Goal: Task Accomplishment & Management: Use online tool/utility

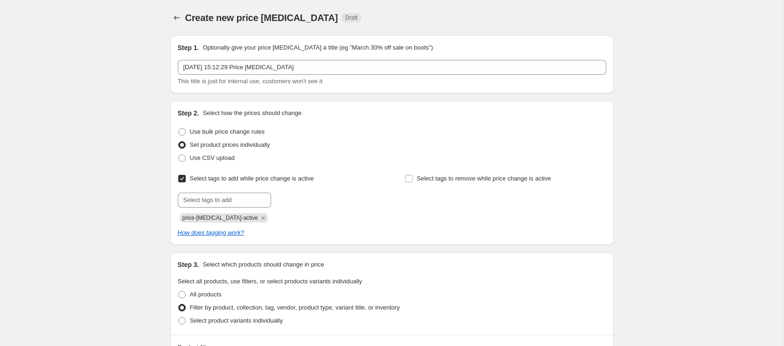
select select "tag"
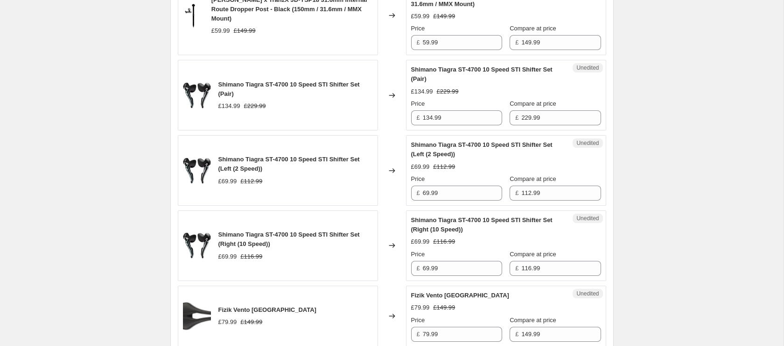
scroll to position [1139, 0]
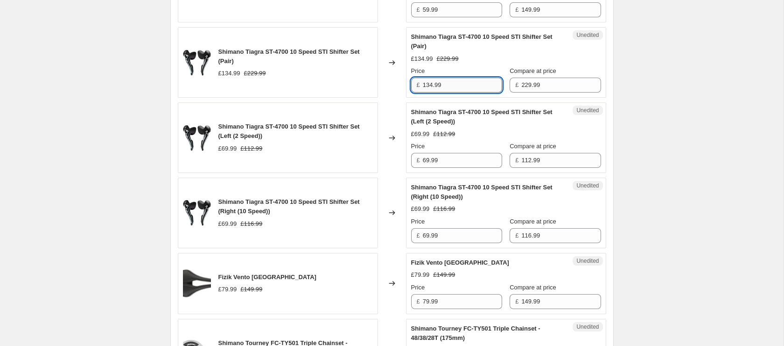
click at [452, 84] on input "134.99" at bounding box center [462, 85] width 79 height 15
type input "125"
click at [435, 150] on div "Price" at bounding box center [456, 145] width 91 height 9
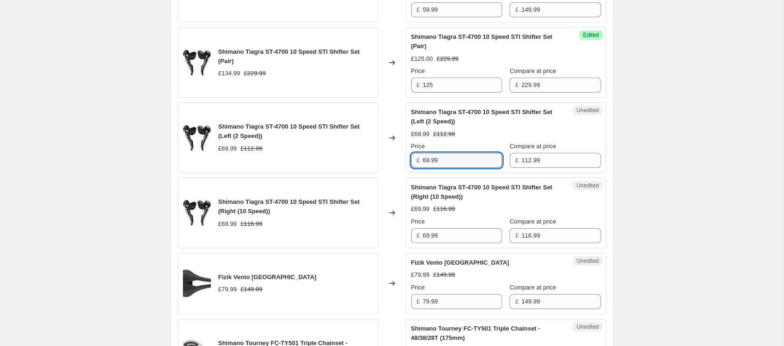
click at [452, 160] on input "69.99" at bounding box center [462, 160] width 79 height 15
type input "65"
click at [447, 233] on input "69.99" at bounding box center [462, 235] width 79 height 15
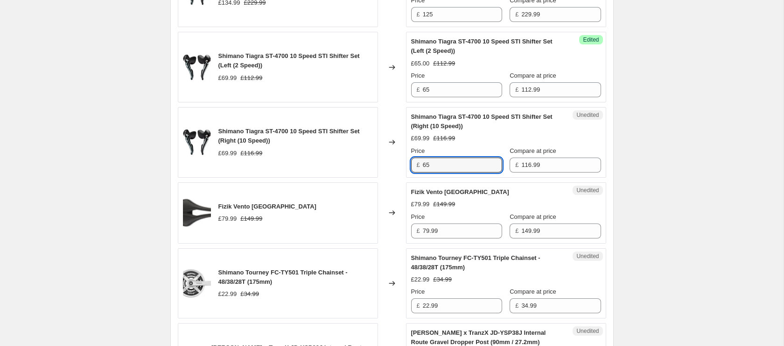
scroll to position [1220, 0]
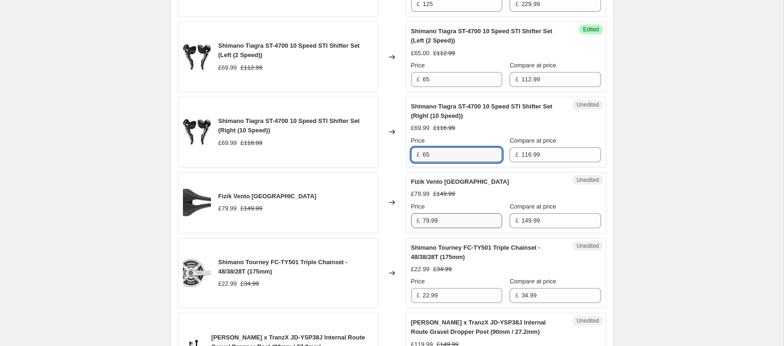
type input "65"
click at [456, 219] on input "79.99" at bounding box center [462, 220] width 79 height 15
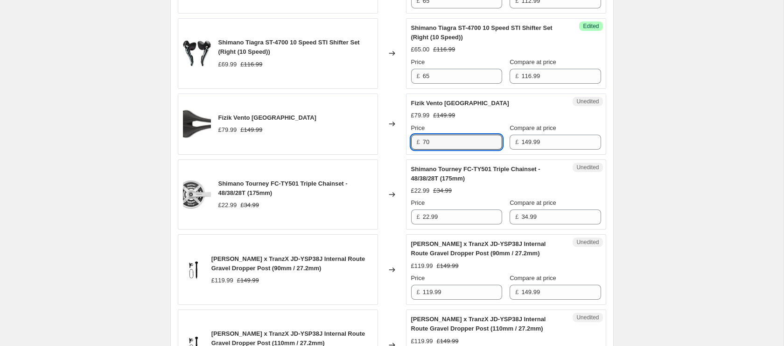
scroll to position [1309, 0]
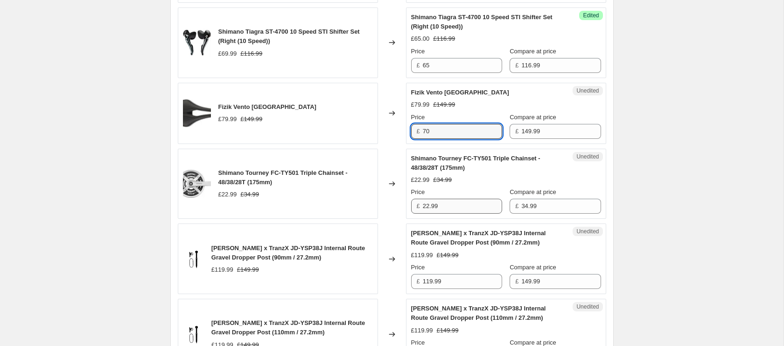
type input "70"
click at [458, 203] on input "22.99" at bounding box center [462, 205] width 79 height 15
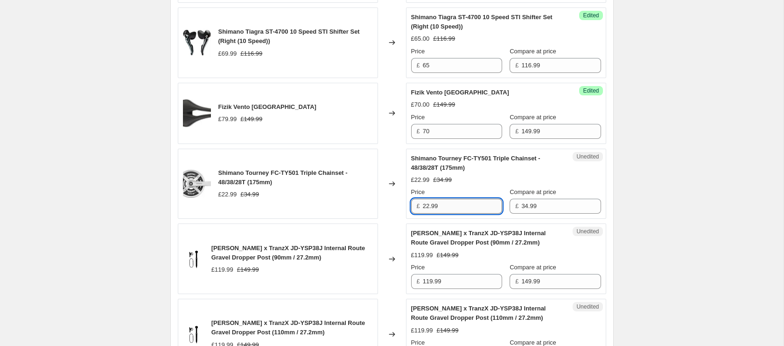
scroll to position [1308, 0]
click at [456, 205] on input "22.99" at bounding box center [462, 206] width 79 height 15
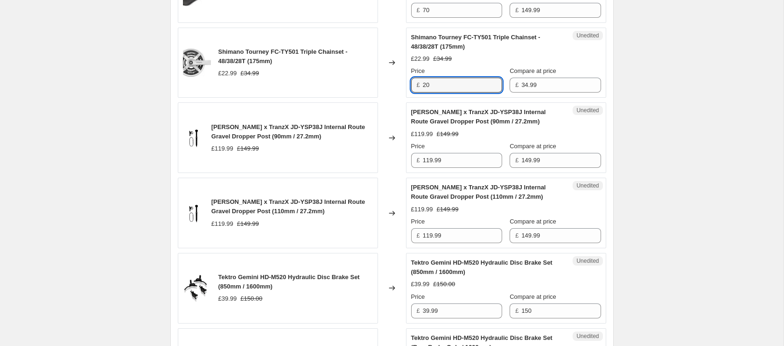
scroll to position [1439, 0]
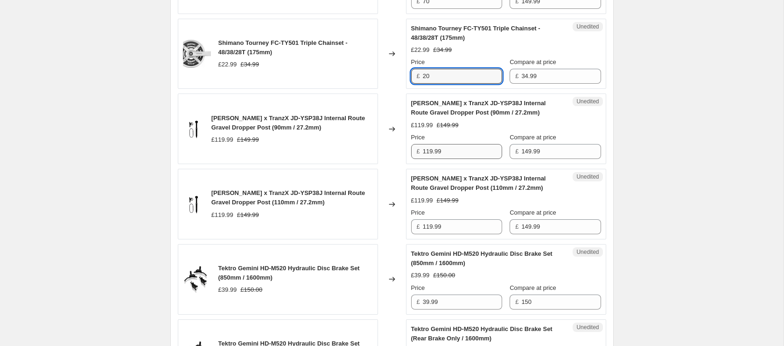
type input "20"
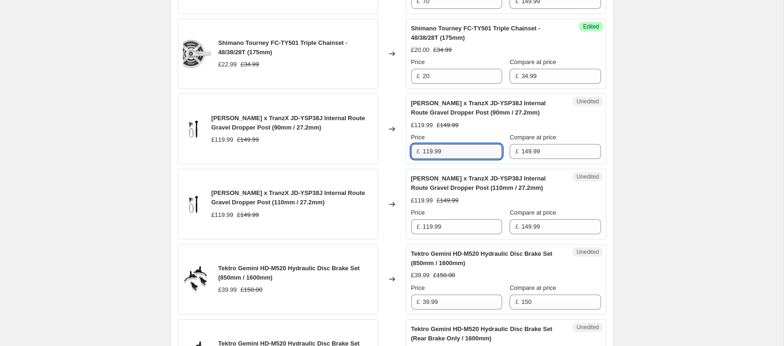
drag, startPoint x: 458, startPoint y: 152, endPoint x: 230, endPoint y: 37, distance: 255.0
click at [457, 152] on input "119.99" at bounding box center [462, 151] width 79 height 15
type input "80"
click at [461, 227] on input "119.99" at bounding box center [462, 226] width 79 height 15
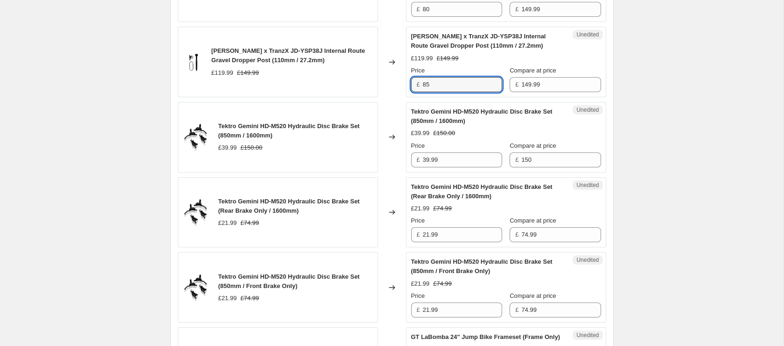
scroll to position [1581, 0]
type input "85"
click at [444, 160] on input "39.99" at bounding box center [462, 158] width 79 height 15
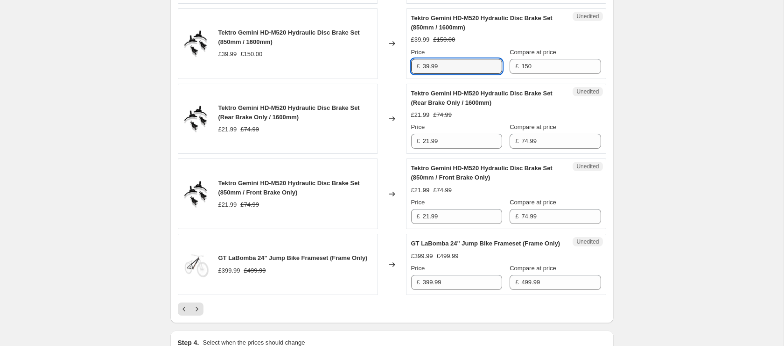
scroll to position [1682, 0]
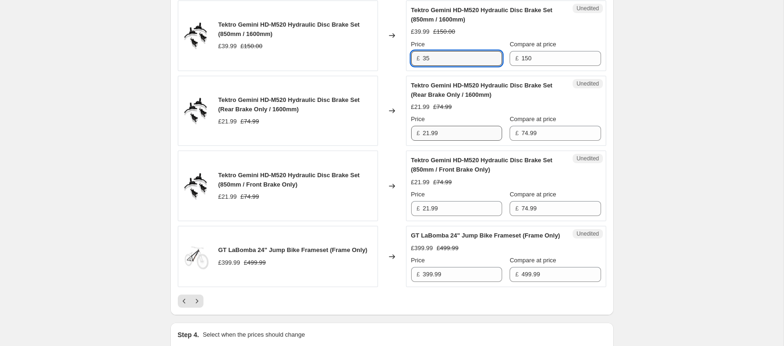
type input "35"
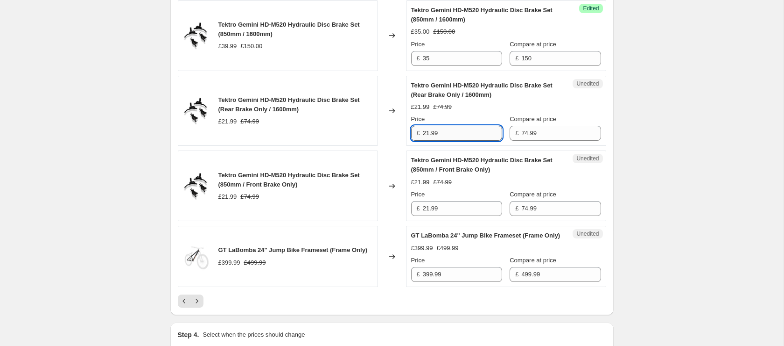
click at [458, 130] on input "21.99" at bounding box center [462, 133] width 79 height 15
type input "20"
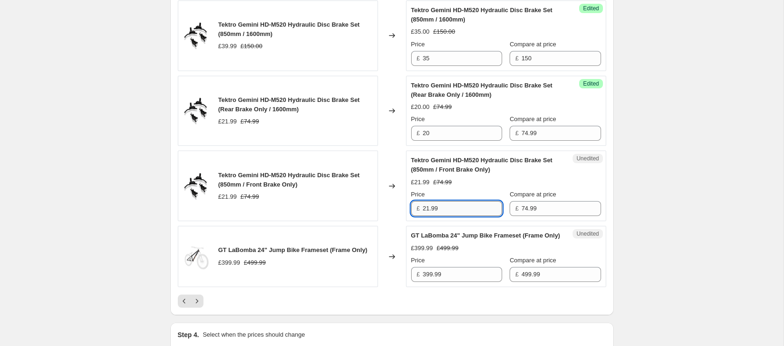
click at [467, 207] on input "21.99" at bounding box center [462, 208] width 79 height 15
paste input "0"
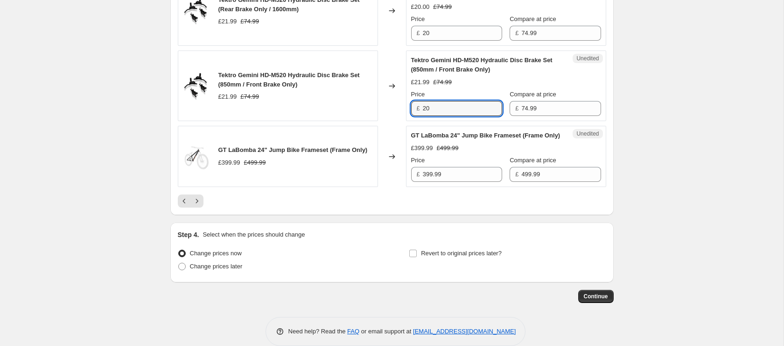
scroll to position [1784, 0]
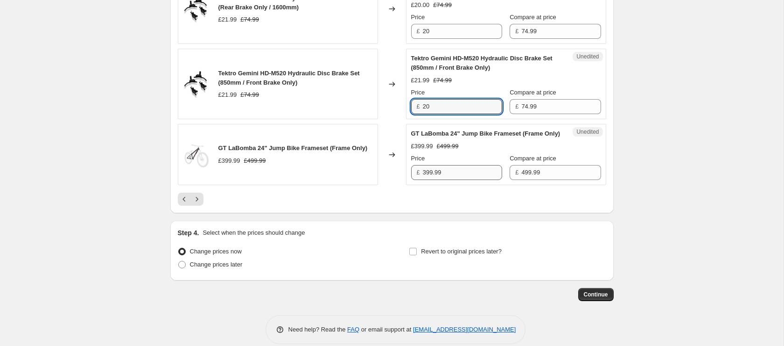
type input "20"
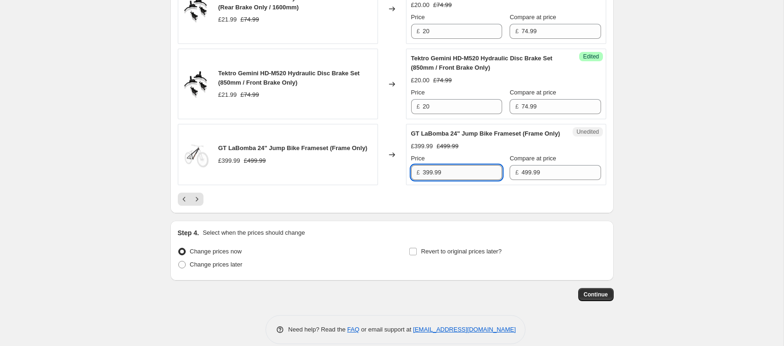
click at [454, 180] on input "399.99" at bounding box center [462, 172] width 79 height 15
type input "300"
click at [195, 204] on icon "Next" at bounding box center [196, 198] width 9 height 9
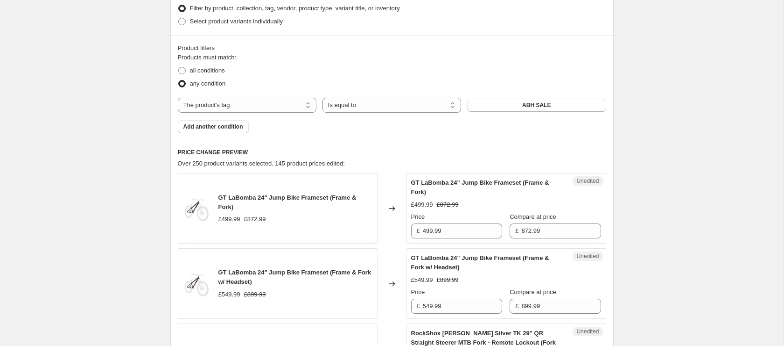
scroll to position [440, 0]
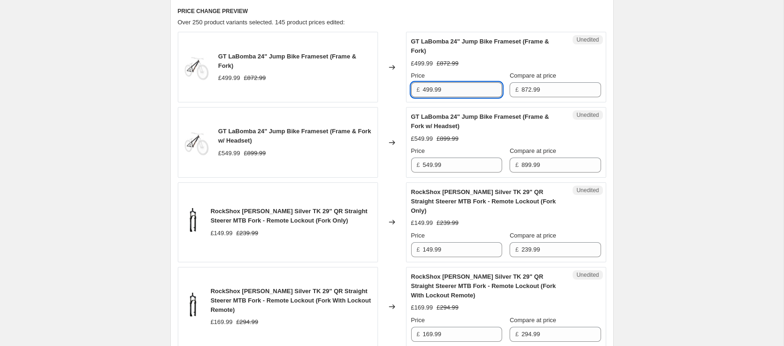
click at [467, 85] on input "499.99" at bounding box center [462, 89] width 79 height 15
type input "450"
click at [454, 155] on div "Price £ 549.99" at bounding box center [456, 159] width 91 height 26
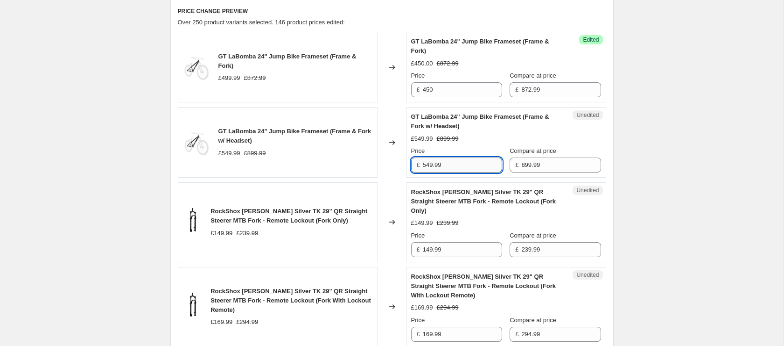
click at [455, 162] on input "549.99" at bounding box center [462, 164] width 79 height 15
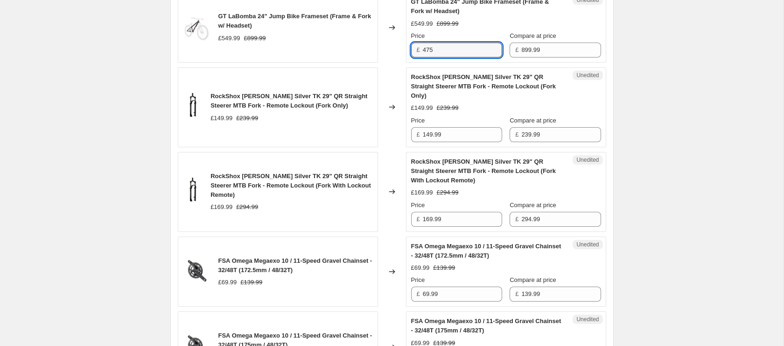
scroll to position [563, 0]
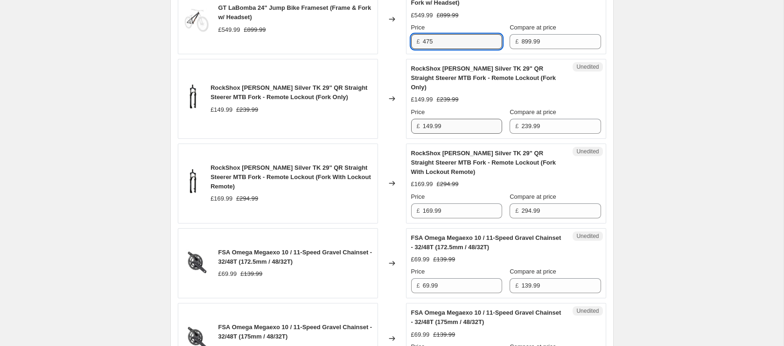
type input "475"
click at [451, 119] on input "149.99" at bounding box center [462, 126] width 79 height 15
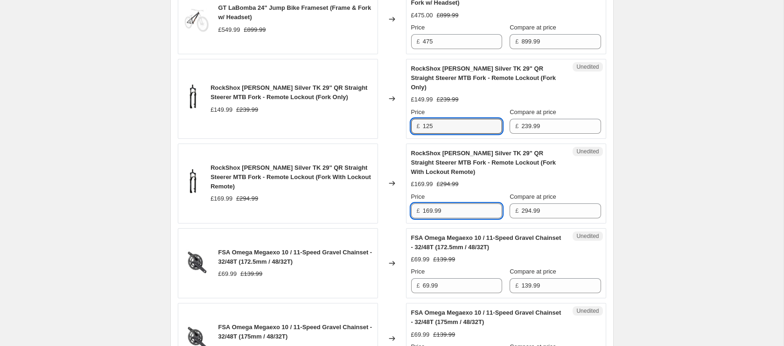
click at [465, 203] on input "169.99" at bounding box center [462, 210] width 79 height 15
type input "125"
click at [432, 203] on input "169.99" at bounding box center [462, 210] width 79 height 15
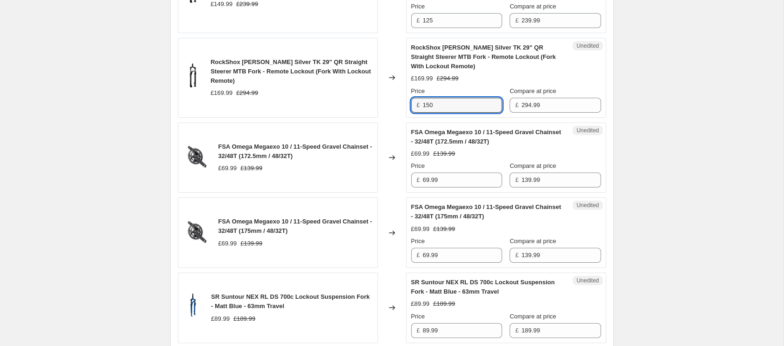
scroll to position [669, 0]
type input "150"
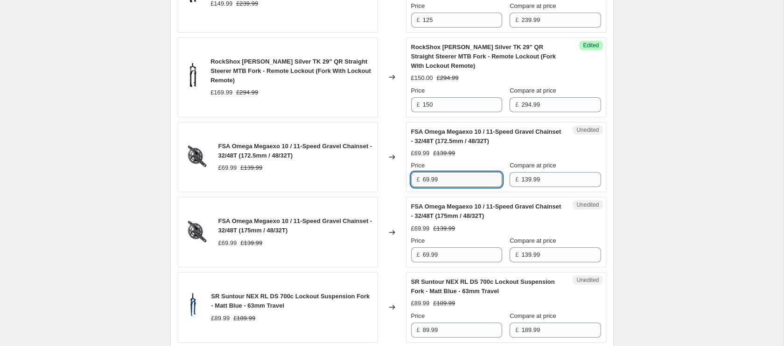
click at [450, 172] on input "69.99" at bounding box center [462, 179] width 79 height 15
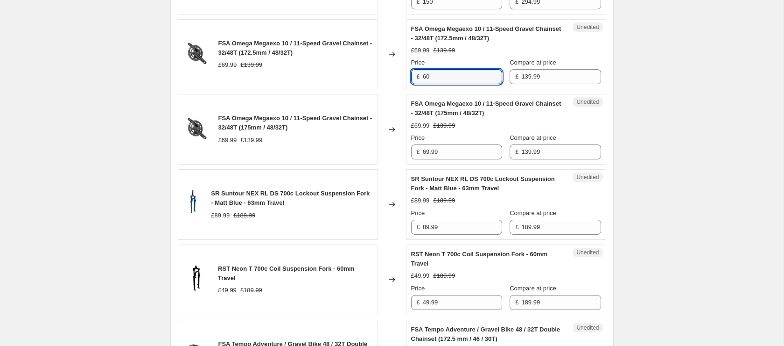
scroll to position [778, 0]
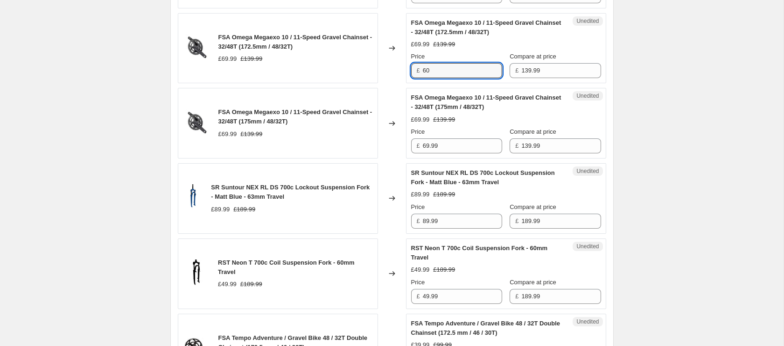
type input "60"
click at [451, 145] on div "Unedited FSA Omega Megaexo 10 / 11-Speed Gravel Chainset - 32/48T (175mm / 48/3…" at bounding box center [506, 123] width 200 height 71
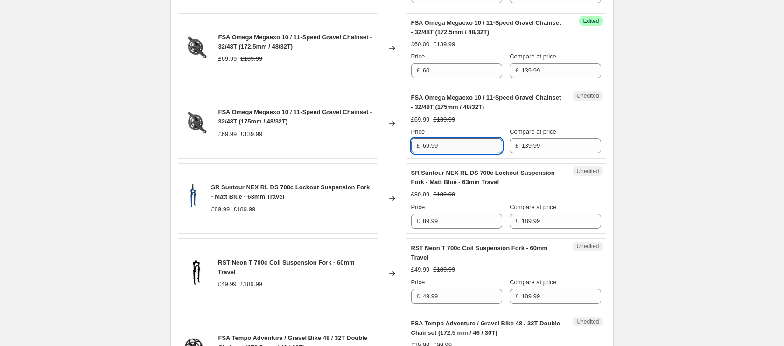
click at [443, 138] on input "69.99" at bounding box center [462, 145] width 79 height 15
paste input "0"
type input "60"
click at [454, 213] on input "89.99" at bounding box center [462, 220] width 79 height 15
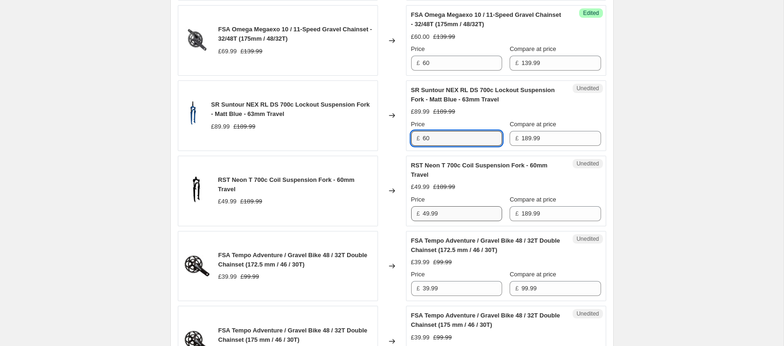
scroll to position [862, 0]
type input "60"
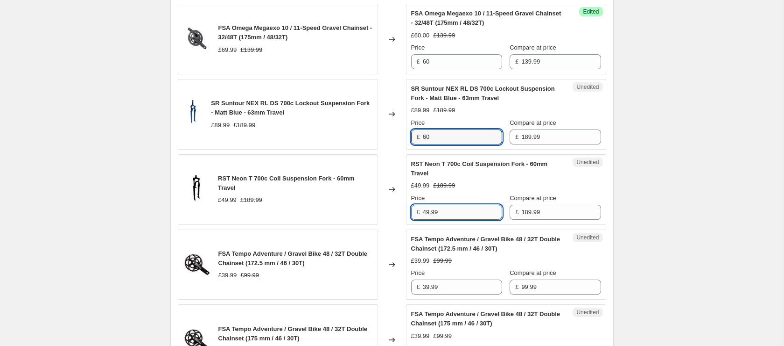
click at [460, 205] on input "49.99" at bounding box center [462, 212] width 79 height 15
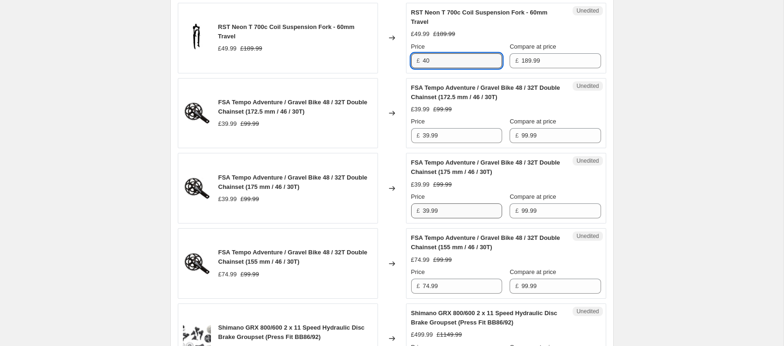
scroll to position [1017, 0]
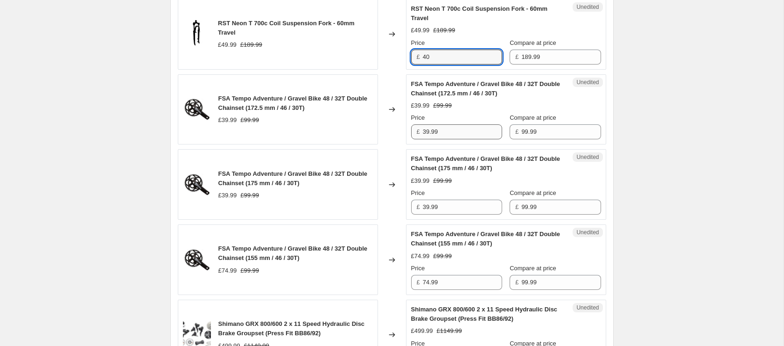
type input "40"
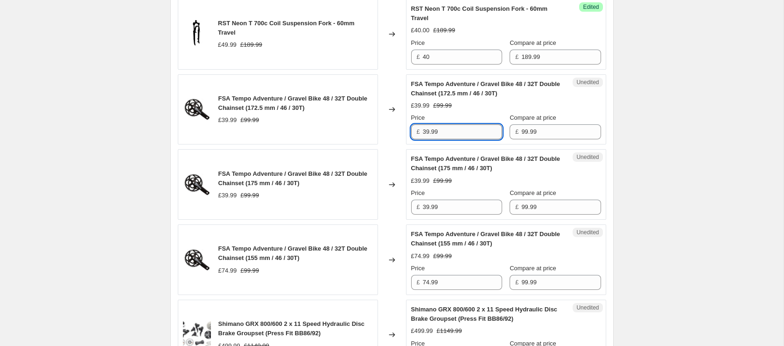
click at [451, 124] on input "39.99" at bounding box center [462, 131] width 79 height 15
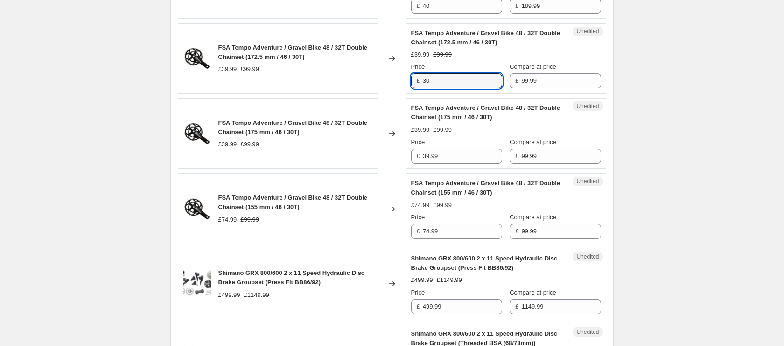
scroll to position [1068, 0]
type input "30"
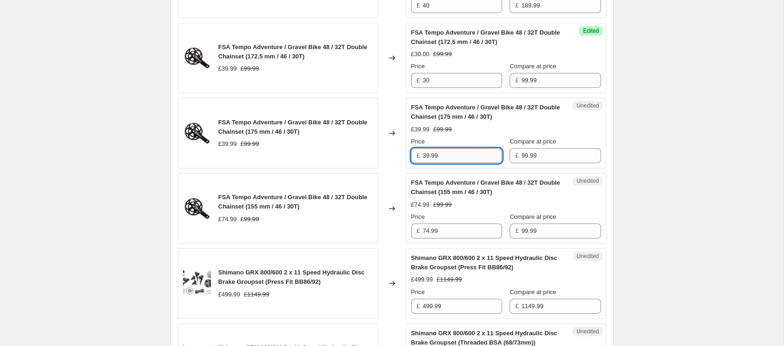
click at [459, 149] on input "39.99" at bounding box center [462, 155] width 79 height 15
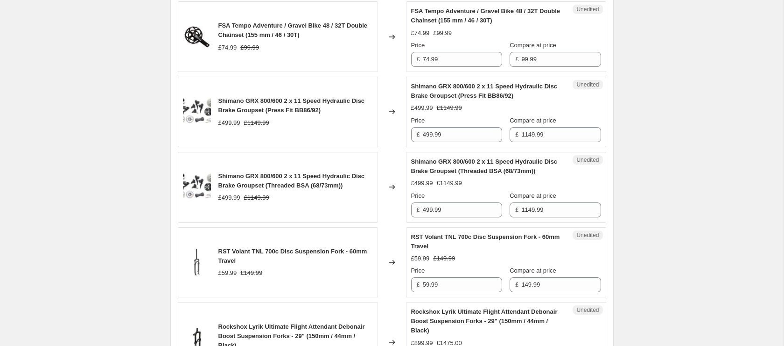
scroll to position [1240, 0]
type input "30"
click at [440, 127] on input "499.99" at bounding box center [462, 134] width 79 height 15
type input "475"
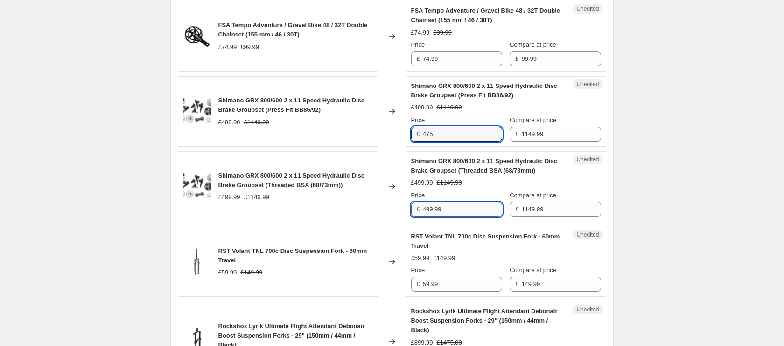
click at [466, 202] on input "499.99" at bounding box center [462, 209] width 79 height 15
paste input "75"
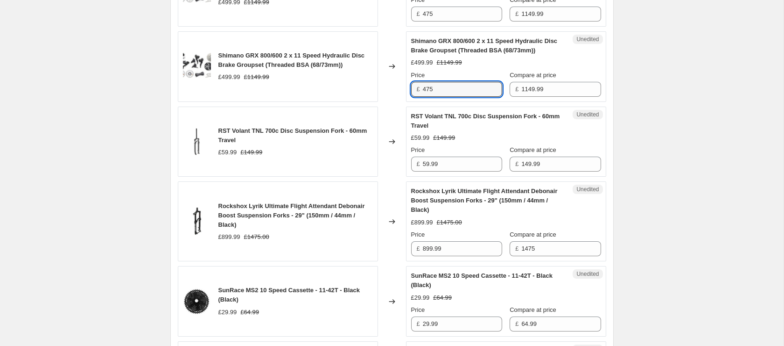
scroll to position [1361, 0]
type input "475"
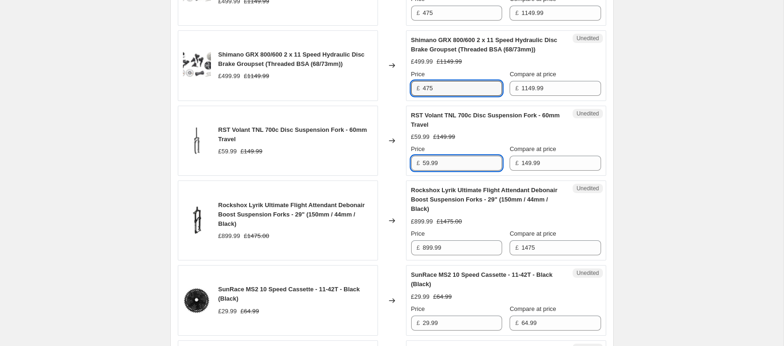
click at [446, 155] on input "59.99" at bounding box center [462, 162] width 79 height 15
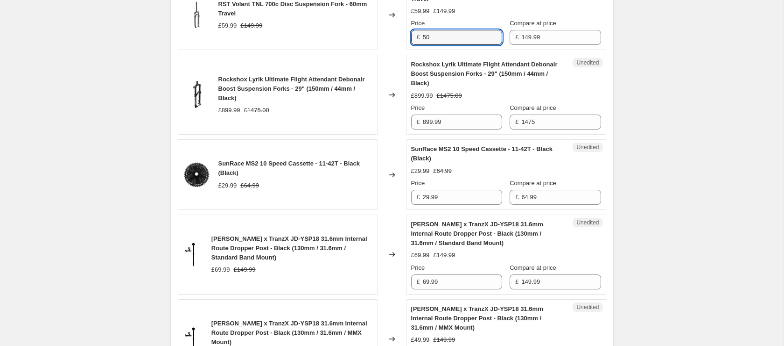
scroll to position [1500, 0]
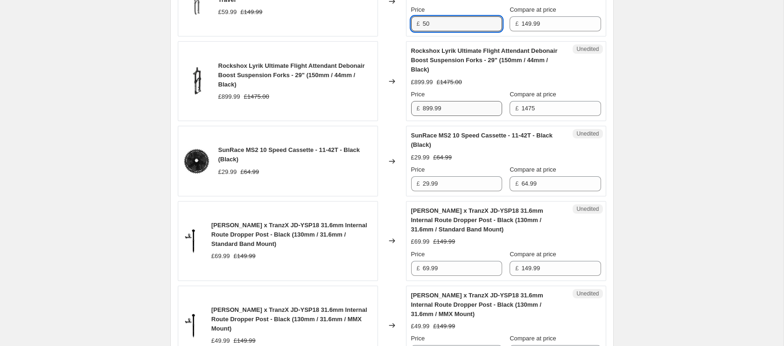
type input "50"
drag, startPoint x: 464, startPoint y: 97, endPoint x: 459, endPoint y: 95, distance: 5.3
click at [462, 101] on input "899.99" at bounding box center [462, 108] width 79 height 15
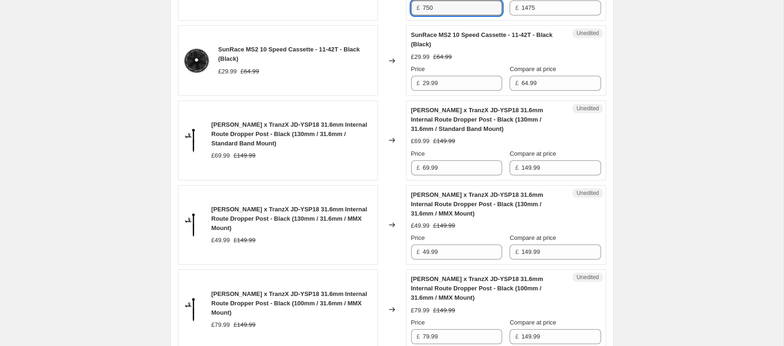
scroll to position [1611, 0]
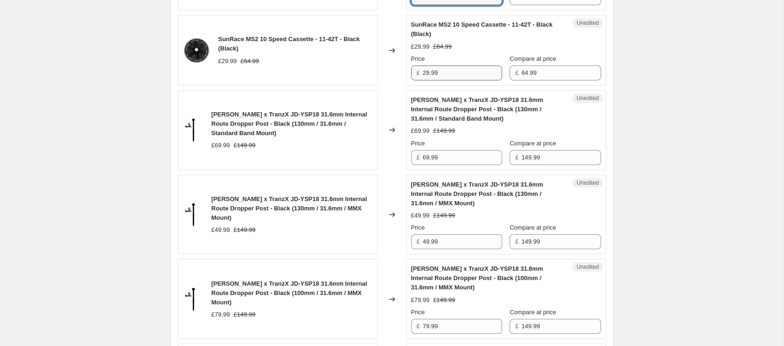
type input "750"
click at [468, 67] on input "29.99" at bounding box center [462, 72] width 79 height 15
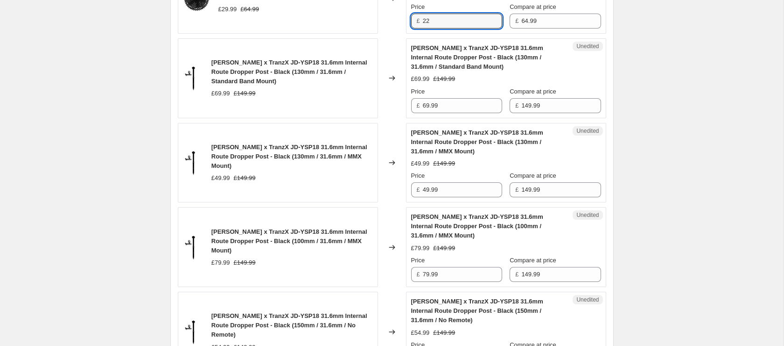
scroll to position [1665, 0]
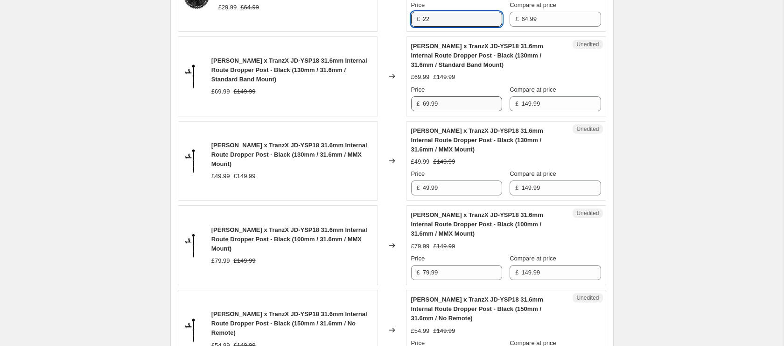
type input "22"
click at [451, 96] on input "69.99" at bounding box center [462, 103] width 79 height 15
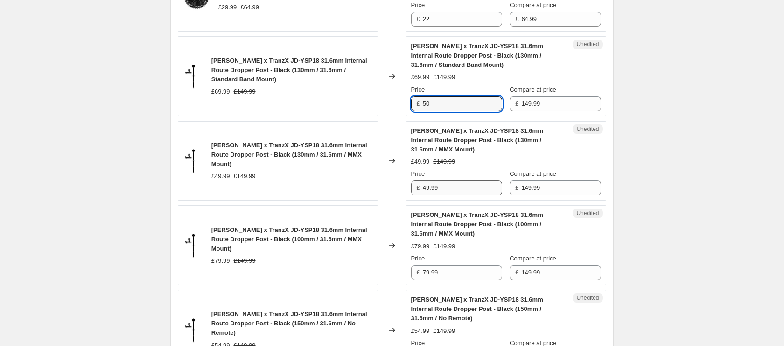
type input "50"
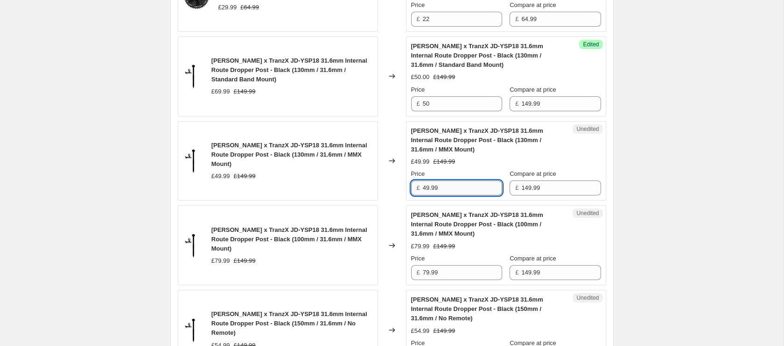
click at [450, 180] on input "49.99" at bounding box center [462, 187] width 79 height 15
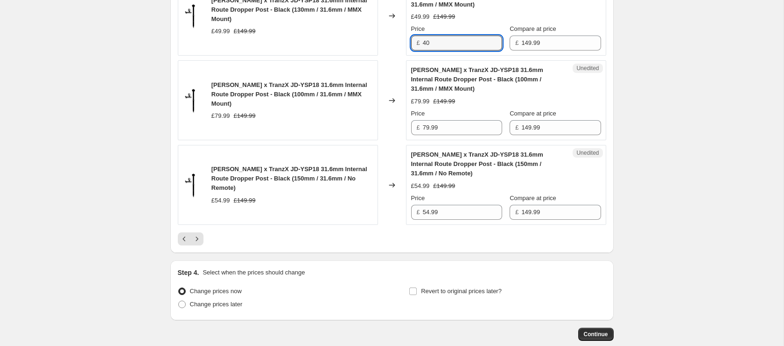
scroll to position [1844, 0]
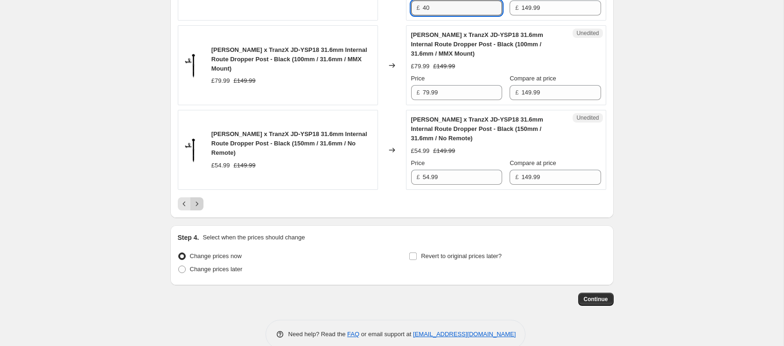
type input "40"
click at [197, 201] on icon "Next" at bounding box center [197, 203] width 2 height 4
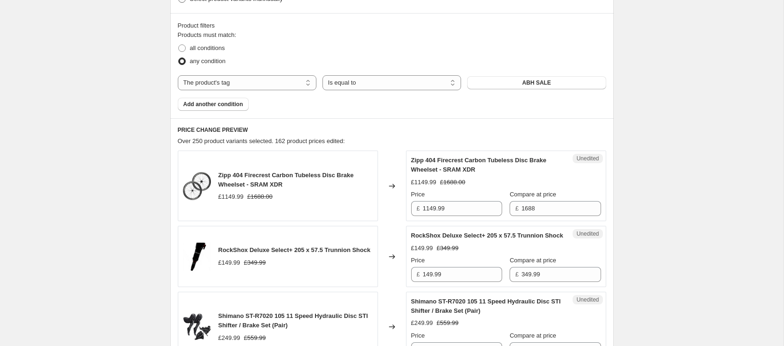
scroll to position [440, 0]
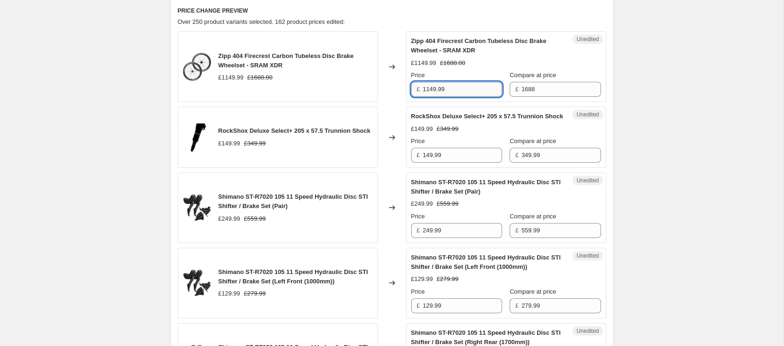
click at [452, 85] on input "1149.99" at bounding box center [462, 89] width 79 height 15
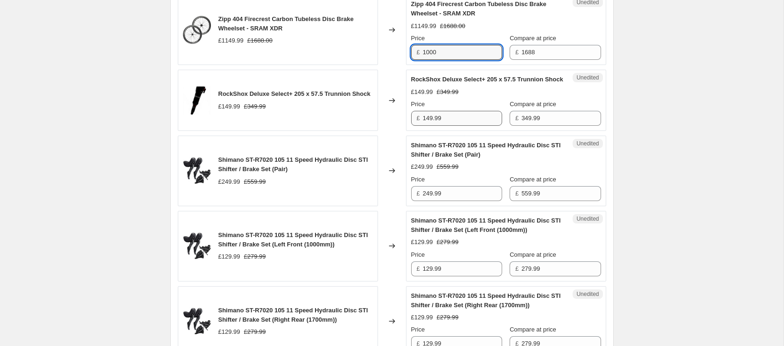
type input "1000"
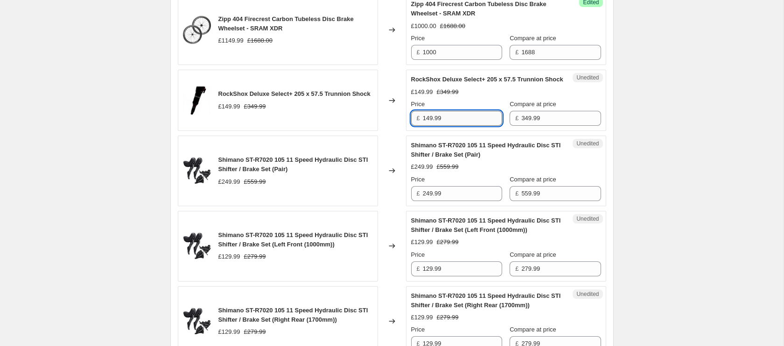
click at [464, 126] on input "149.99" at bounding box center [462, 118] width 79 height 15
type input "115"
click at [473, 194] on div "Price £ 249.99" at bounding box center [456, 188] width 91 height 26
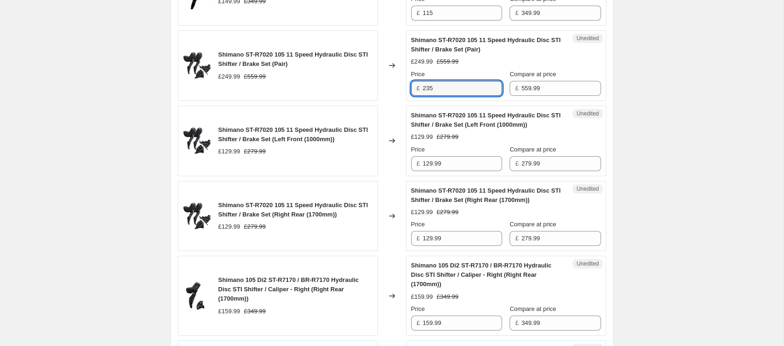
scroll to position [584, 0]
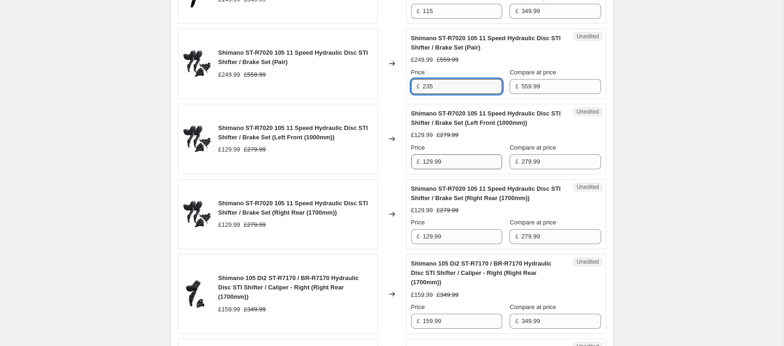
type input "235"
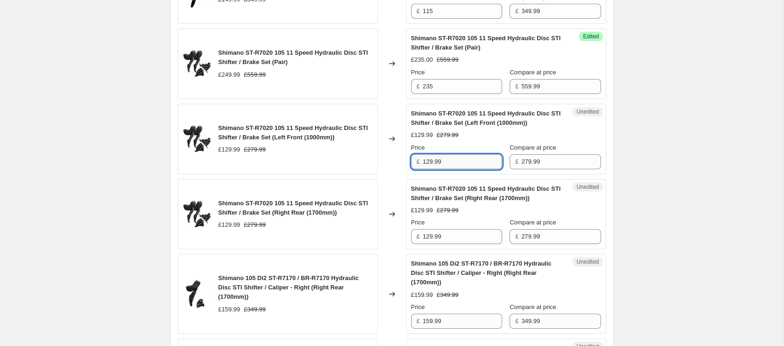
click at [462, 169] on input "129.99" at bounding box center [462, 161] width 79 height 15
type input "120"
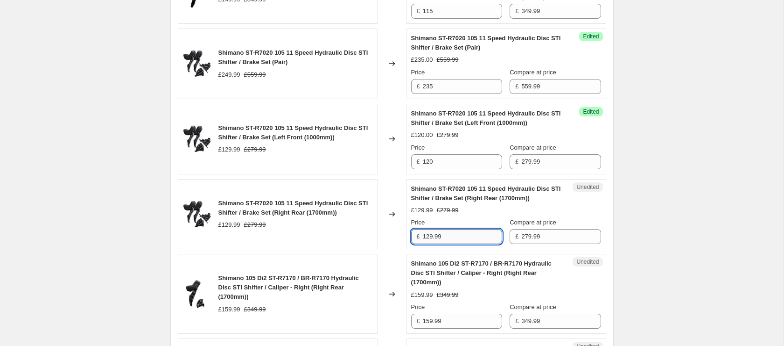
click at [460, 244] on input "129.99" at bounding box center [462, 236] width 79 height 15
paste input "0"
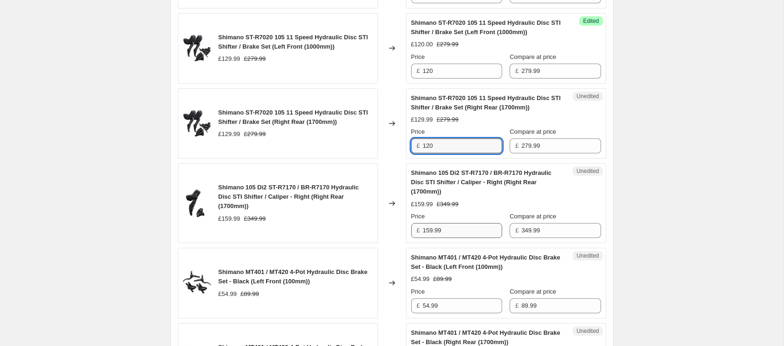
scroll to position [675, 0]
type input "120"
click at [455, 237] on input "159.99" at bounding box center [462, 229] width 79 height 15
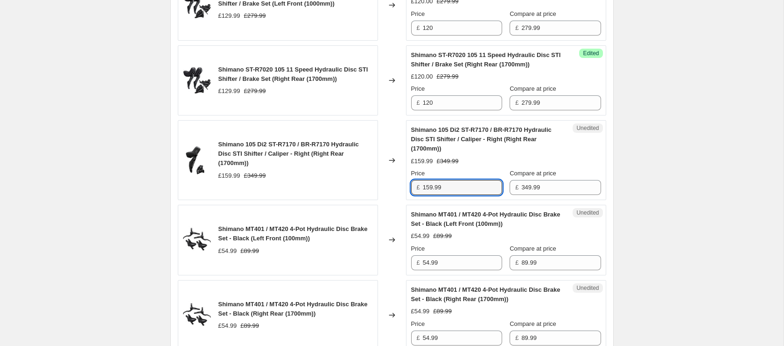
scroll to position [739, 0]
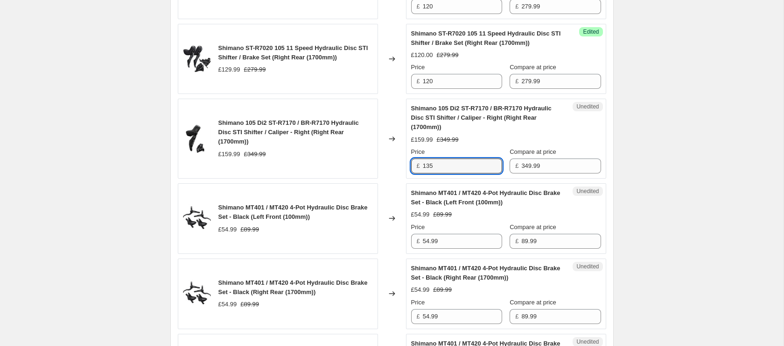
type input "135"
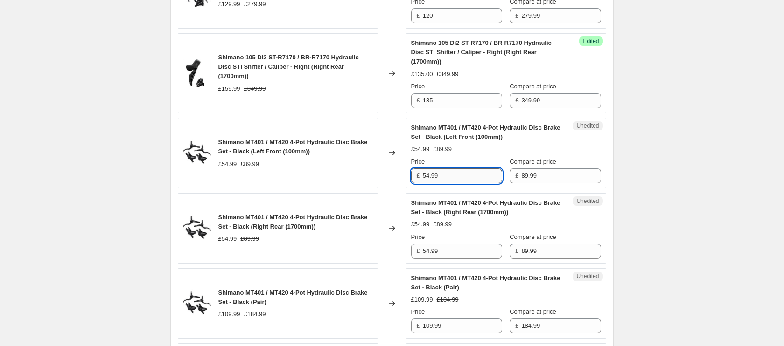
click at [454, 180] on input "54.99" at bounding box center [462, 175] width 79 height 15
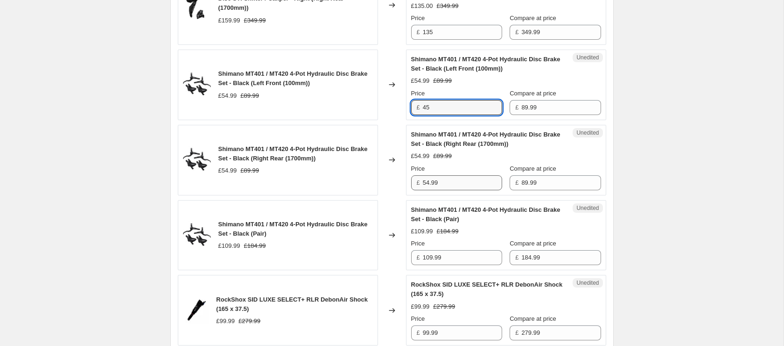
scroll to position [874, 0]
type input "45"
click at [465, 186] on input "54.99" at bounding box center [462, 181] width 79 height 15
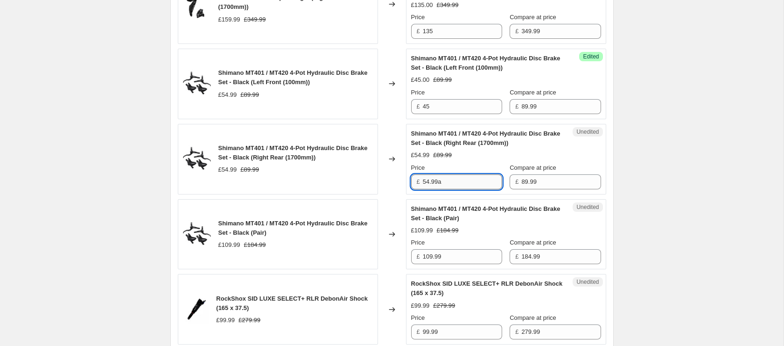
paste input "45"
type input "45"
click at [458, 264] on input "109.99" at bounding box center [462, 256] width 79 height 15
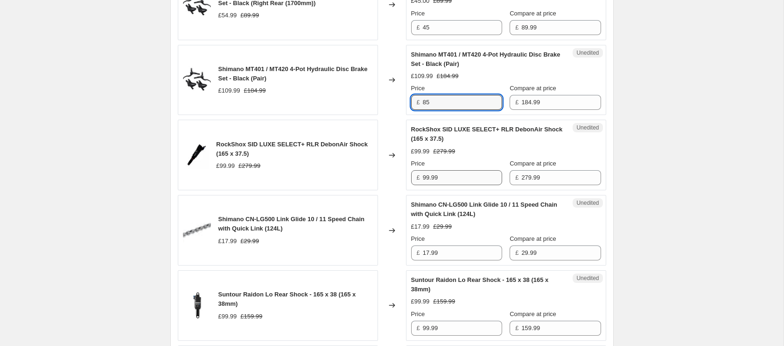
scroll to position [1052, 0]
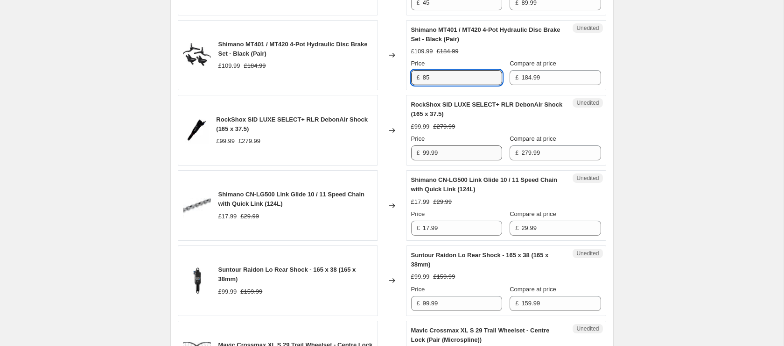
type input "85"
click at [458, 156] on input "99.99" at bounding box center [462, 152] width 79 height 15
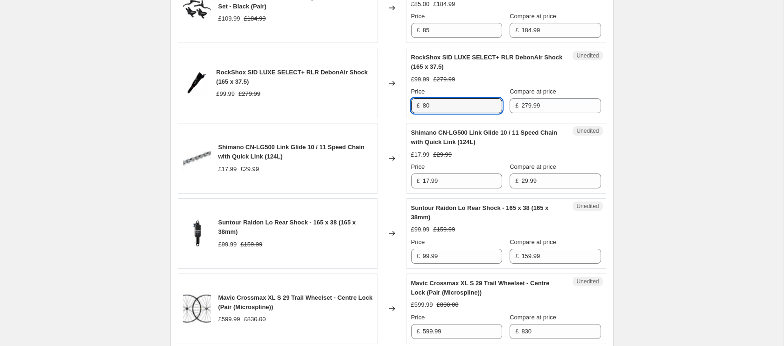
scroll to position [1113, 0]
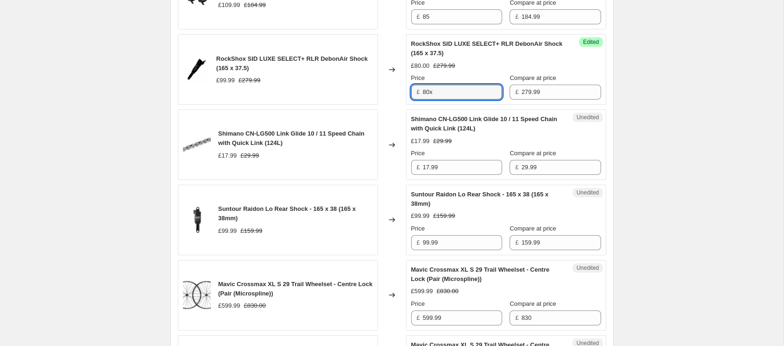
type input "80"
click at [452, 99] on input "80" at bounding box center [462, 92] width 79 height 15
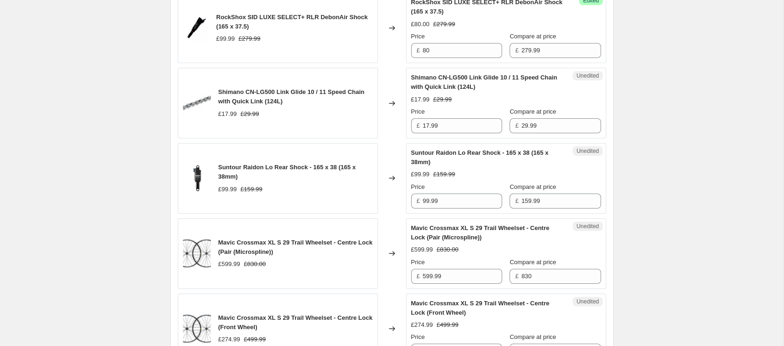
scroll to position [1165, 0]
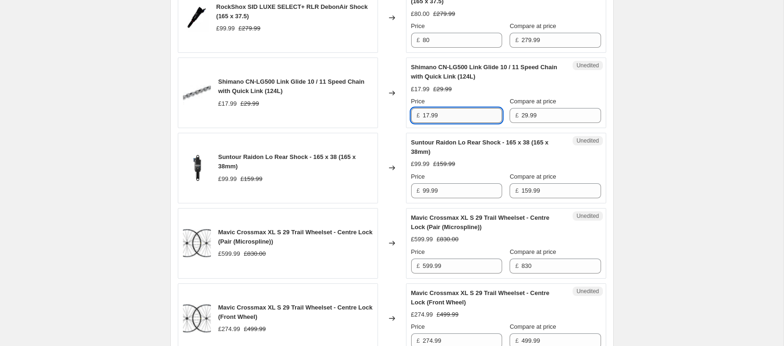
click at [444, 123] on input "17.99" at bounding box center [462, 115] width 79 height 15
type input "16"
click at [455, 198] on input "99.99" at bounding box center [462, 190] width 79 height 15
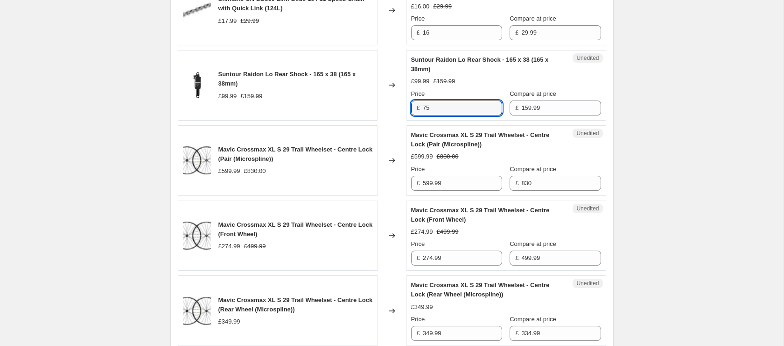
scroll to position [1249, 0]
type input "75"
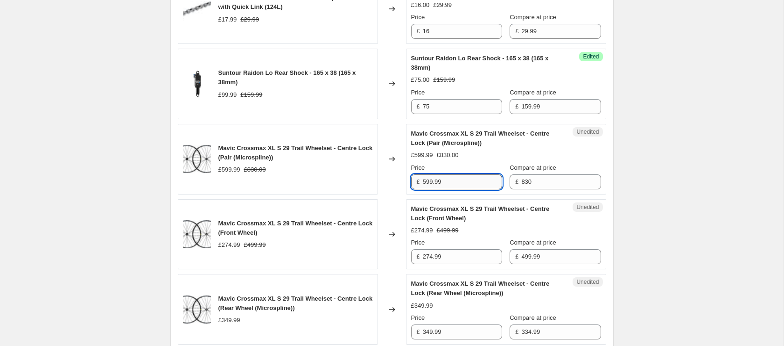
click at [452, 189] on input "599.99" at bounding box center [462, 181] width 79 height 15
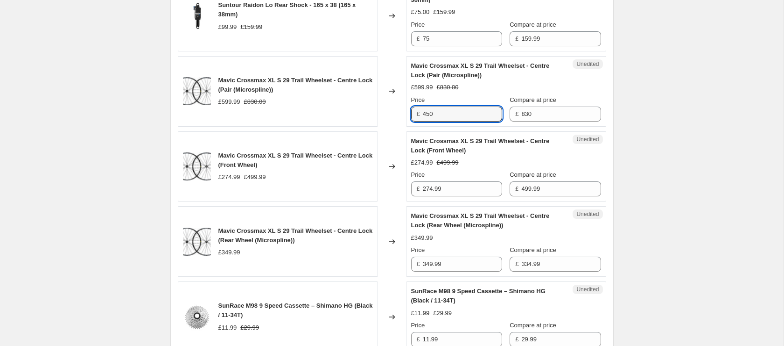
scroll to position [1327, 0]
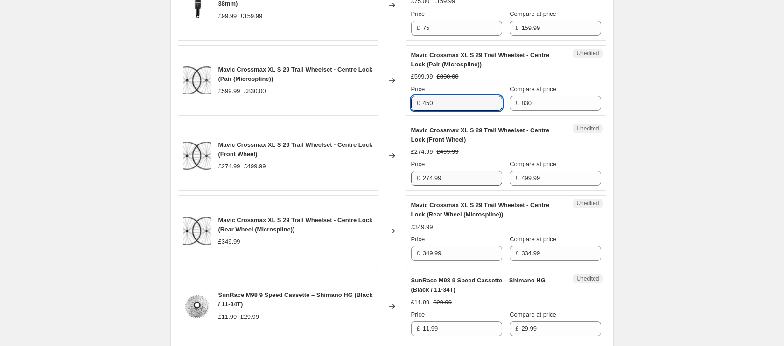
type input "450"
click at [466, 183] on input "274.99" at bounding box center [462, 177] width 79 height 15
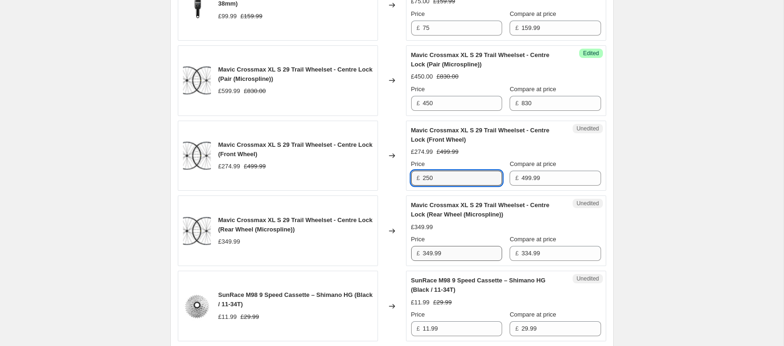
type input "250"
click at [456, 261] on input "349.99" at bounding box center [462, 253] width 79 height 15
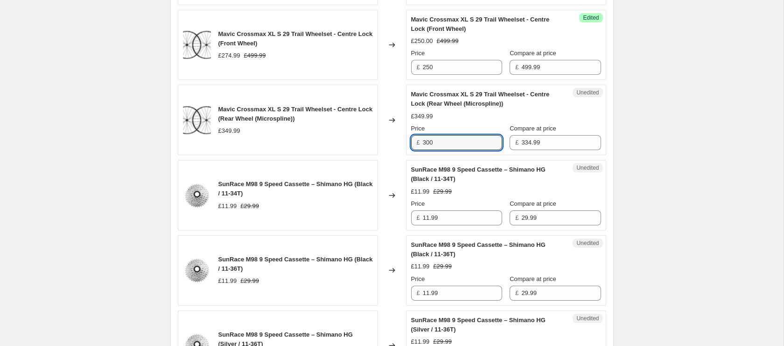
scroll to position [1440, 0]
type input "300"
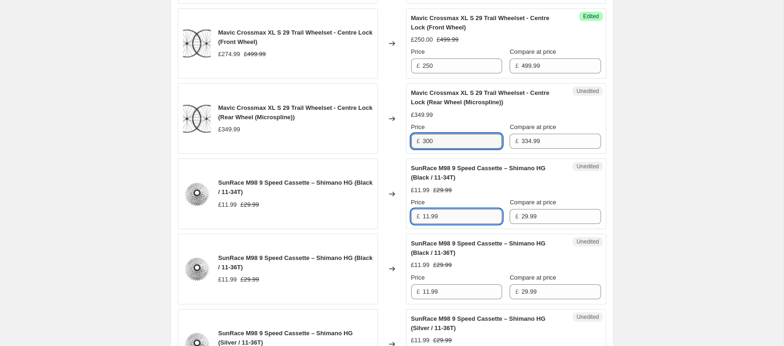
click at [467, 222] on input "11.99" at bounding box center [462, 216] width 79 height 15
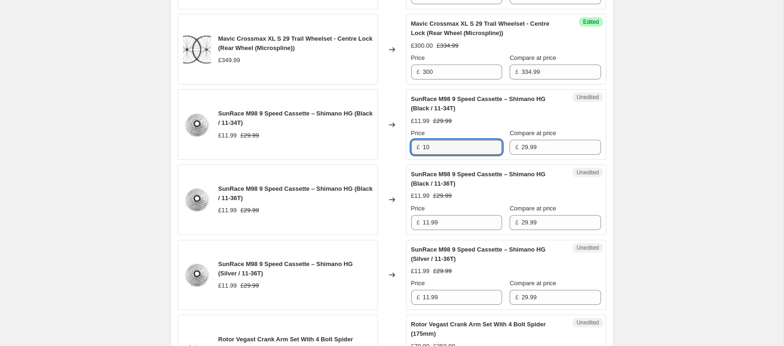
scroll to position [1523, 0]
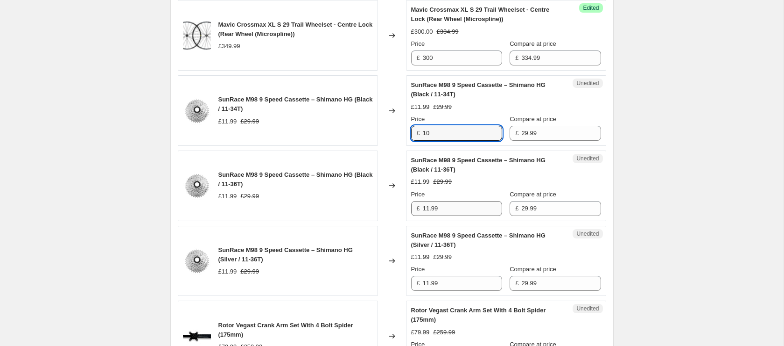
type input "10"
click at [451, 214] on input "11.99" at bounding box center [462, 208] width 79 height 15
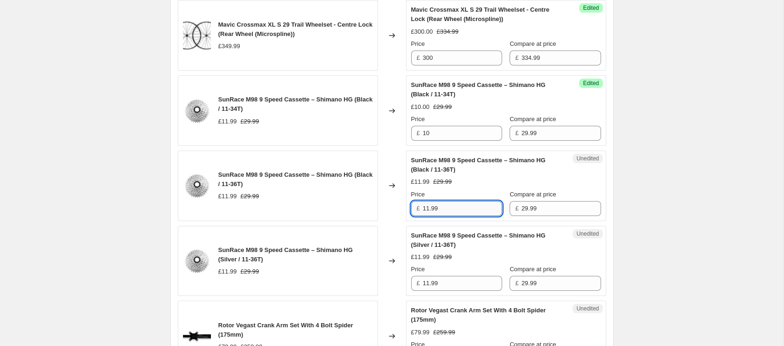
paste input "0"
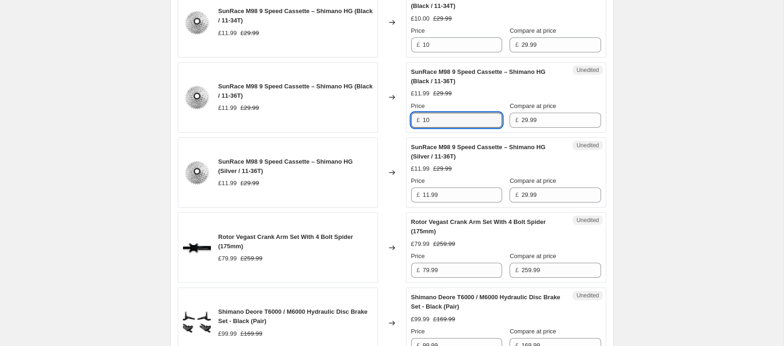
scroll to position [1624, 0]
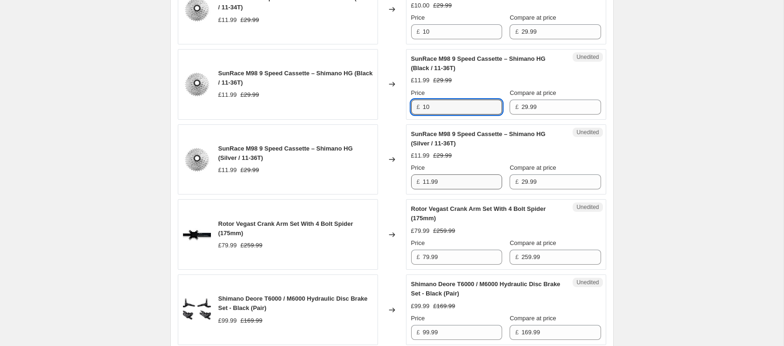
type input "10"
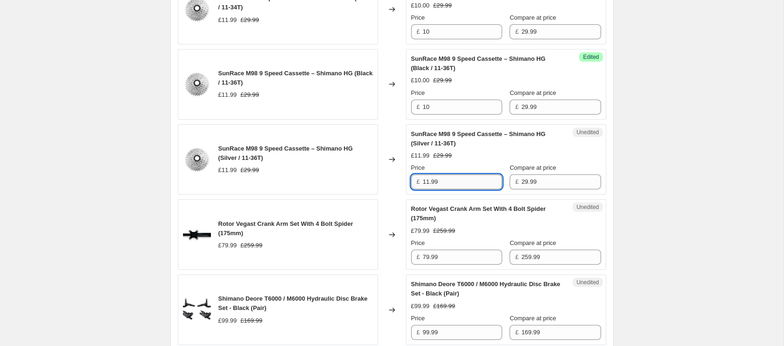
click at [451, 189] on input "11.99" at bounding box center [462, 181] width 79 height 15
paste input "0"
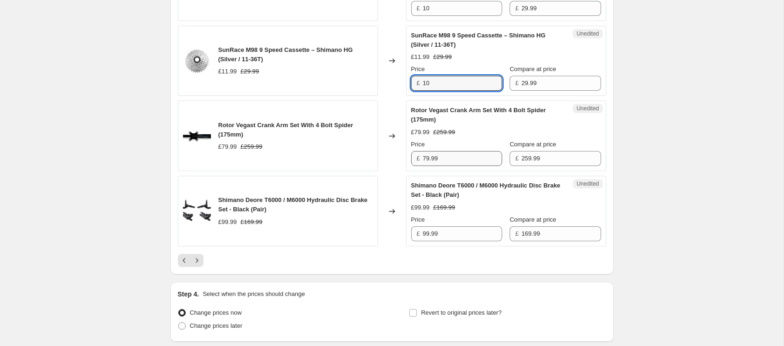
scroll to position [1723, 0]
type input "10"
click at [465, 165] on input "79.99" at bounding box center [462, 157] width 79 height 15
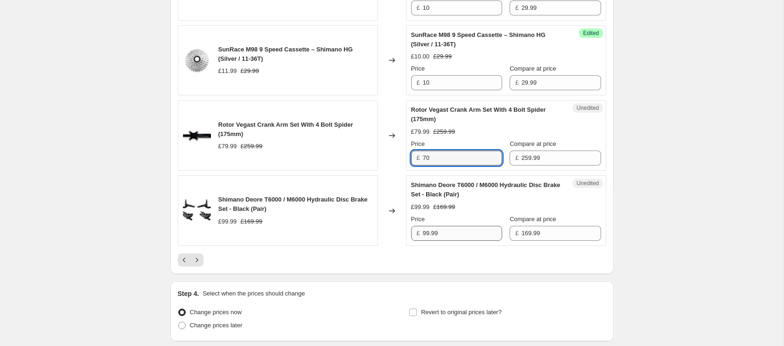
type input "70"
click at [466, 240] on input "99.99" at bounding box center [462, 233] width 79 height 15
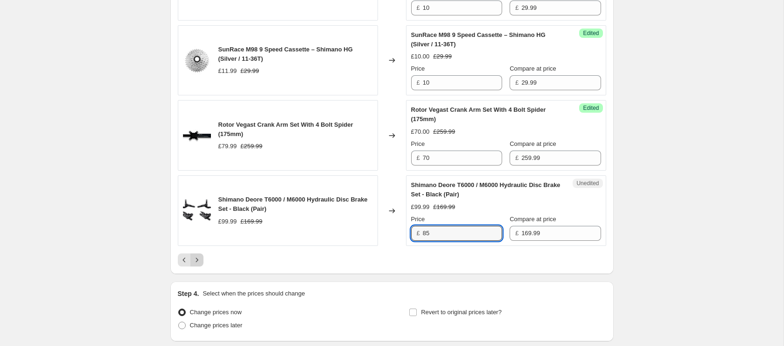
type input "85"
click at [201, 264] on icon "Next" at bounding box center [196, 259] width 9 height 9
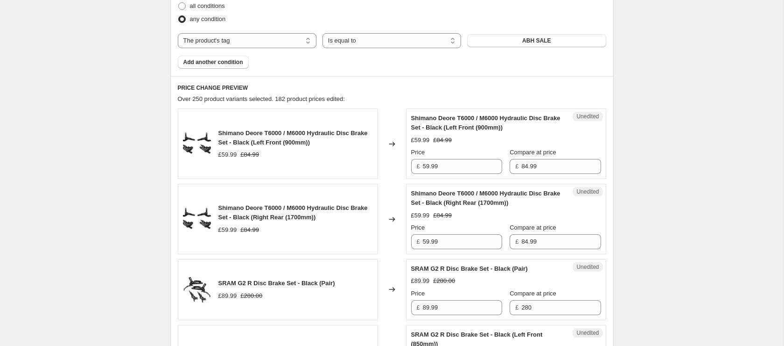
scroll to position [360, 0]
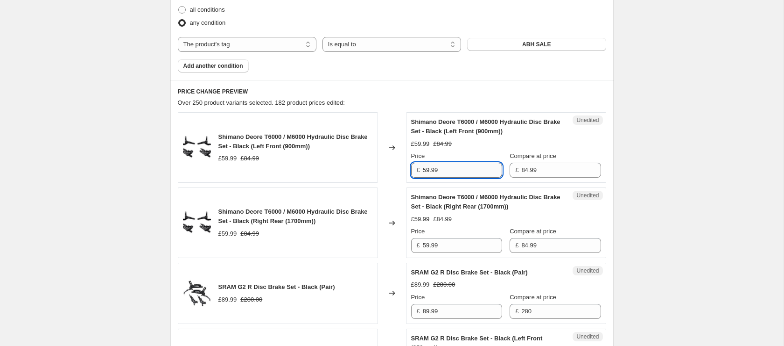
click at [453, 169] on input "59.99" at bounding box center [462, 169] width 79 height 15
type input "50"
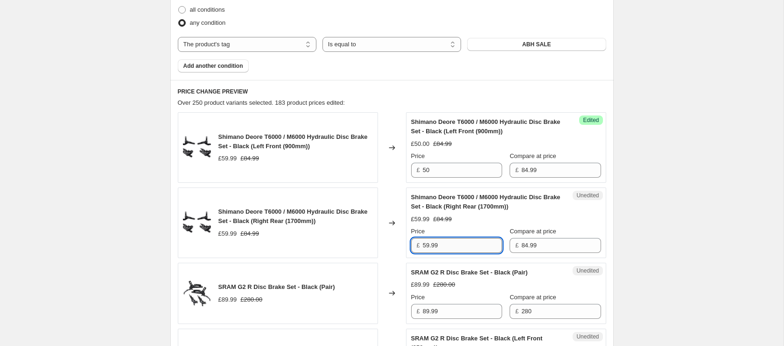
click at [448, 239] on input "59.99" at bounding box center [462, 245] width 79 height 15
paste input "0"
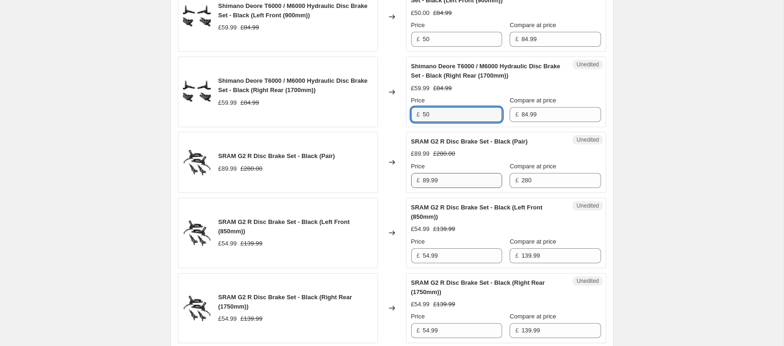
type input "50"
click at [441, 179] on input "89.99" at bounding box center [462, 180] width 79 height 15
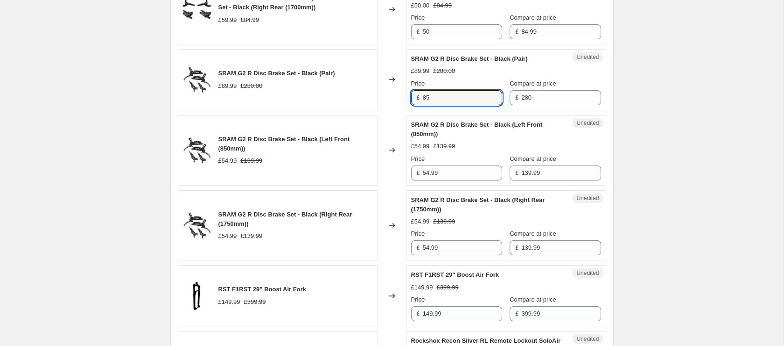
scroll to position [592, 0]
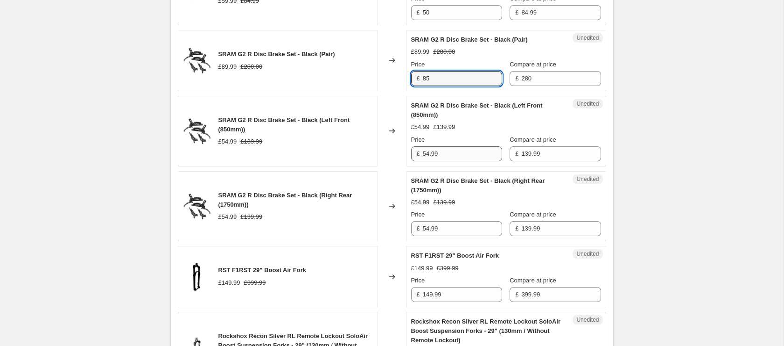
type input "85"
click at [454, 154] on input "54.99" at bounding box center [462, 153] width 79 height 15
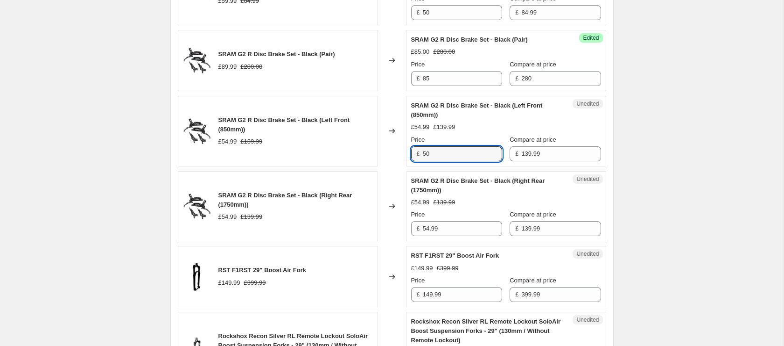
type input "50"
click at [455, 220] on div "Price £ 54.99" at bounding box center [456, 223] width 91 height 26
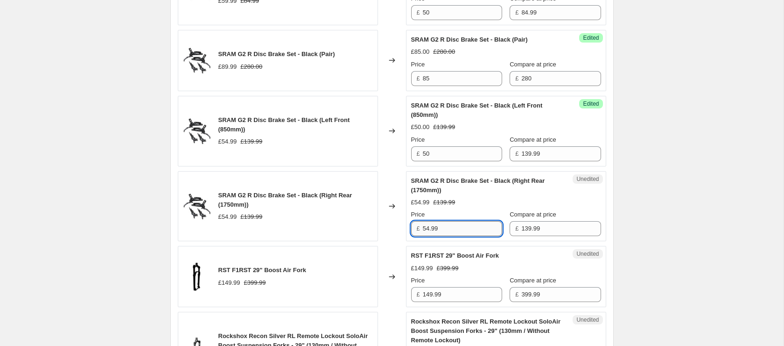
click at [457, 229] on input "54.99" at bounding box center [462, 228] width 79 height 15
paste input "0"
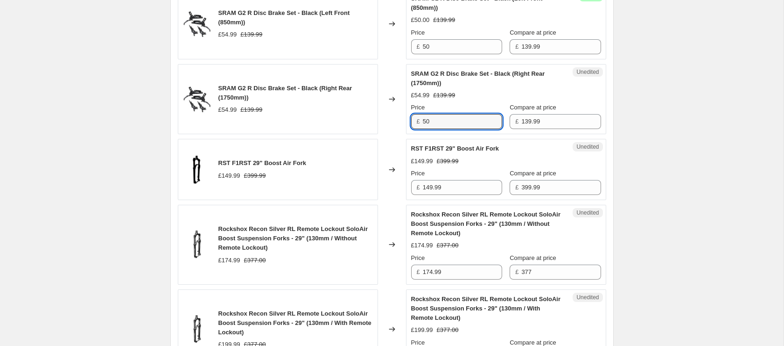
scroll to position [711, 0]
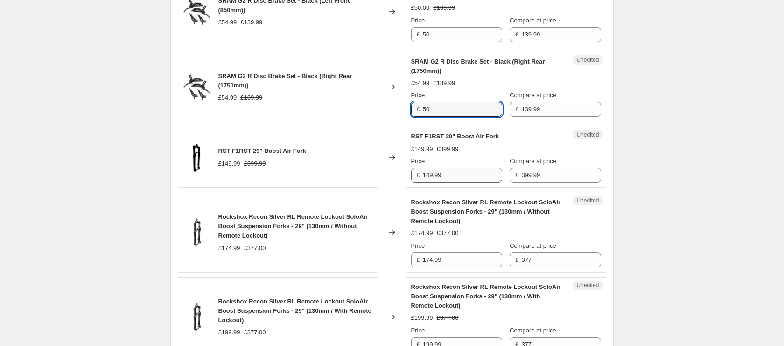
type input "50"
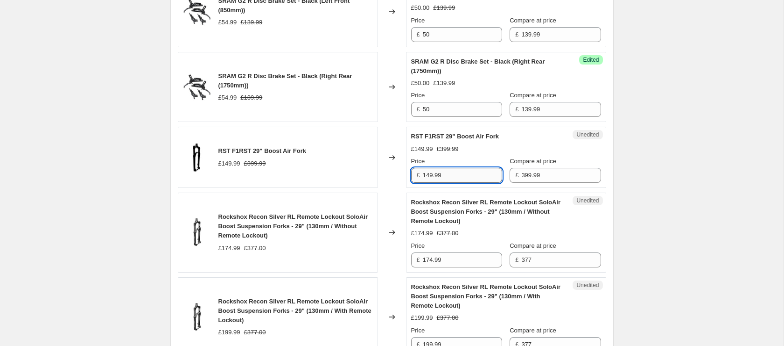
click at [470, 175] on input "149.99" at bounding box center [462, 175] width 79 height 15
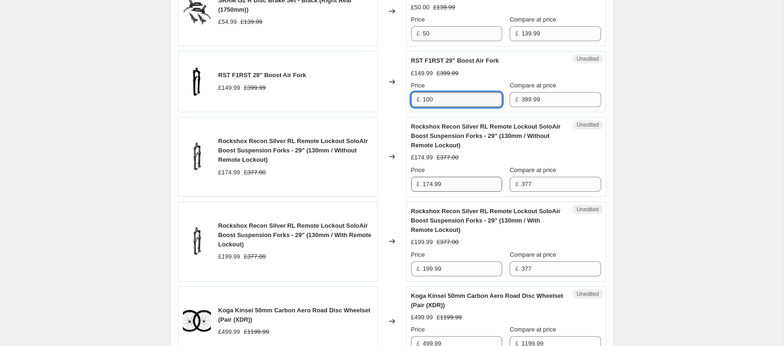
type input "100"
click at [448, 184] on input "174.99" at bounding box center [462, 183] width 79 height 15
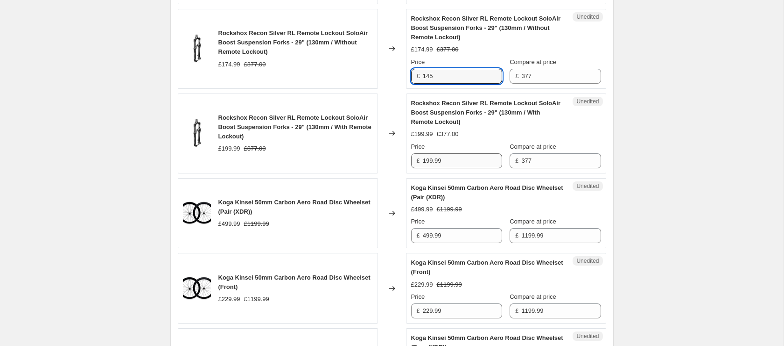
scroll to position [906, 0]
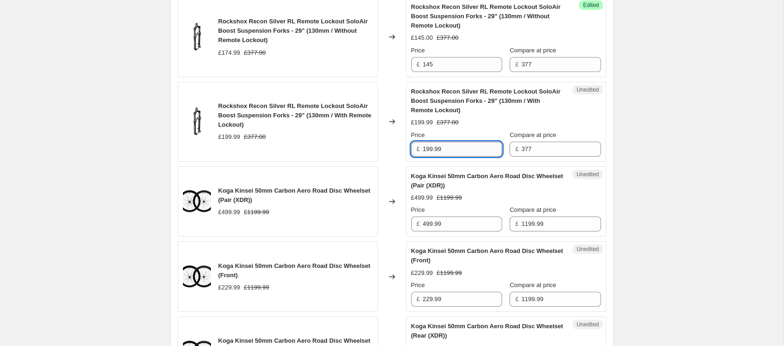
click at [452, 151] on input "199.99" at bounding box center [462, 148] width 79 height 15
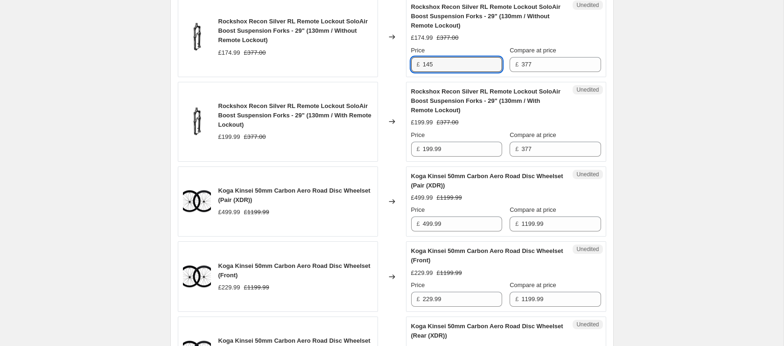
type input "145"
click at [465, 144] on input "199.99" at bounding box center [462, 148] width 79 height 15
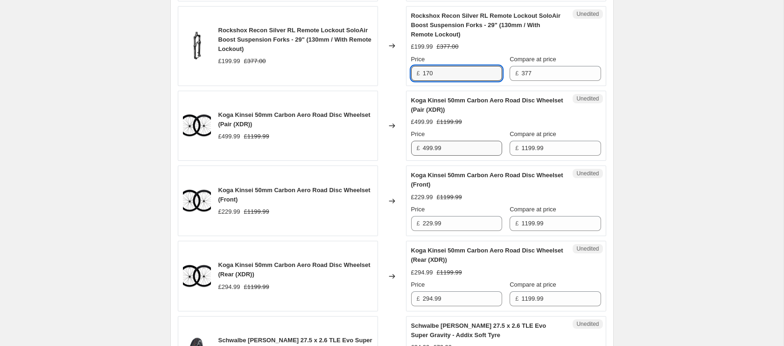
scroll to position [983, 0]
type input "170"
click at [456, 149] on input "499.99" at bounding box center [462, 147] width 79 height 15
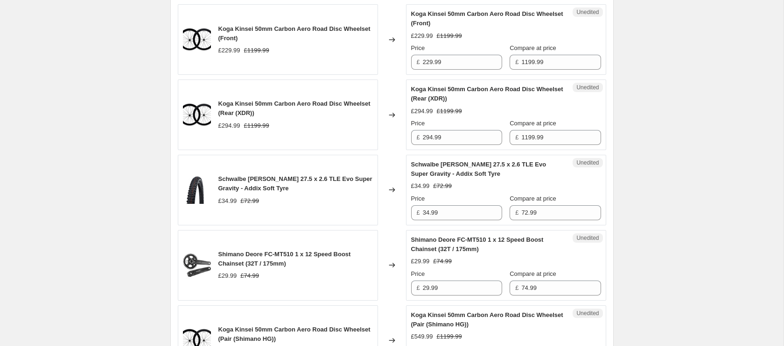
scroll to position [1159, 0]
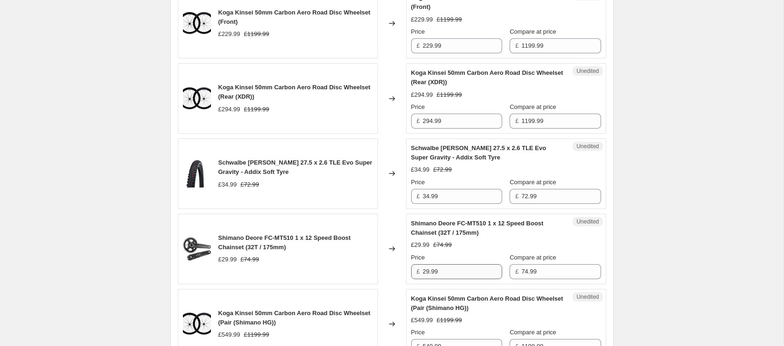
type input "399.99"
click at [467, 266] on input "29.99" at bounding box center [462, 271] width 79 height 15
type input "28"
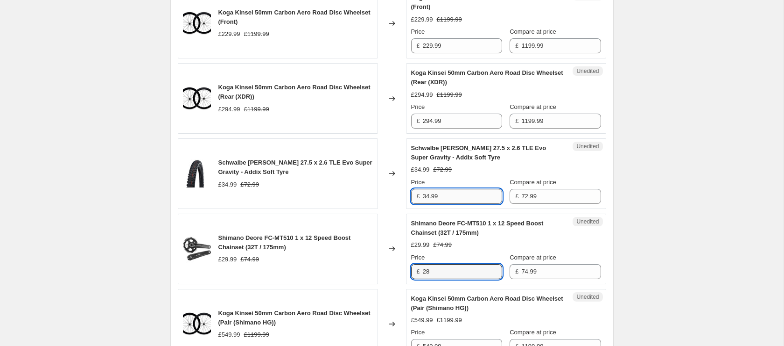
click at [450, 196] on input "34.99" at bounding box center [462, 196] width 79 height 15
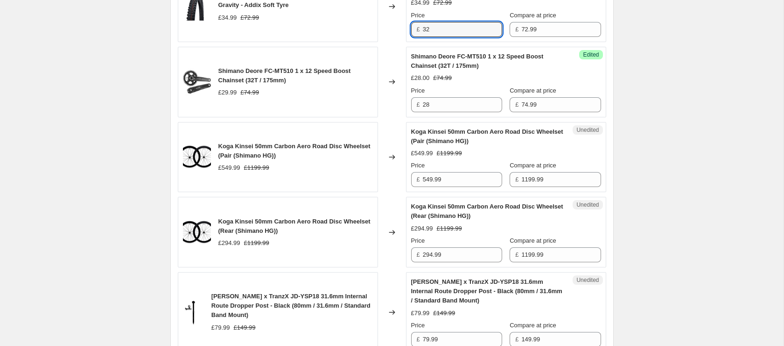
scroll to position [1332, 0]
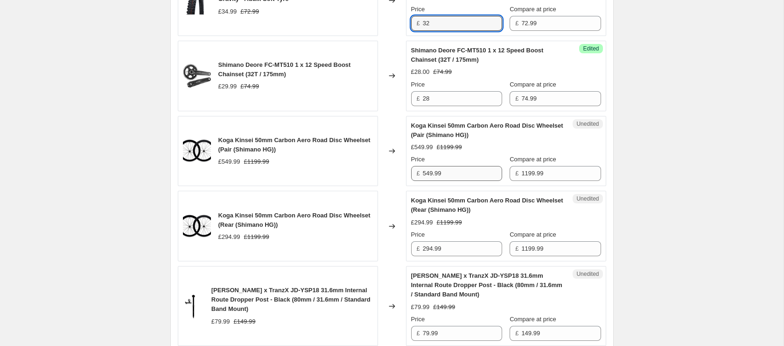
type input "32"
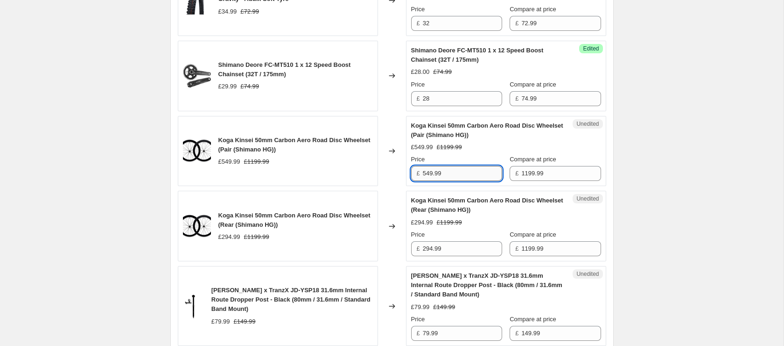
click at [452, 176] on input "549.99" at bounding box center [462, 173] width 79 height 15
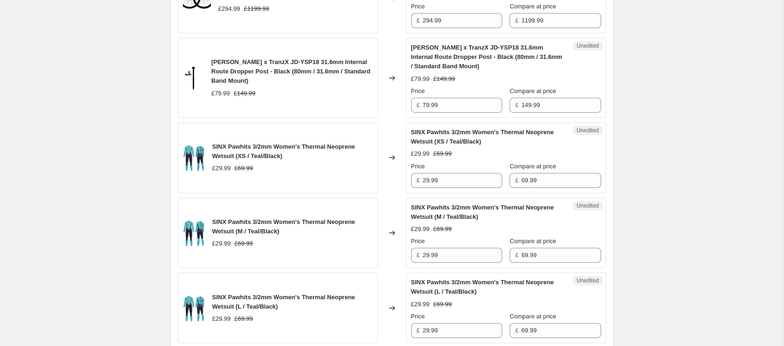
scroll to position [1605, 0]
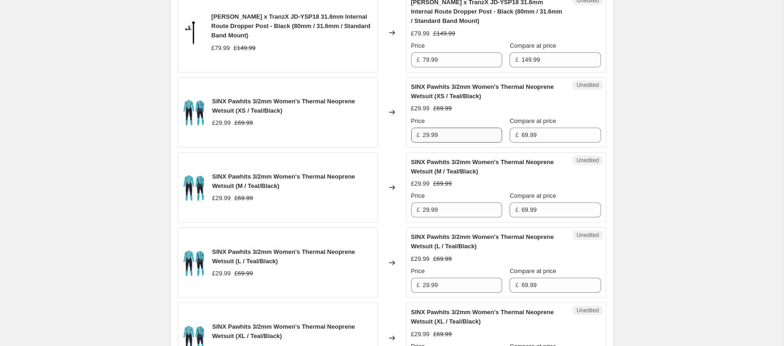
type input "429.99"
click at [449, 137] on input "29.99" at bounding box center [462, 134] width 79 height 15
type input "25"
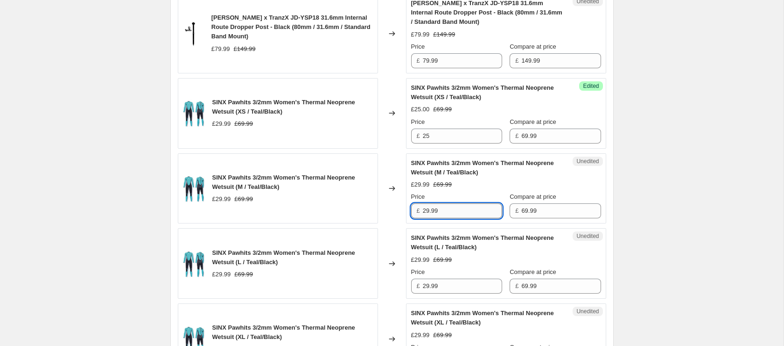
click at [470, 213] on input "29.99" at bounding box center [462, 210] width 79 height 15
paste input "5"
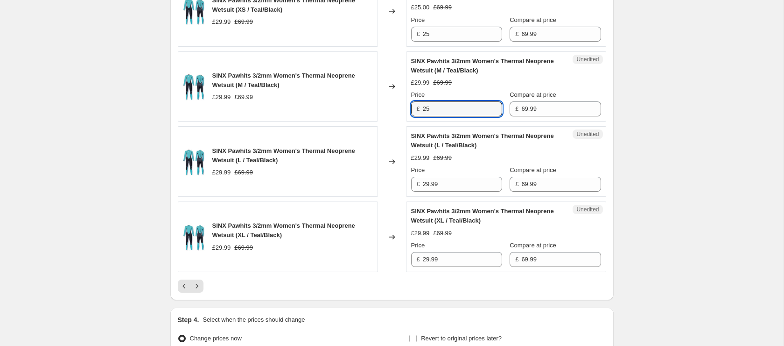
scroll to position [1719, 0]
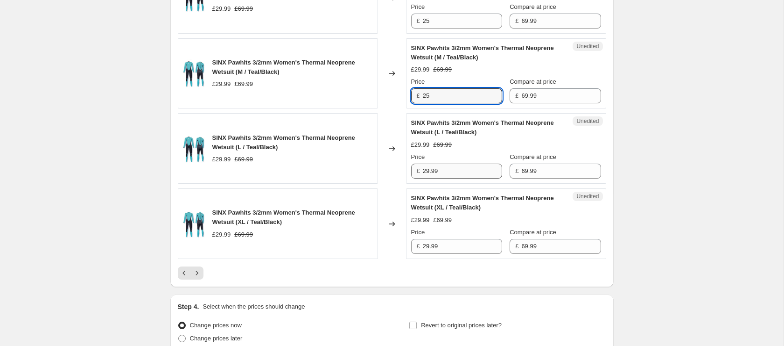
type input "25"
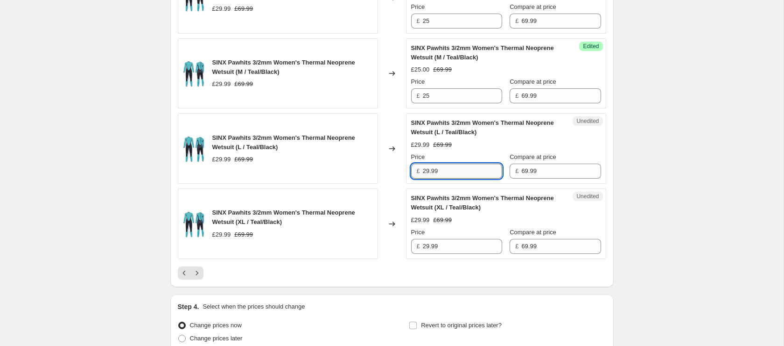
click at [448, 172] on input "29.99" at bounding box center [462, 170] width 79 height 15
paste input "5"
type input "25"
click at [464, 247] on input "29.99" at bounding box center [462, 246] width 79 height 15
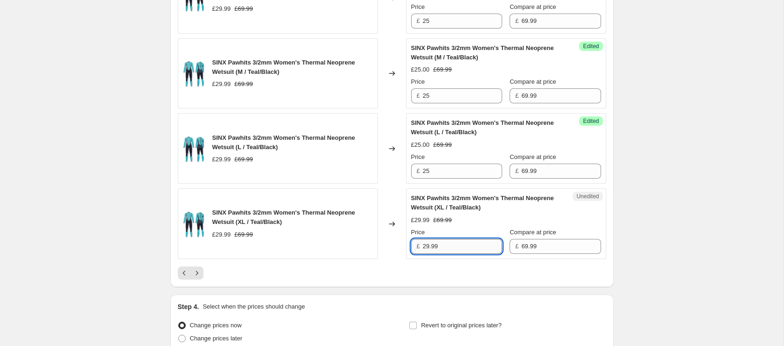
paste input "5"
type input "25"
click at [191, 271] on button "Next" at bounding box center [197, 272] width 13 height 13
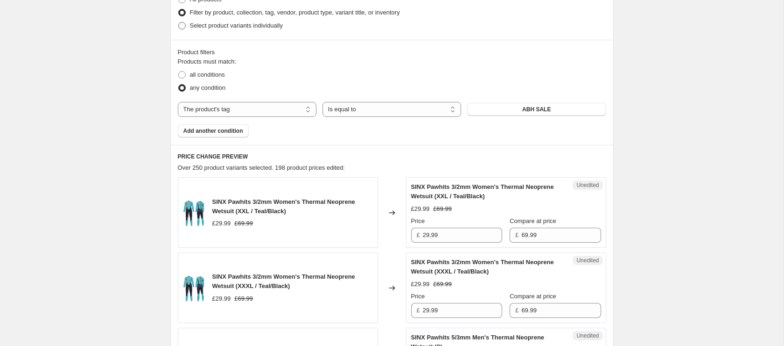
scroll to position [386, 0]
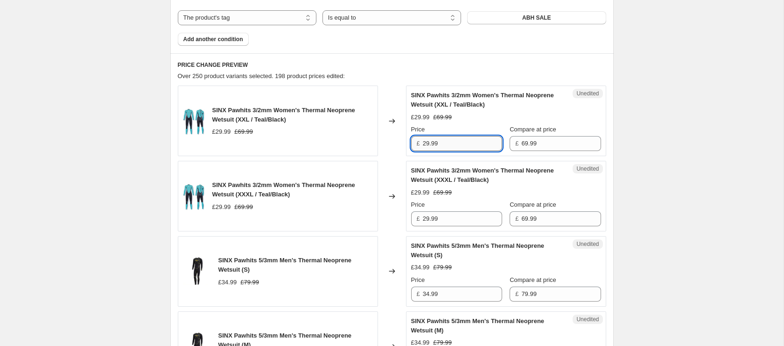
click at [461, 145] on input "29.99" at bounding box center [462, 143] width 79 height 15
paste input "5"
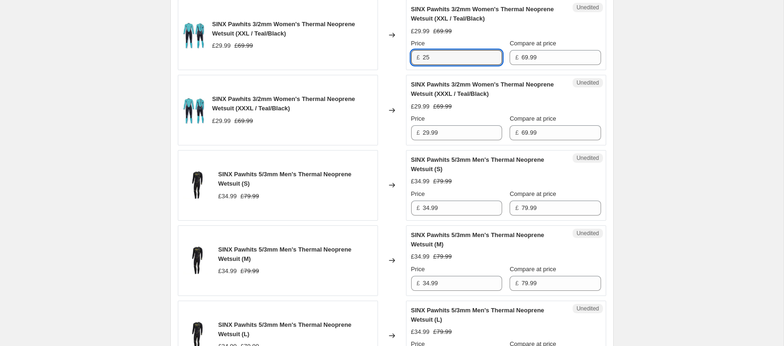
scroll to position [474, 0]
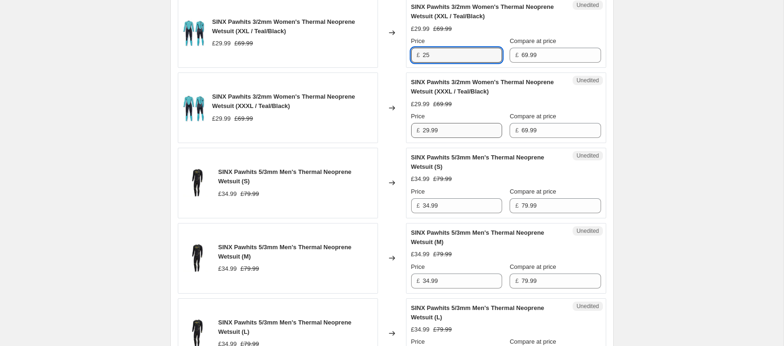
type input "25"
click at [451, 133] on input "29.99" at bounding box center [462, 130] width 79 height 15
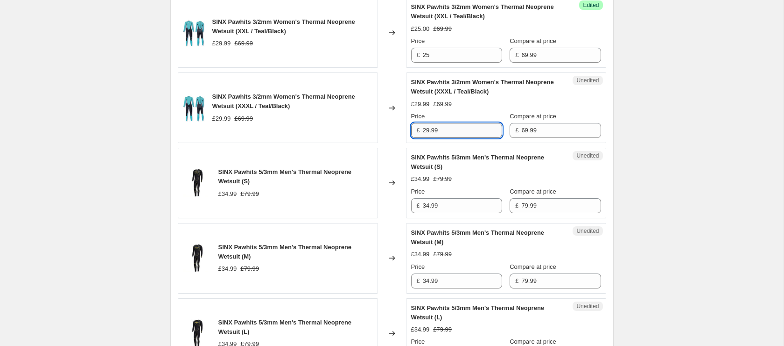
paste input "5"
type input "25"
click at [458, 201] on input "34.99" at bounding box center [462, 205] width 79 height 15
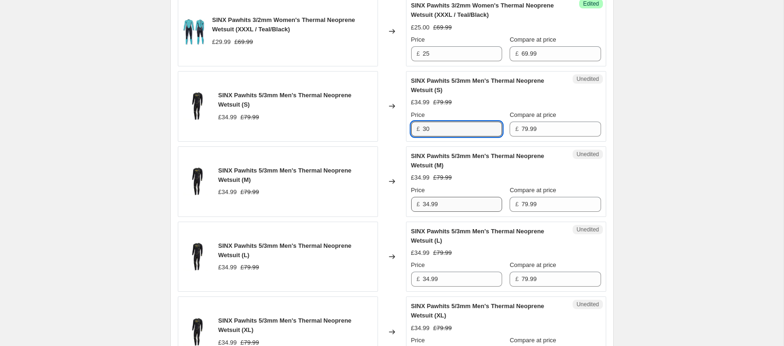
type input "30"
click at [447, 206] on input "34.99" at bounding box center [462, 204] width 79 height 15
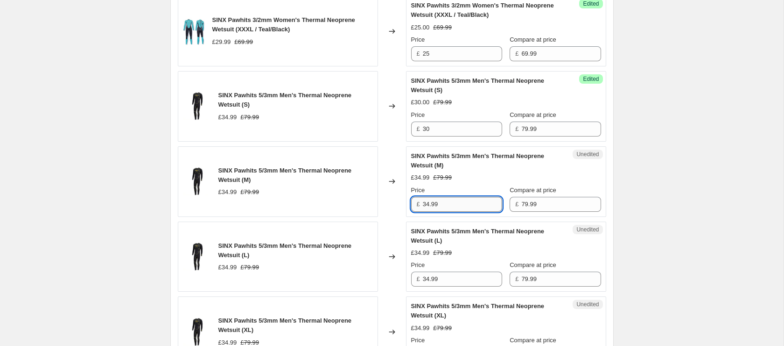
paste input "0"
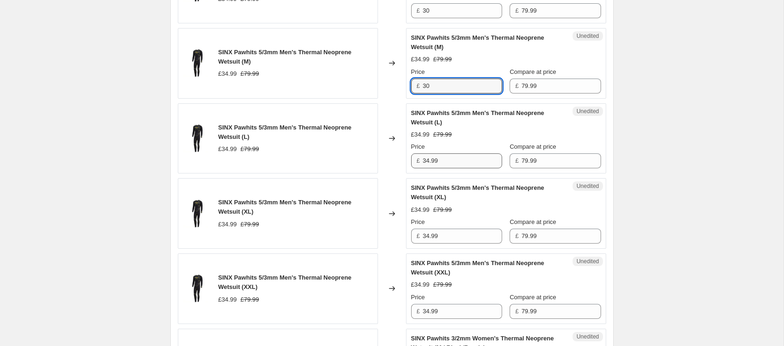
type input "30"
click at [449, 161] on input "34.99" at bounding box center [462, 160] width 79 height 15
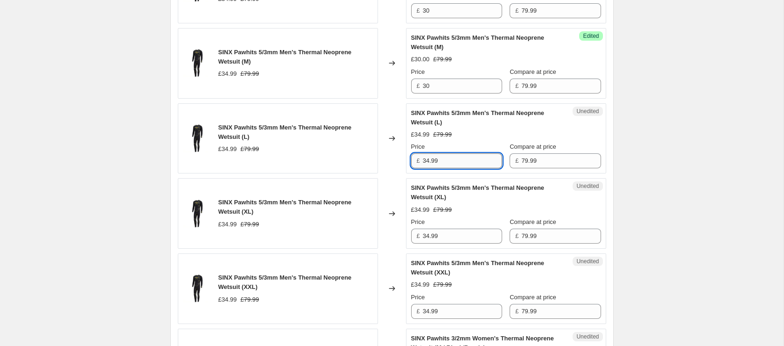
paste input "0"
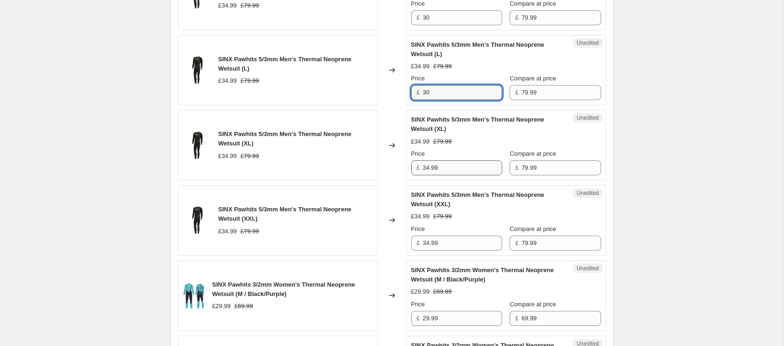
type input "30"
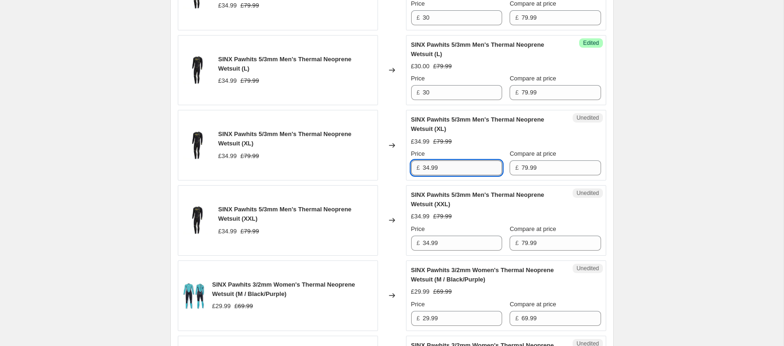
click at [448, 163] on input "34.99" at bounding box center [462, 167] width 79 height 15
paste input "0"
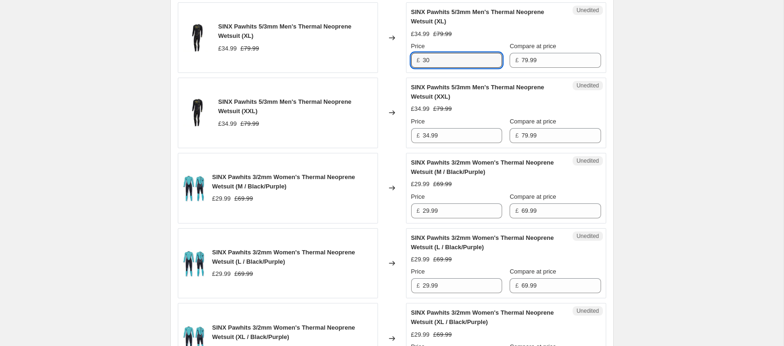
scroll to position [862, 0]
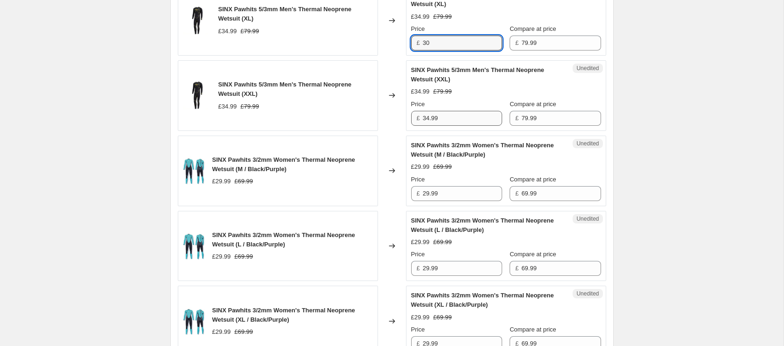
type input "30"
click at [443, 119] on input "34.99" at bounding box center [462, 118] width 79 height 15
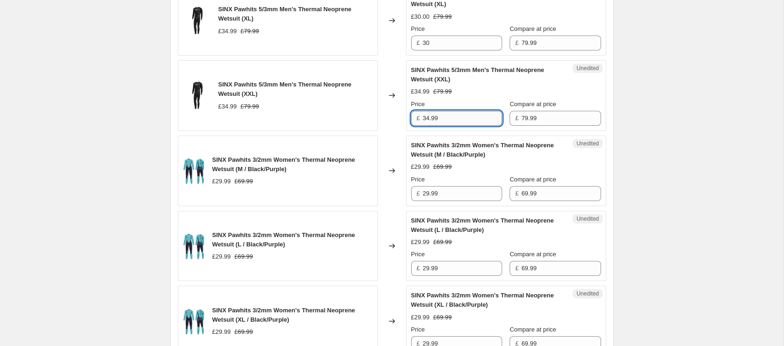
paste input "0"
type input "30"
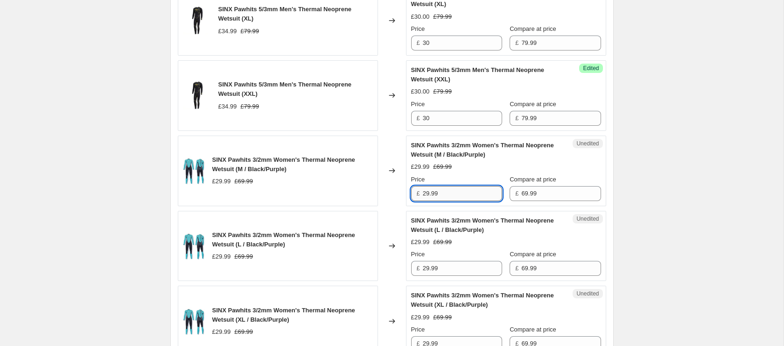
click at [443, 193] on input "29.99" at bounding box center [462, 193] width 79 height 15
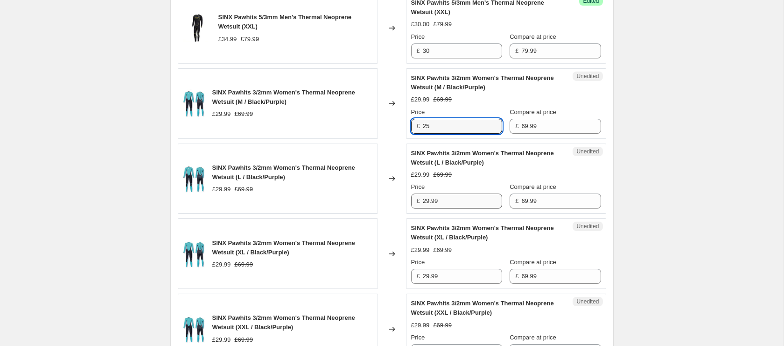
type input "25"
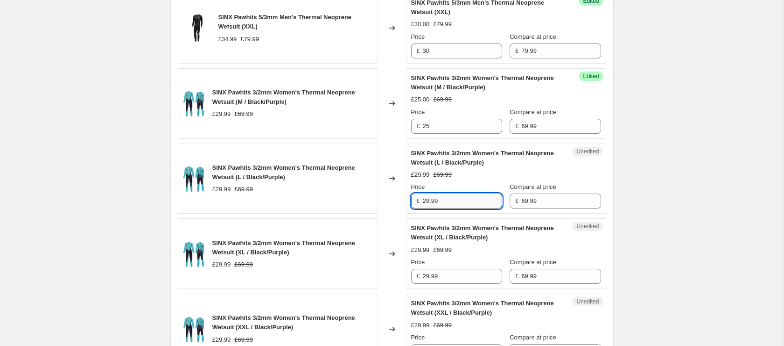
click at [453, 197] on input "29.99" at bounding box center [462, 200] width 79 height 15
paste input "5"
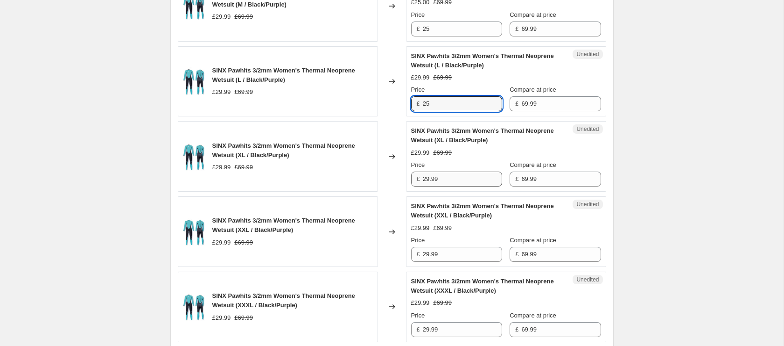
type input "25"
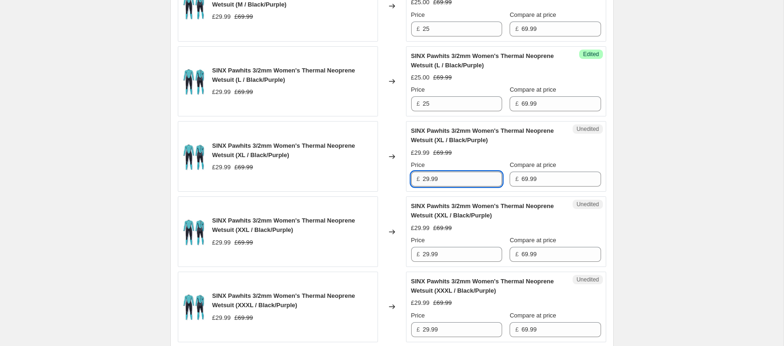
click at [445, 177] on input "29.99" at bounding box center [462, 178] width 79 height 15
paste input "5"
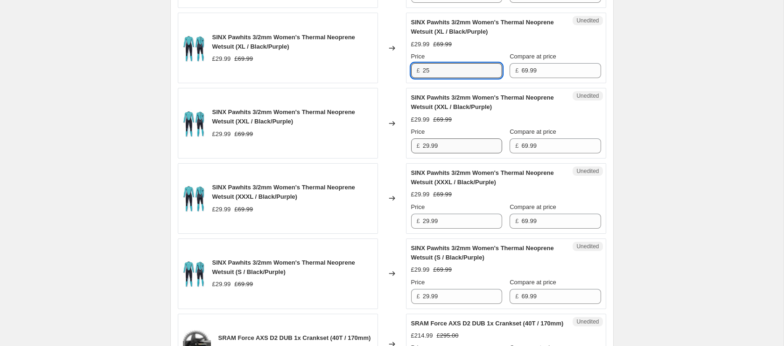
type input "25"
click at [443, 141] on input "29.99" at bounding box center [462, 145] width 79 height 15
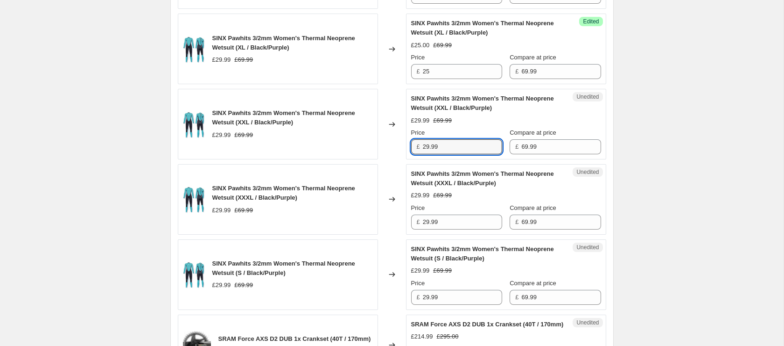
paste input "5"
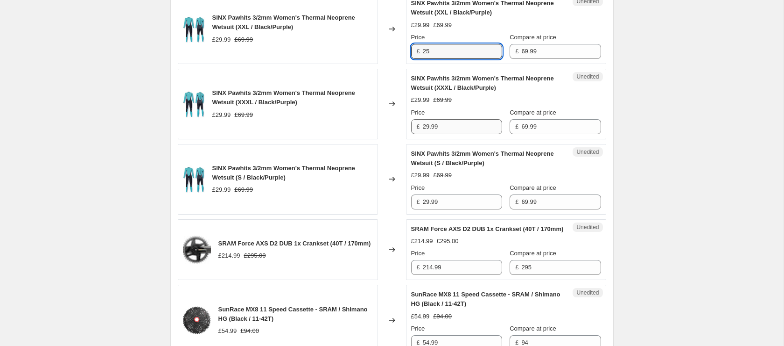
type input "25"
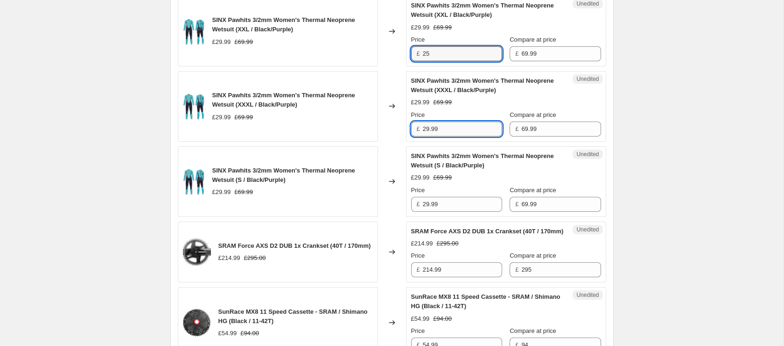
click at [447, 129] on input "29.99" at bounding box center [462, 128] width 79 height 15
paste input "5"
type input "25"
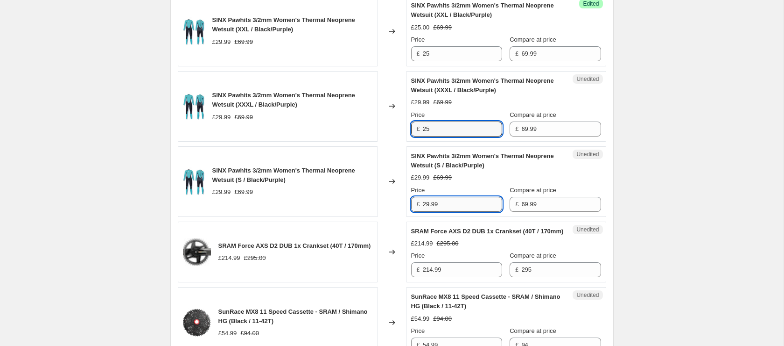
click at [459, 199] on input "29.99" at bounding box center [462, 204] width 79 height 15
paste input "5"
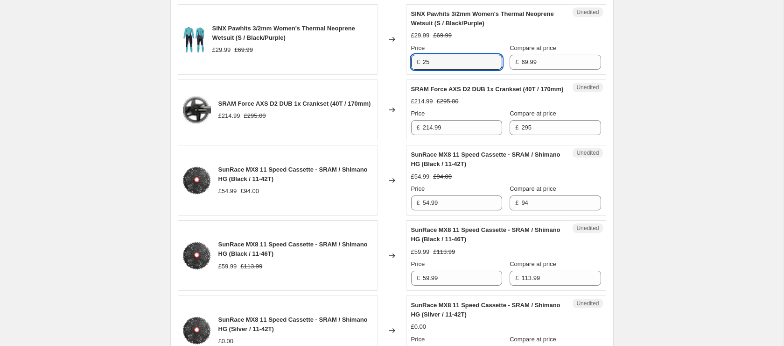
type input "25"
click at [461, 141] on div "Unedited SRAM Force AXS D2 DUB 1x Crankset (40T / 170mm) £214.99 £295.00 Price …" at bounding box center [506, 109] width 200 height 61
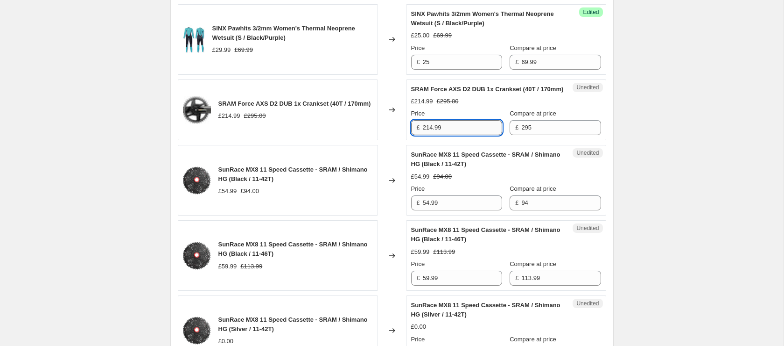
click at [456, 135] on input "214.99" at bounding box center [462, 127] width 79 height 15
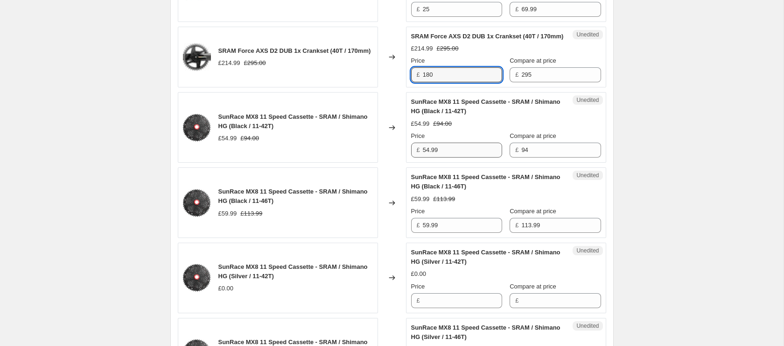
scroll to position [1422, 0]
type input "180"
click at [436, 154] on input "54.99" at bounding box center [462, 149] width 79 height 15
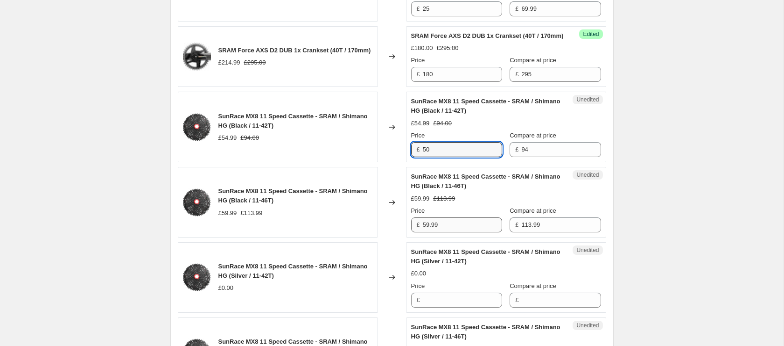
type input "50"
click at [455, 232] on input "59.99" at bounding box center [462, 224] width 79 height 15
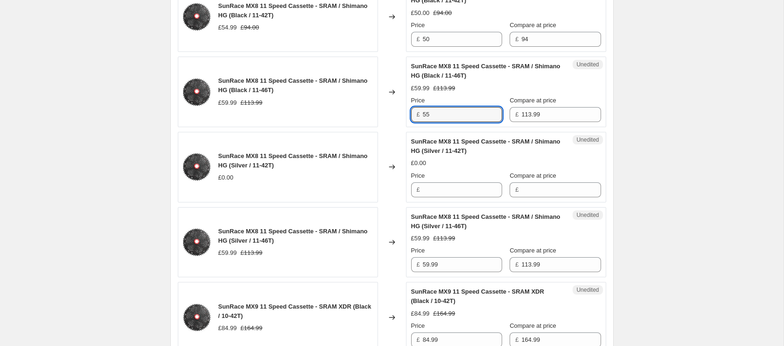
scroll to position [1542, 0]
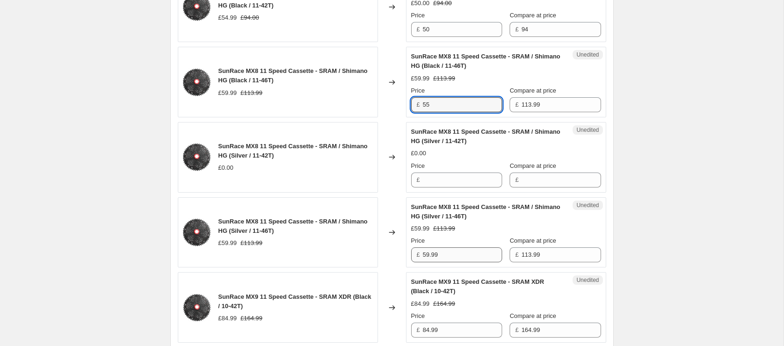
type input "55"
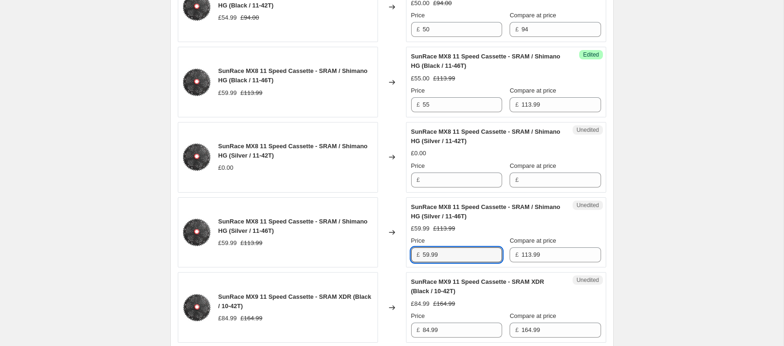
drag, startPoint x: 463, startPoint y: 266, endPoint x: 397, endPoint y: 247, distance: 68.6
click at [463, 262] on input "59.99" at bounding box center [462, 254] width 79 height 15
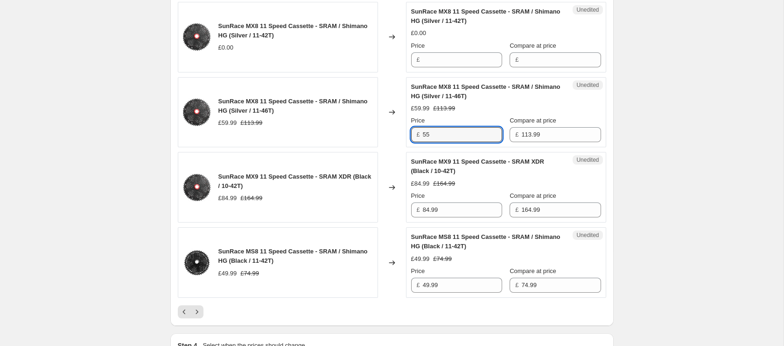
scroll to position [1665, 0]
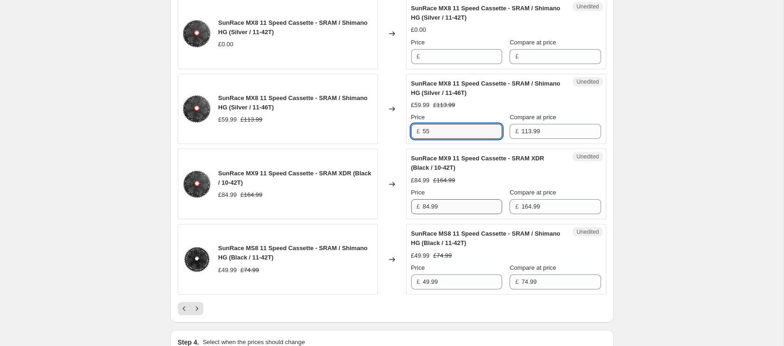
type input "55"
click at [477, 212] on input "84.99" at bounding box center [462, 206] width 79 height 15
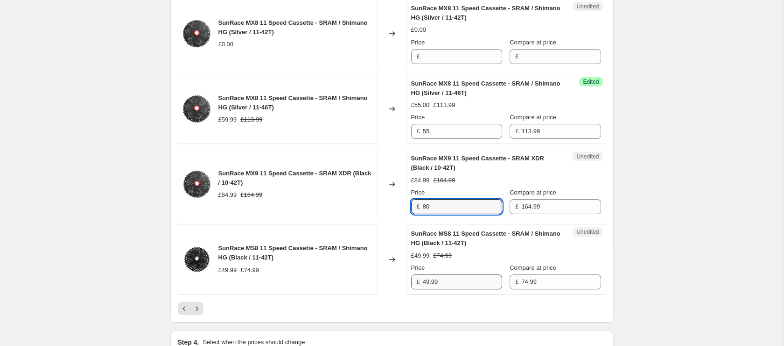
type input "80"
click at [449, 289] on input "49.99" at bounding box center [462, 281] width 79 height 15
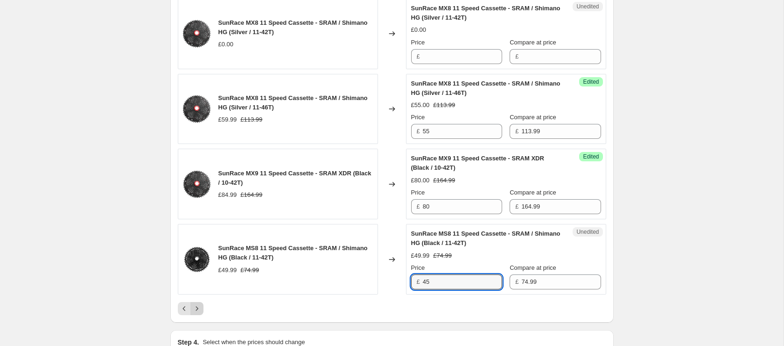
type input "45"
click at [195, 313] on icon "Next" at bounding box center [196, 307] width 9 height 9
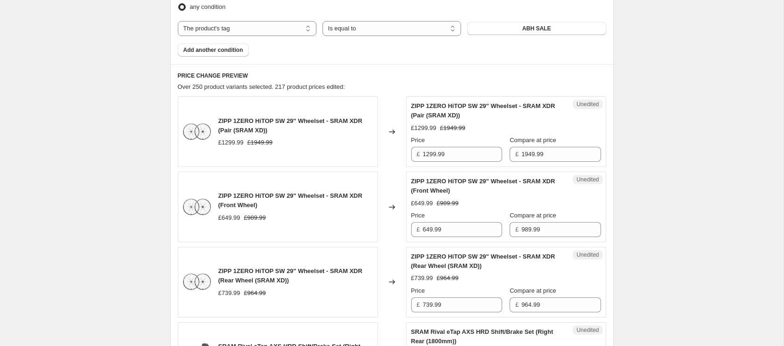
scroll to position [373, 0]
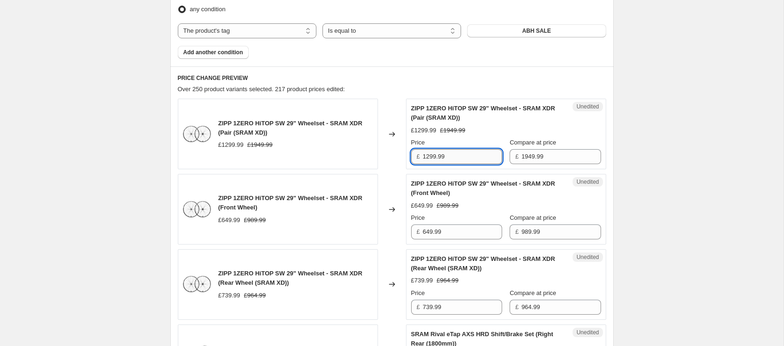
click at [484, 156] on input "1299.99" at bounding box center [462, 156] width 79 height 15
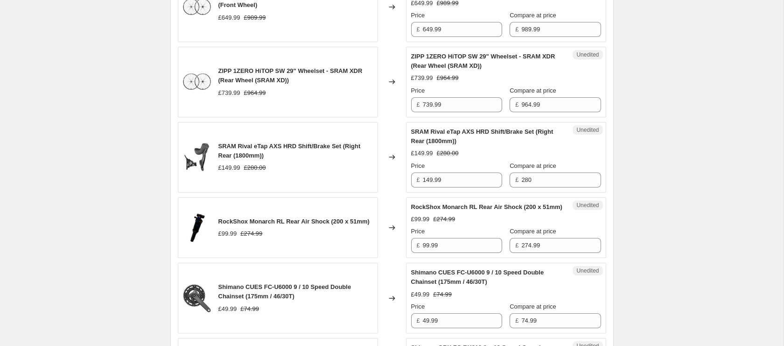
scroll to position [576, 0]
type input "1150"
click at [454, 177] on input "149.99" at bounding box center [462, 178] width 79 height 15
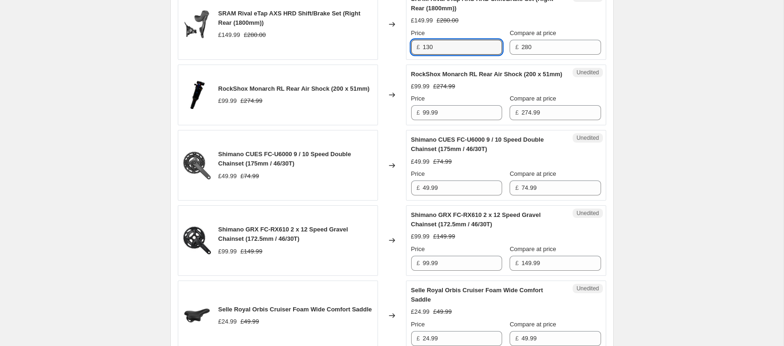
scroll to position [713, 0]
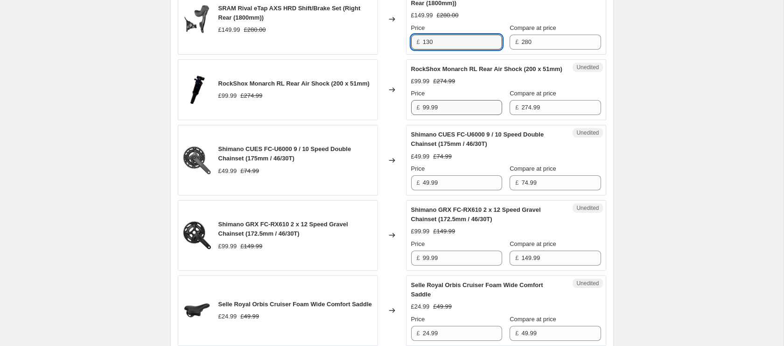
type input "130"
click at [466, 115] on input "99.99" at bounding box center [462, 107] width 79 height 15
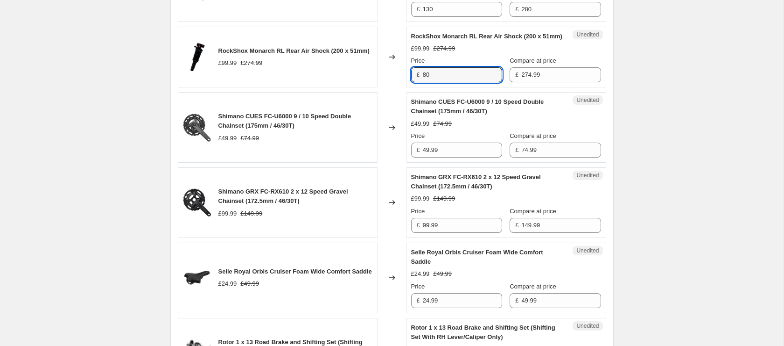
scroll to position [751, 0]
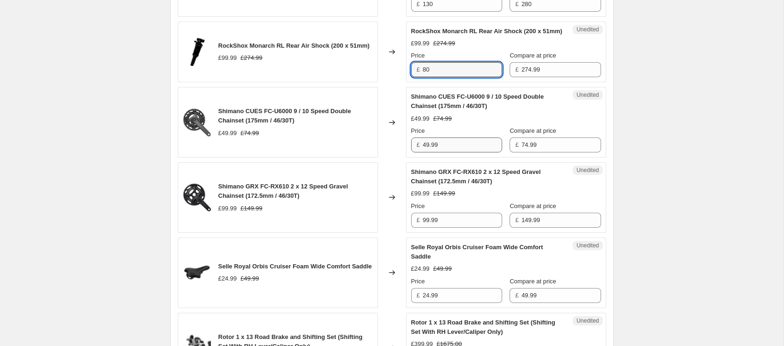
type input "80"
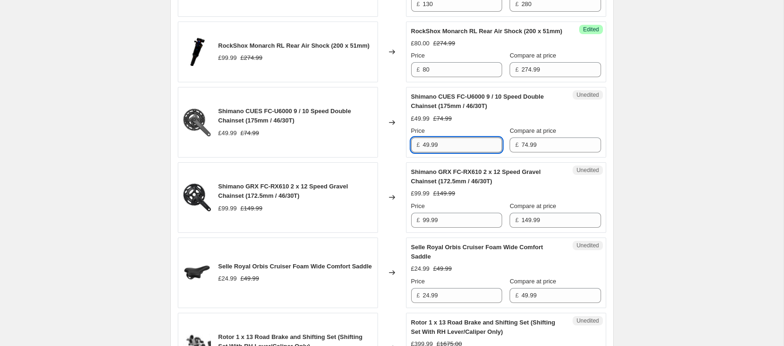
click at [441, 152] on input "49.99" at bounding box center [462, 144] width 79 height 15
type input "40"
click at [455, 223] on input "99.99" at bounding box center [462, 219] width 79 height 15
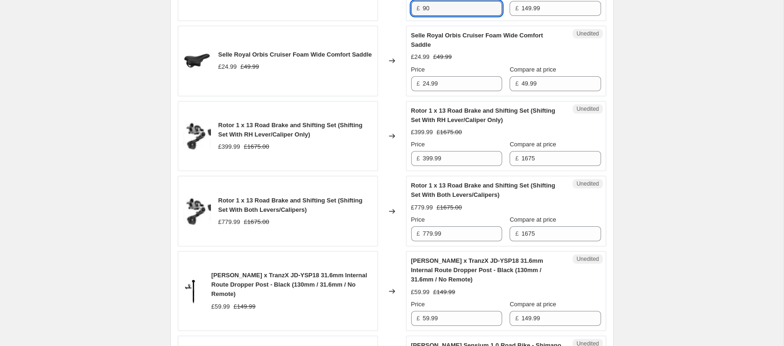
scroll to position [960, 0]
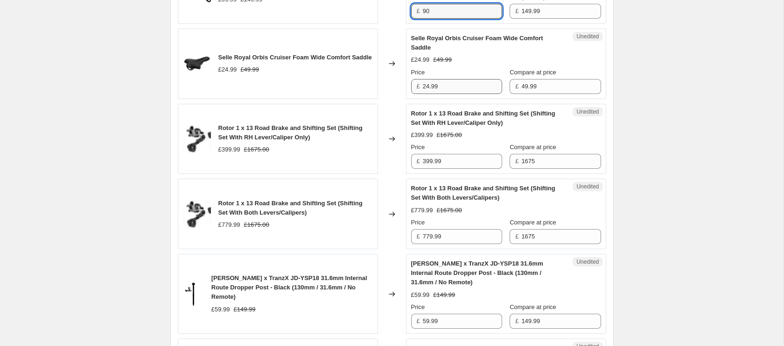
type input "90"
click at [452, 94] on input "24.99" at bounding box center [462, 86] width 79 height 15
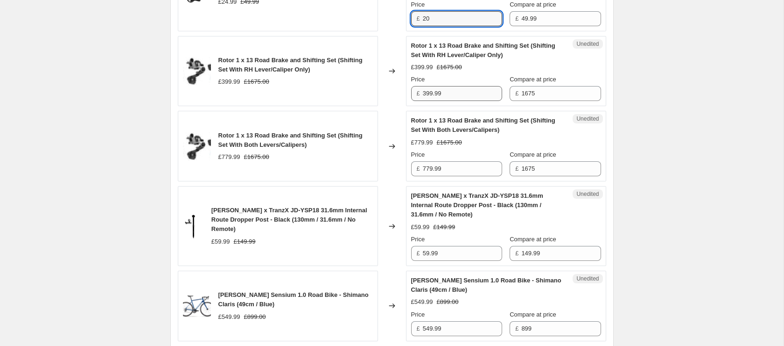
scroll to position [1028, 0]
type input "20"
click at [457, 100] on input "399.99" at bounding box center [462, 92] width 79 height 15
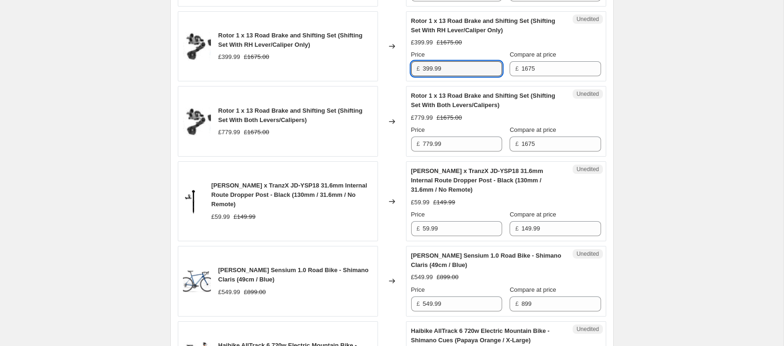
scroll to position [1056, 0]
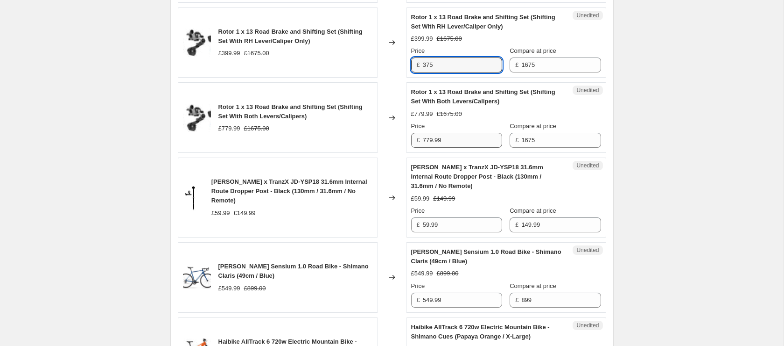
type input "375"
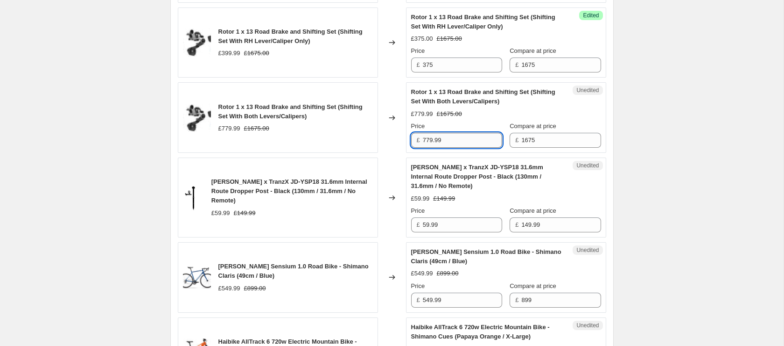
click at [473, 148] on input "779.99" at bounding box center [462, 140] width 79 height 15
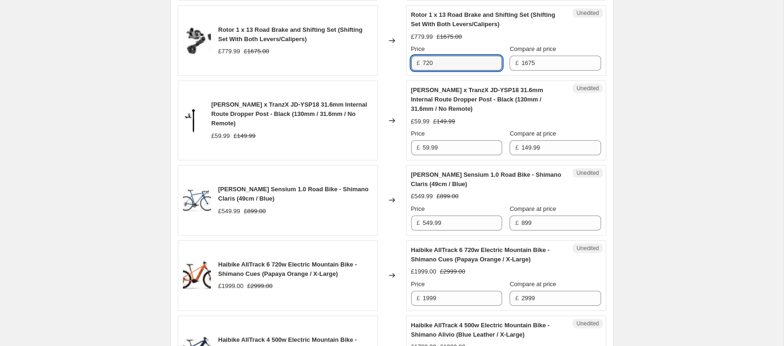
scroll to position [1134, 0]
type input "720"
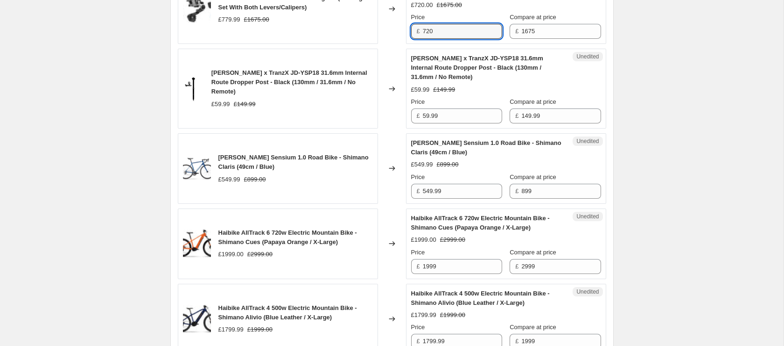
scroll to position [1182, 0]
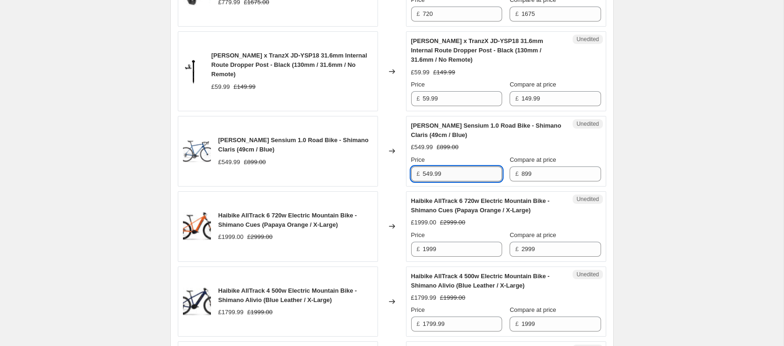
click at [462, 181] on input "549.99" at bounding box center [462, 173] width 79 height 15
type input "525"
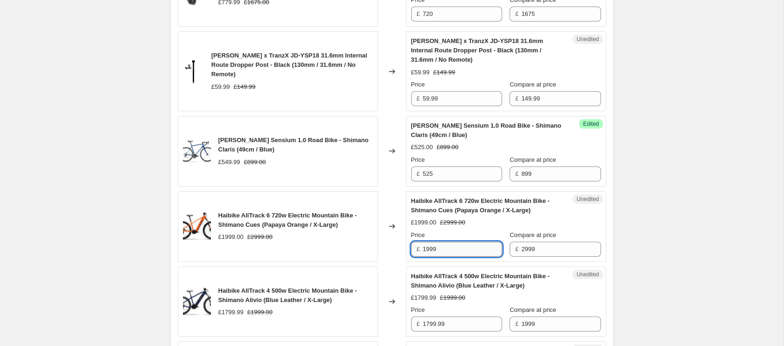
drag, startPoint x: 457, startPoint y: 262, endPoint x: 453, endPoint y: 259, distance: 5.0
click at [454, 256] on input "1999" at bounding box center [462, 248] width 79 height 15
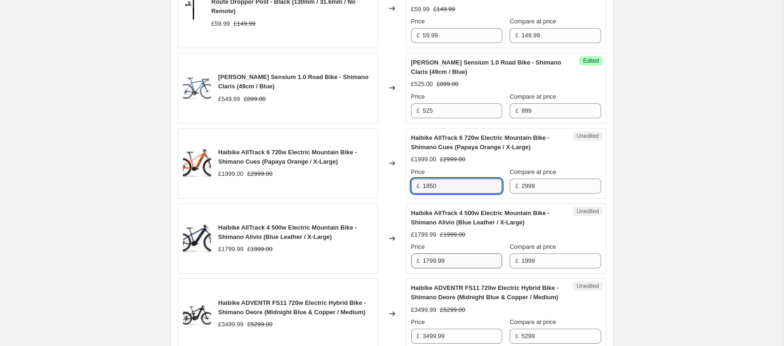
scroll to position [1256, 0]
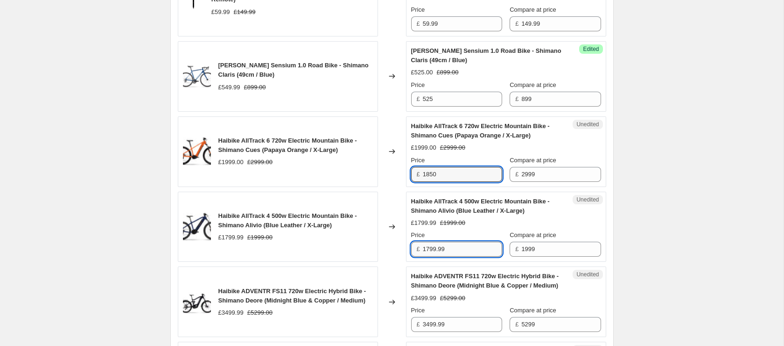
click at [458, 256] on input "1799.99" at bounding box center [462, 248] width 79 height 15
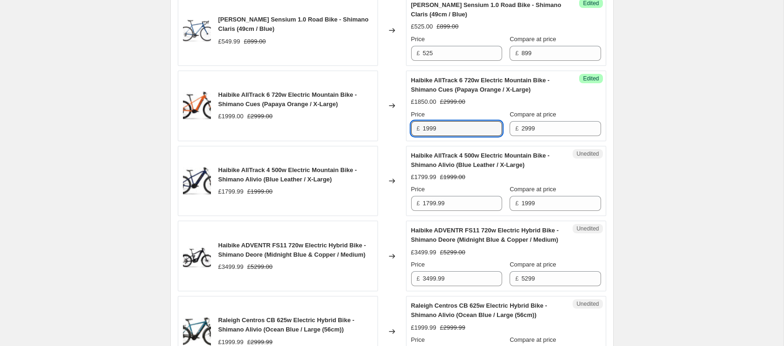
scroll to position [1305, 0]
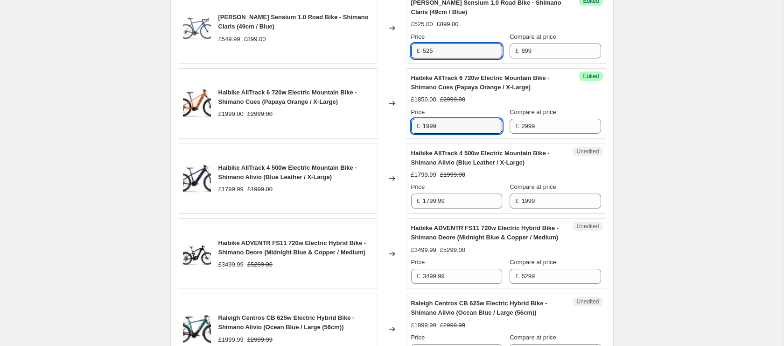
type input "1999"
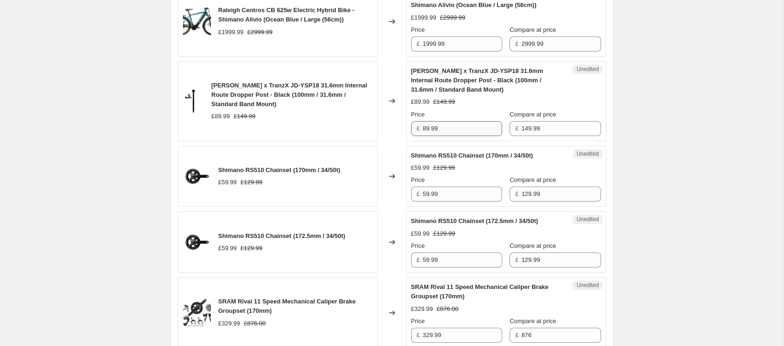
scroll to position [1613, 0]
type input "549.99"
click at [441, 135] on input "89.99" at bounding box center [462, 127] width 79 height 15
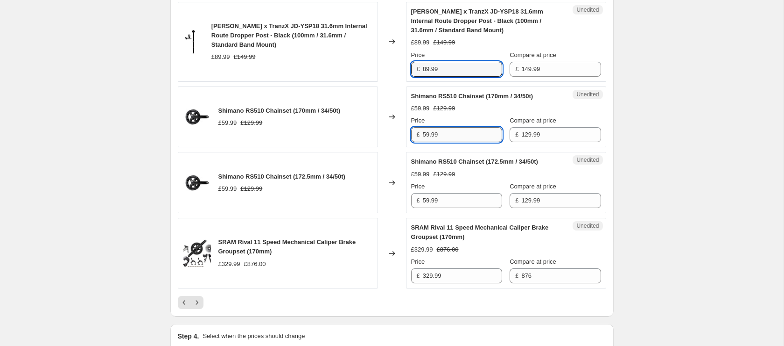
click at [444, 142] on input "59.99" at bounding box center [462, 134] width 79 height 15
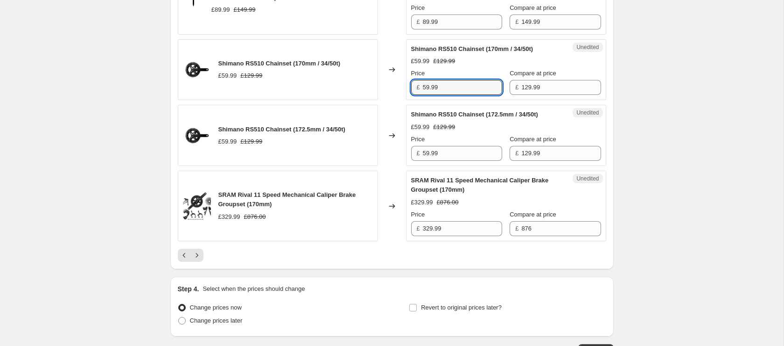
scroll to position [1720, 0]
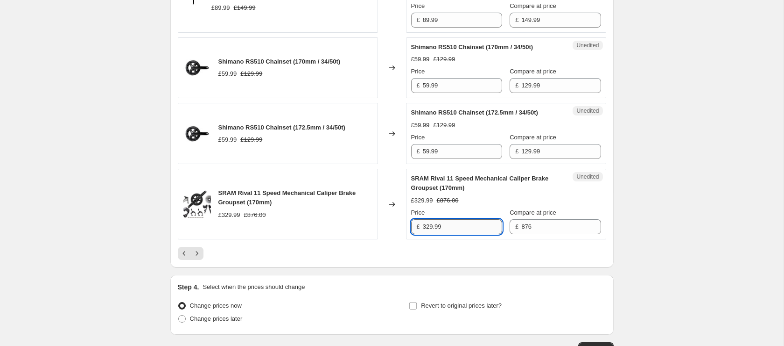
click at [454, 233] on input "329.99" at bounding box center [462, 226] width 79 height 15
type input "280"
click at [198, 258] on icon "Next" at bounding box center [196, 252] width 9 height 9
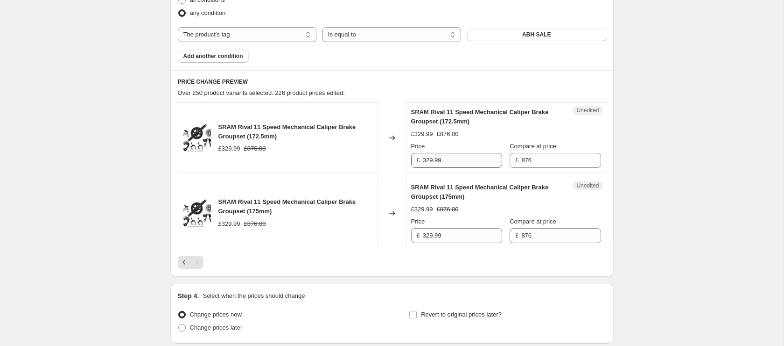
scroll to position [368, 0]
click at [450, 164] on input "329.99" at bounding box center [462, 161] width 79 height 15
type input "300"
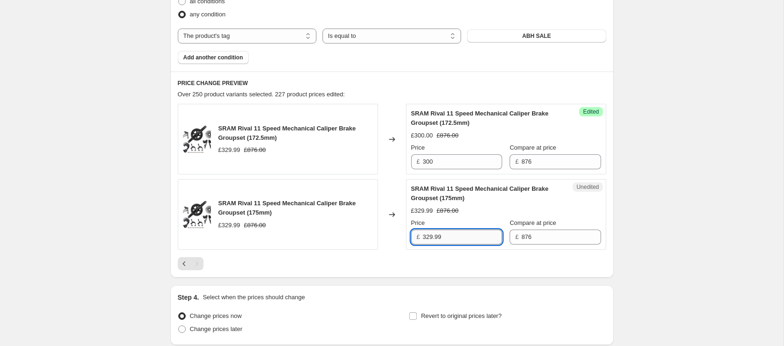
click at [459, 233] on input "329.99" at bounding box center [462, 236] width 79 height 15
type input "280"
click at [180, 262] on icon "Previous" at bounding box center [184, 263] width 9 height 9
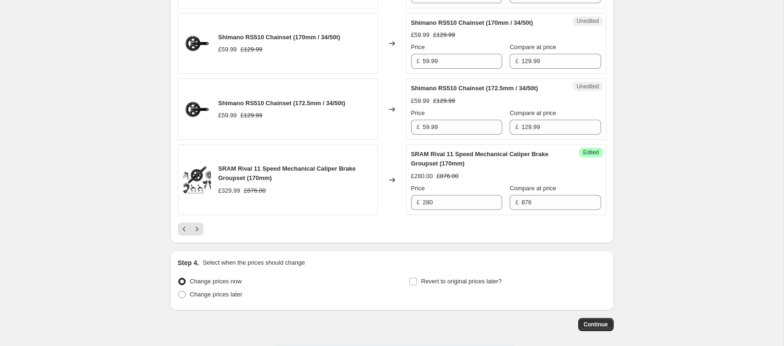
scroll to position [1796, 0]
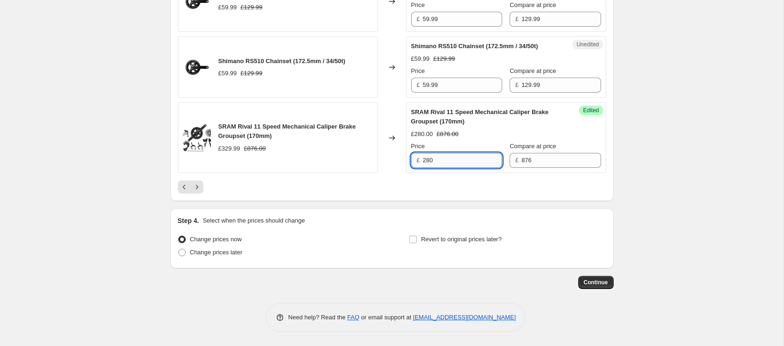
drag, startPoint x: 445, startPoint y: 156, endPoint x: 450, endPoint y: 160, distance: 5.6
click at [445, 156] on input "280" at bounding box center [462, 160] width 79 height 15
type input "300"
click at [226, 253] on span "Change prices later" at bounding box center [216, 251] width 53 height 7
click at [179, 249] on input "Change prices later" at bounding box center [178, 248] width 0 height 0
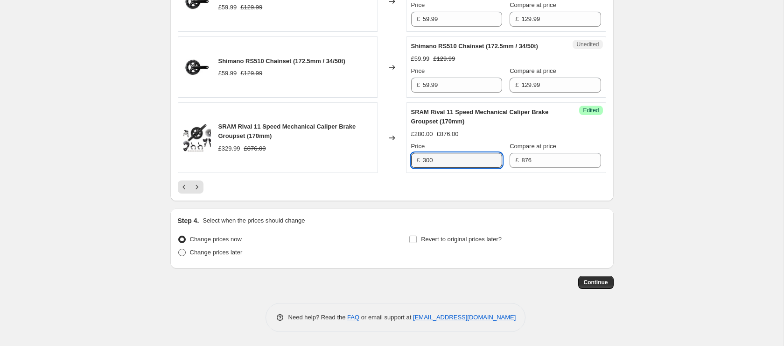
radio input "true"
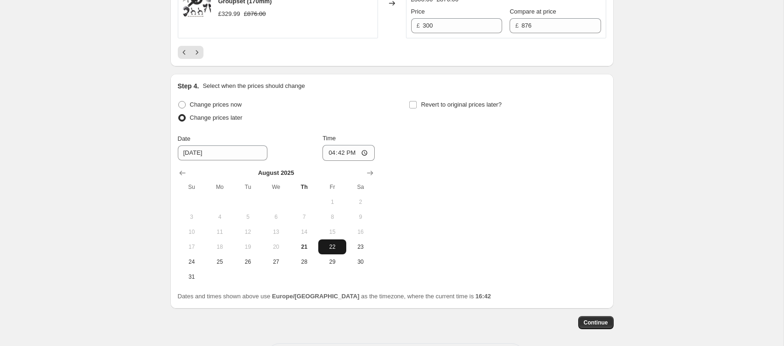
scroll to position [1934, 0]
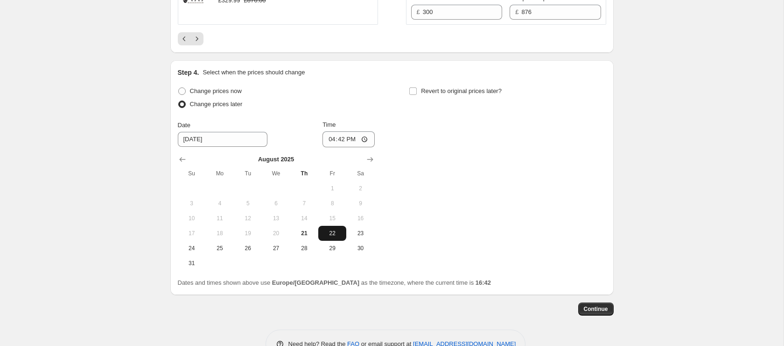
click at [339, 237] on span "22" at bounding box center [332, 232] width 21 height 7
drag, startPoint x: 349, startPoint y: 144, endPoint x: 355, endPoint y: 144, distance: 5.6
click at [353, 143] on input "16:42" at bounding box center [349, 139] width 52 height 16
click at [337, 147] on input "16:42" at bounding box center [349, 139] width 52 height 16
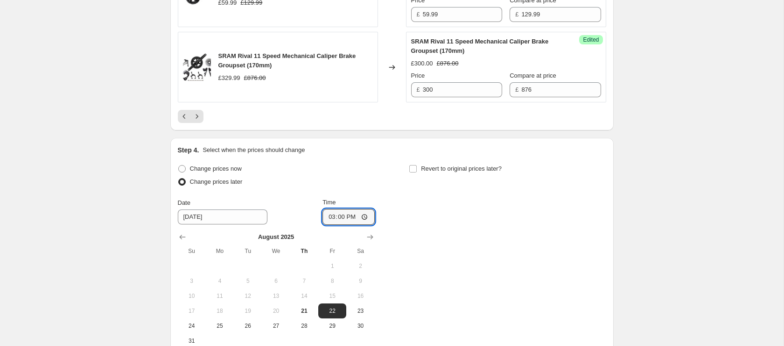
scroll to position [1859, 0]
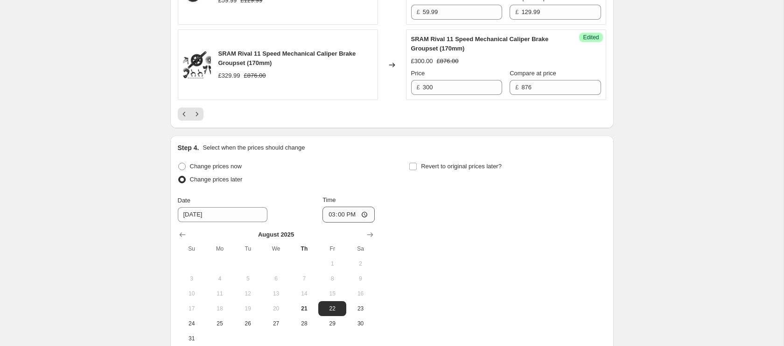
drag, startPoint x: 347, startPoint y: 213, endPoint x: 342, endPoint y: 225, distance: 12.8
click at [346, 214] on div "Time 15:00" at bounding box center [349, 208] width 52 height 27
click at [342, 222] on input "15:00" at bounding box center [349, 214] width 52 height 16
type input "18:00"
drag, startPoint x: 525, startPoint y: 194, endPoint x: 518, endPoint y: 200, distance: 9.2
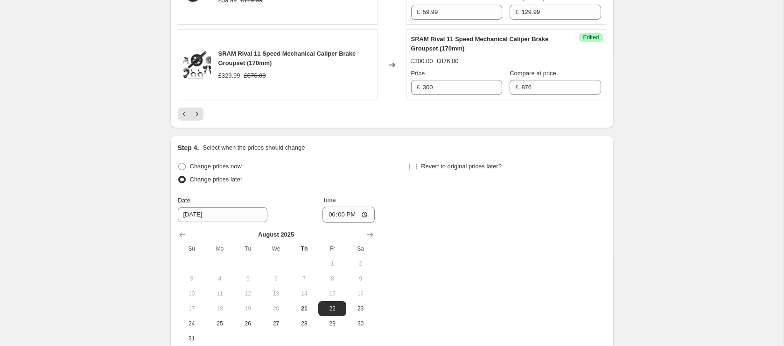
click at [523, 188] on div "Revert to original prices later?" at bounding box center [507, 174] width 197 height 28
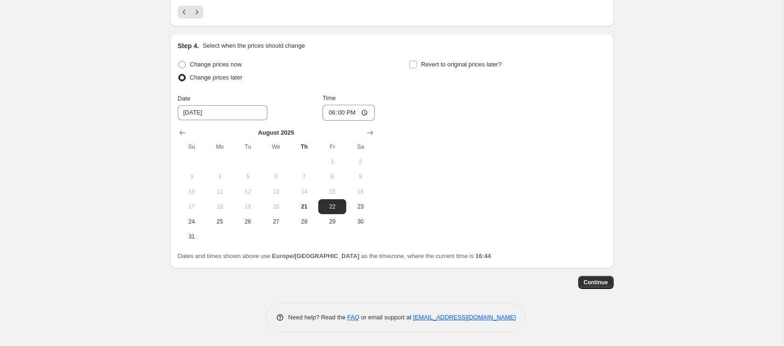
scroll to position [1969, 0]
click at [409, 64] on input "Revert to original prices later?" at bounding box center [412, 64] width 7 height 7
checkbox input "true"
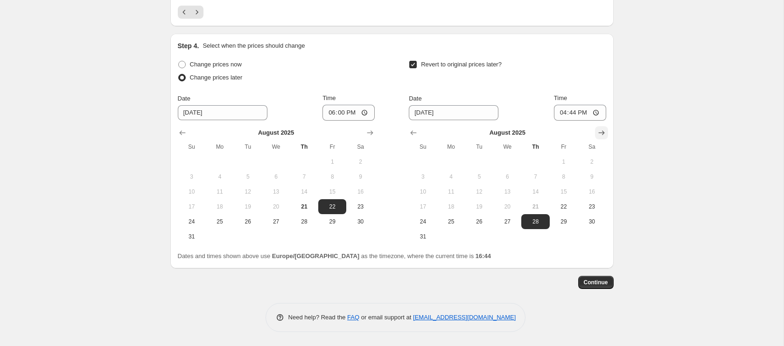
click at [600, 132] on icon "Show next month, September 2025" at bounding box center [601, 132] width 9 height 9
click at [476, 165] on span "2" at bounding box center [479, 161] width 21 height 7
type input "[DATE]"
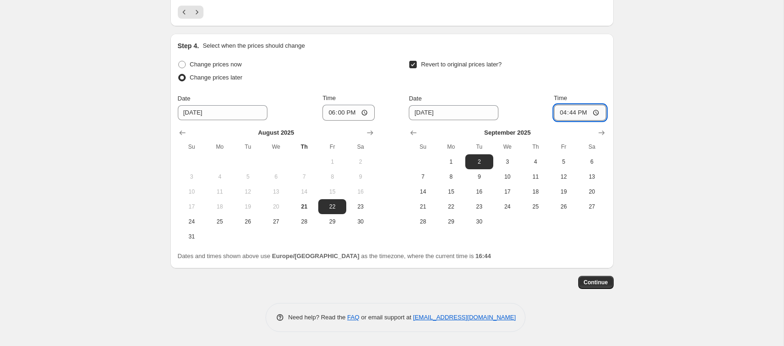
click at [576, 113] on input "16:44" at bounding box center [580, 113] width 52 height 16
type input "00:01"
click at [452, 160] on span "1" at bounding box center [451, 161] width 21 height 7
click at [586, 113] on input "00:01" at bounding box center [580, 113] width 52 height 16
click at [473, 165] on span "2" at bounding box center [479, 161] width 21 height 7
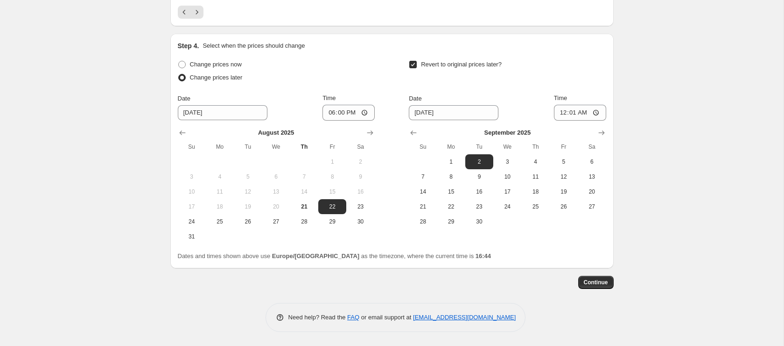
drag, startPoint x: 451, startPoint y: 160, endPoint x: 475, endPoint y: 152, distance: 25.5
click at [451, 160] on span "1" at bounding box center [451, 161] width 21 height 7
drag, startPoint x: 479, startPoint y: 163, endPoint x: 489, endPoint y: 165, distance: 10.5
click at [479, 163] on span "2" at bounding box center [479, 161] width 21 height 7
type input "[DATE]"
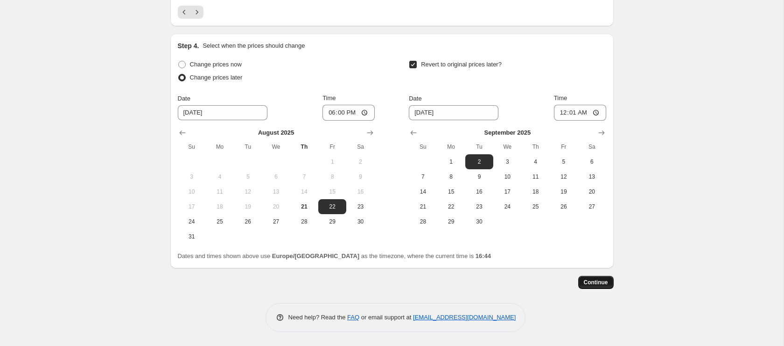
click at [595, 285] on span "Continue" at bounding box center [596, 281] width 24 height 7
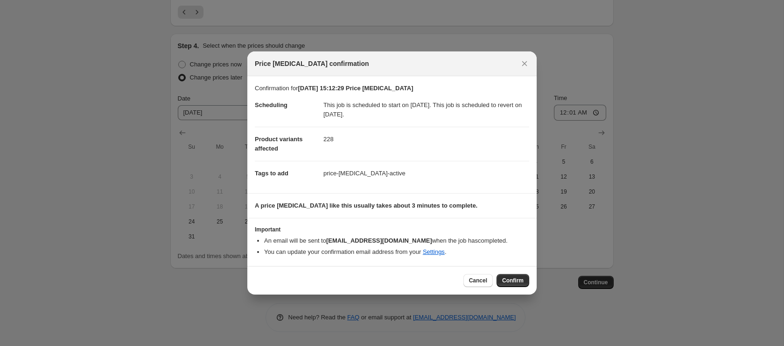
click at [510, 280] on span "Confirm" at bounding box center [512, 279] width 21 height 7
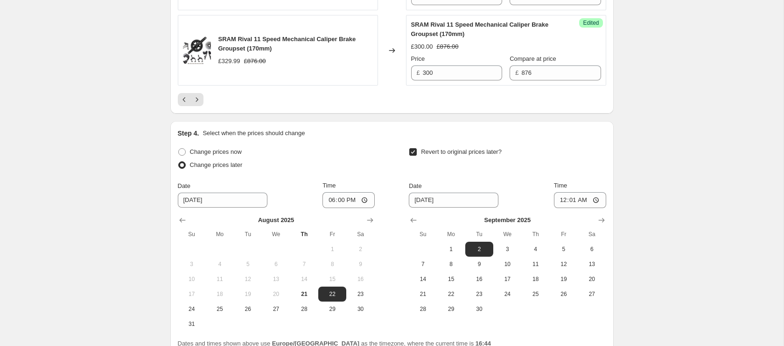
scroll to position [2027, 0]
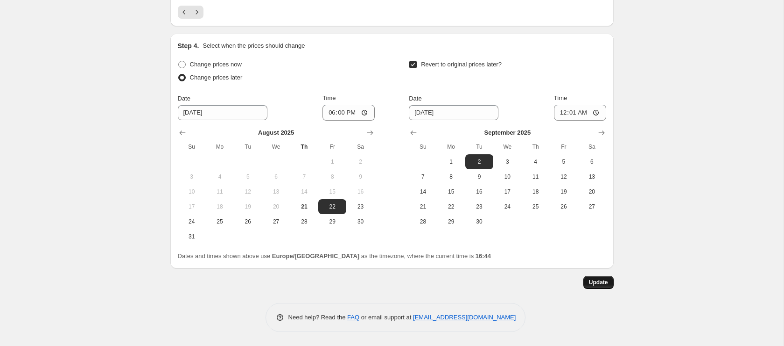
click at [588, 282] on button "Update" at bounding box center [599, 281] width 30 height 13
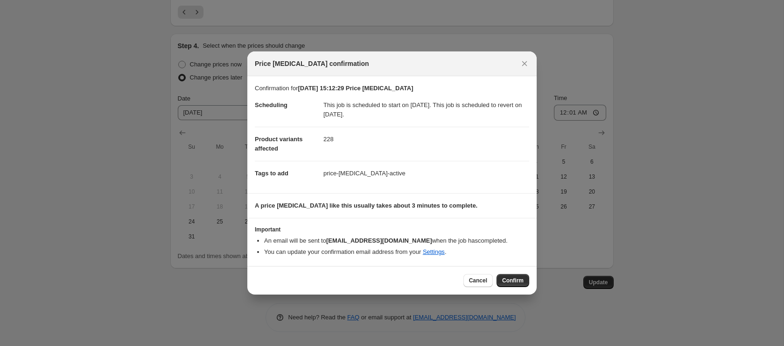
click at [519, 271] on div "Cancel Confirm" at bounding box center [391, 280] width 289 height 28
click at [517, 279] on span "Confirm" at bounding box center [512, 279] width 21 height 7
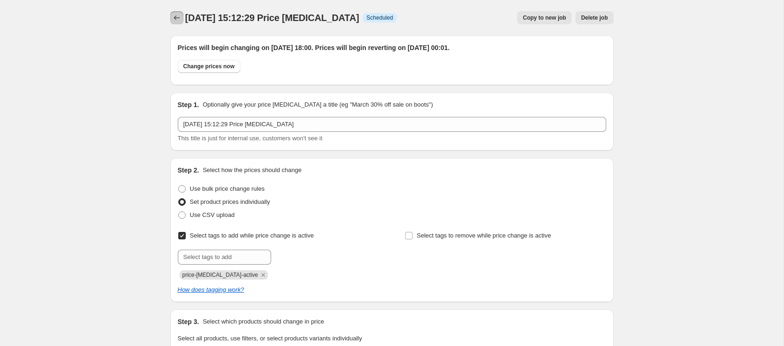
click at [176, 15] on icon "Price change jobs" at bounding box center [176, 17] width 9 height 9
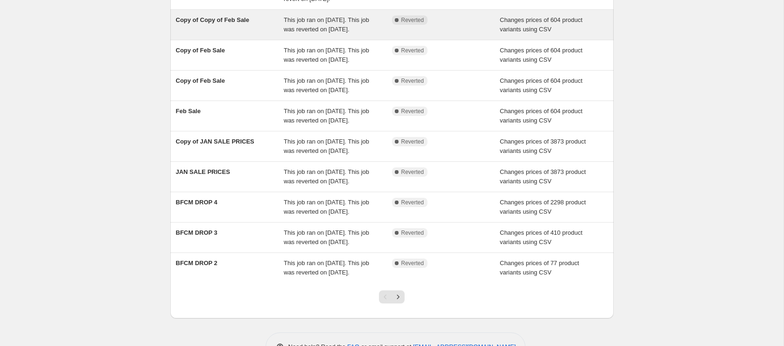
scroll to position [66, 0]
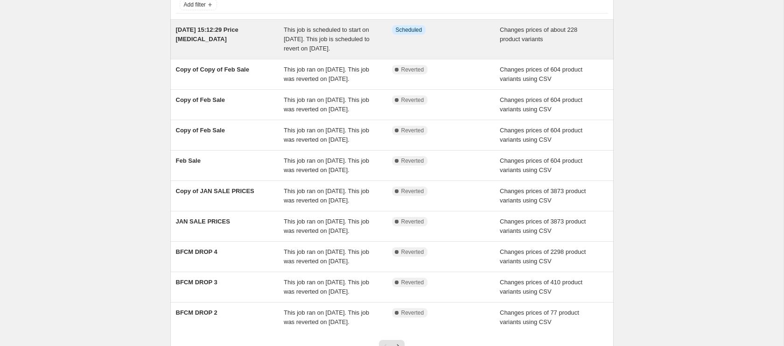
click at [237, 38] on div "[DATE] 15:12:29 Price [MEDICAL_DATA]" at bounding box center [230, 39] width 108 height 28
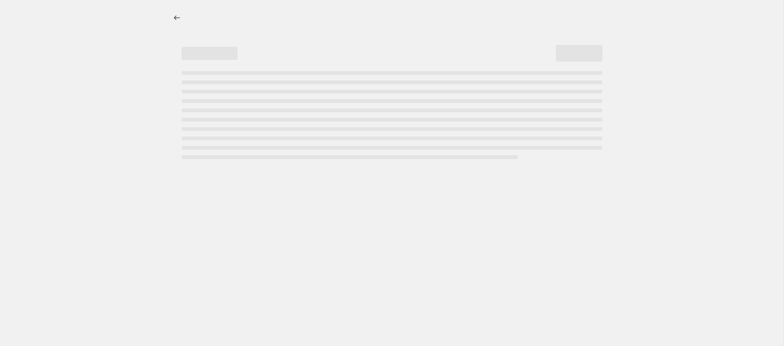
select select "tag"
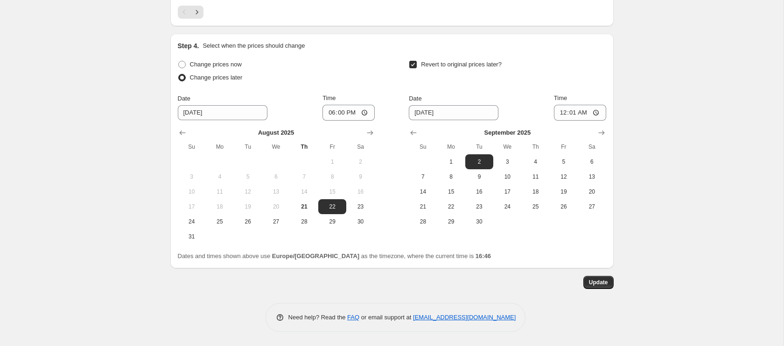
scroll to position [1859, 0]
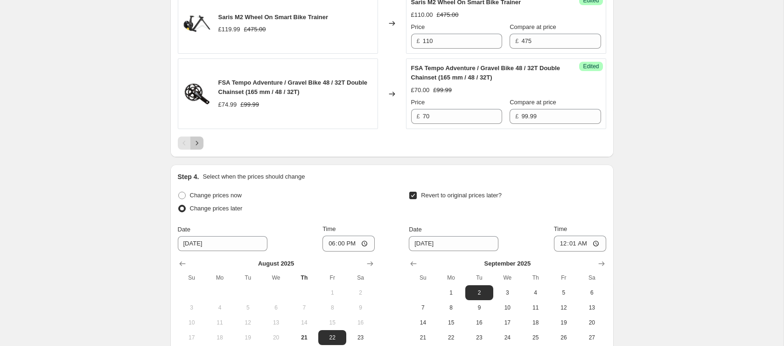
click at [201, 148] on icon "Next" at bounding box center [196, 142] width 9 height 9
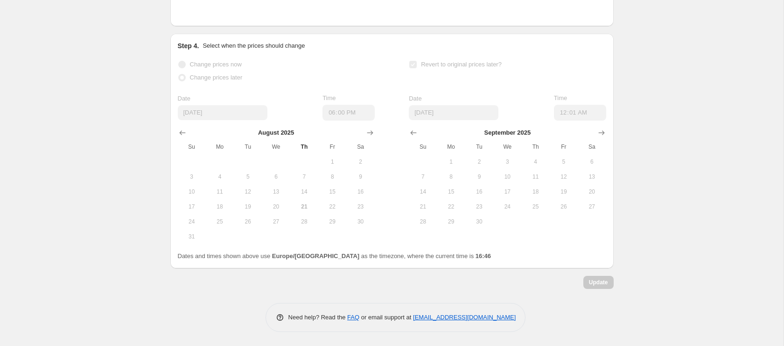
scroll to position [1841, 0]
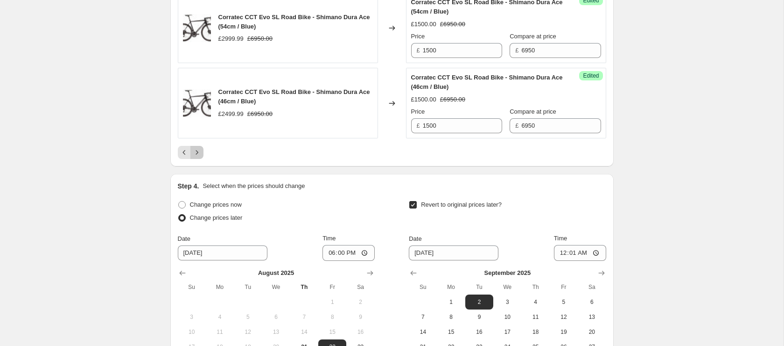
click at [201, 155] on button "Next" at bounding box center [197, 152] width 13 height 13
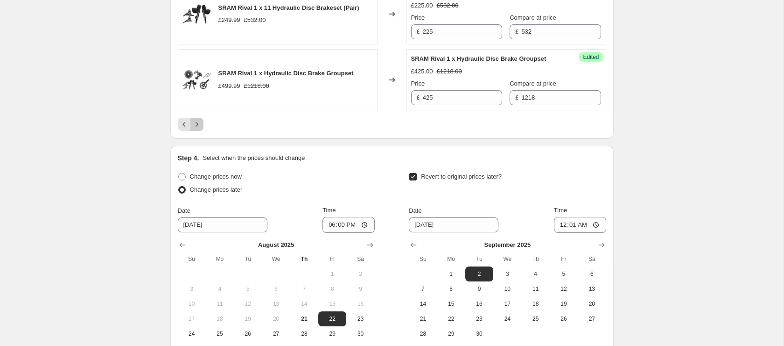
click at [201, 129] on icon "Next" at bounding box center [196, 124] width 9 height 9
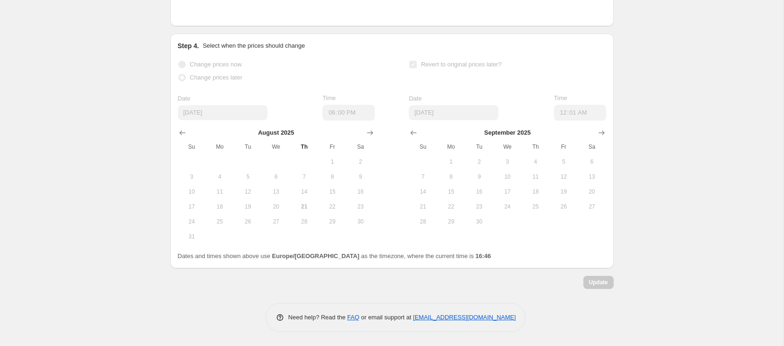
scroll to position [1859, 0]
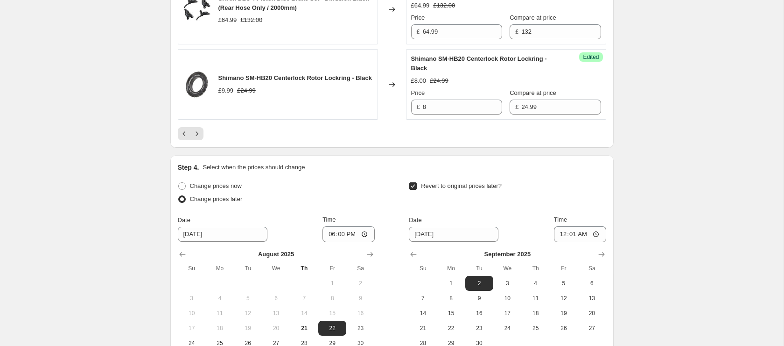
click at [201, 138] on icon "Next" at bounding box center [196, 133] width 9 height 9
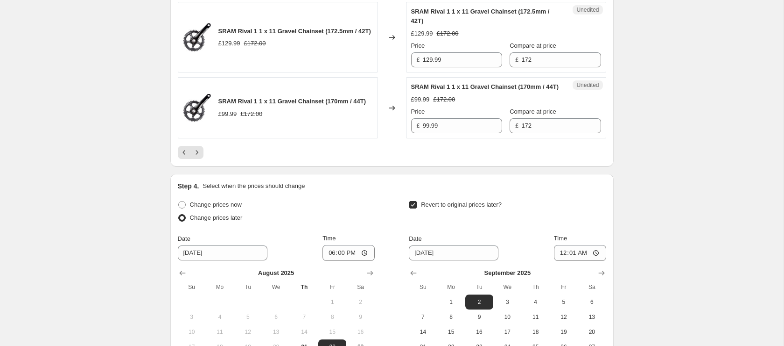
click at [201, 138] on div "SRAM Rival 1 1 x 11 Gravel Chainset (170mm / 44T) £99.99 £172.00" at bounding box center [278, 107] width 200 height 61
click at [196, 157] on icon "Next" at bounding box center [196, 152] width 9 height 9
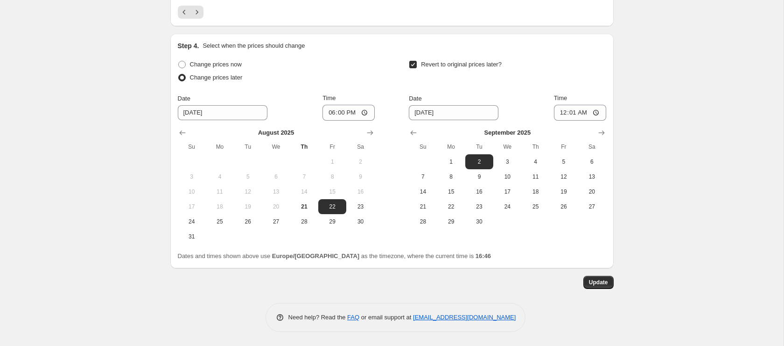
scroll to position [1919, 0]
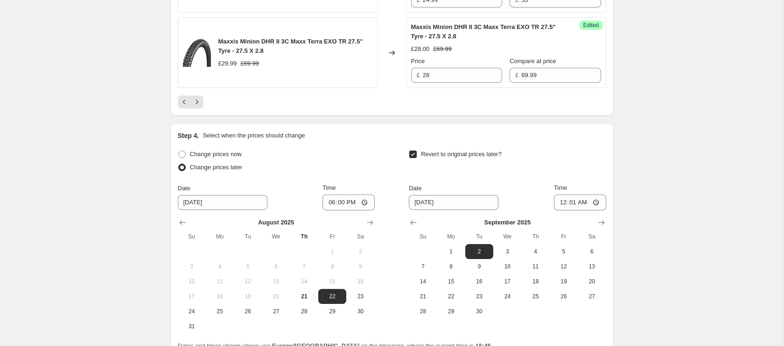
click at [197, 106] on icon "Next" at bounding box center [196, 101] width 9 height 9
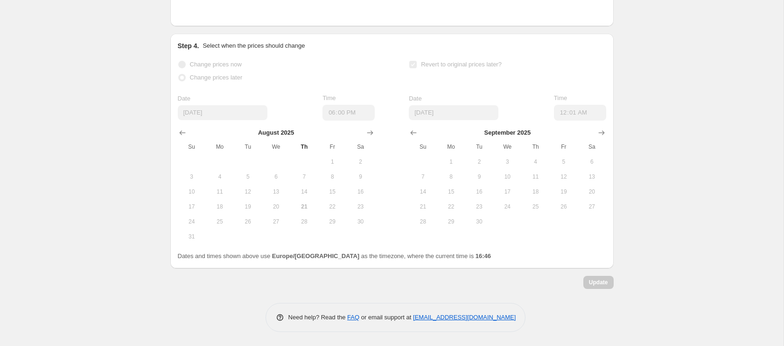
scroll to position [1841, 0]
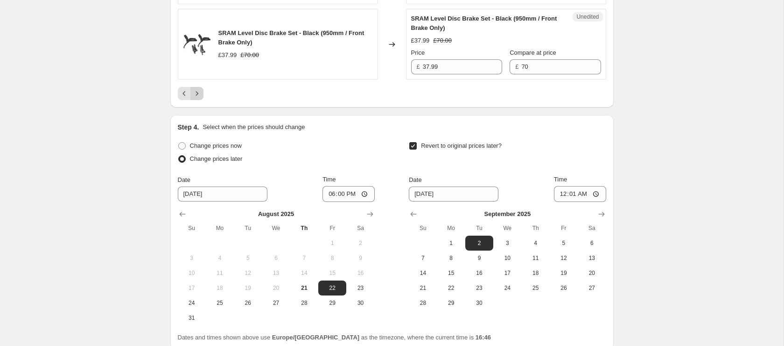
click at [197, 100] on button "Next" at bounding box center [197, 93] width 13 height 13
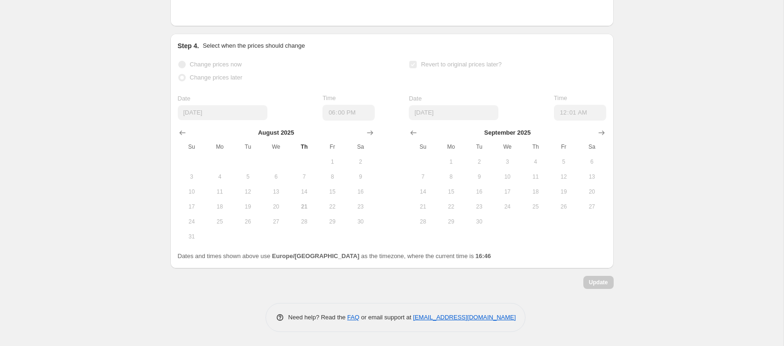
scroll to position [1890, 0]
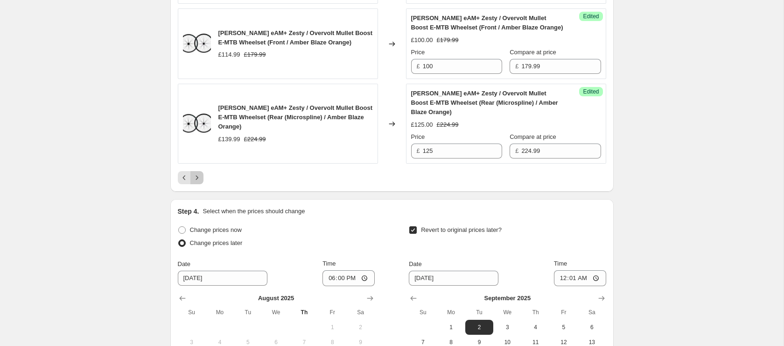
click at [199, 182] on icon "Next" at bounding box center [196, 177] width 9 height 9
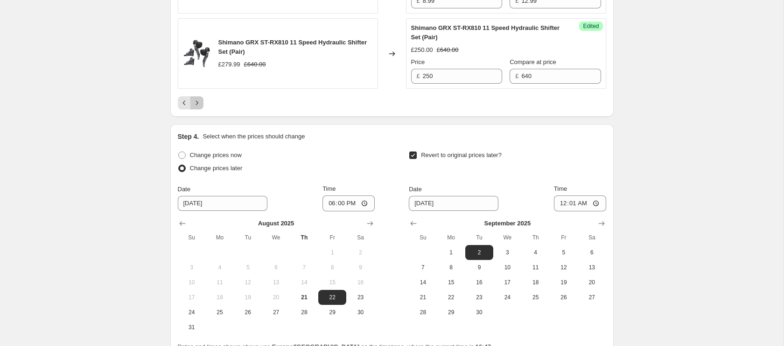
click at [196, 107] on icon "Next" at bounding box center [196, 102] width 9 height 9
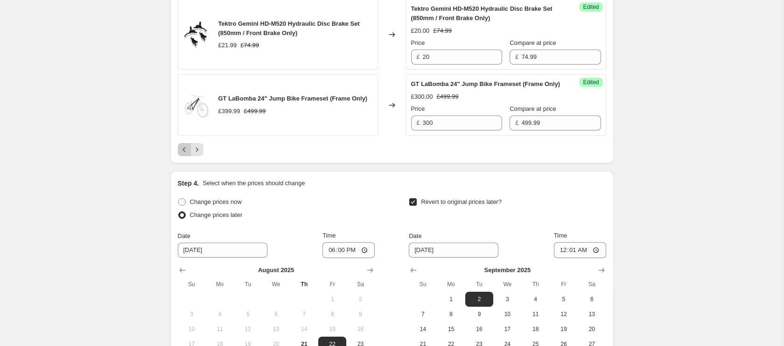
click at [184, 152] on icon "Previous" at bounding box center [184, 149] width 3 height 5
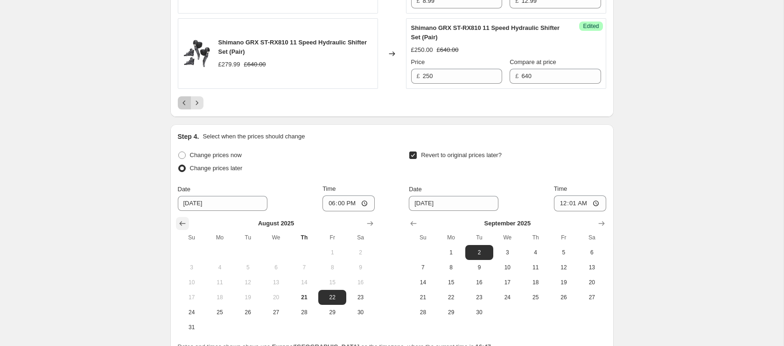
click at [183, 109] on button "Previous" at bounding box center [184, 102] width 13 height 13
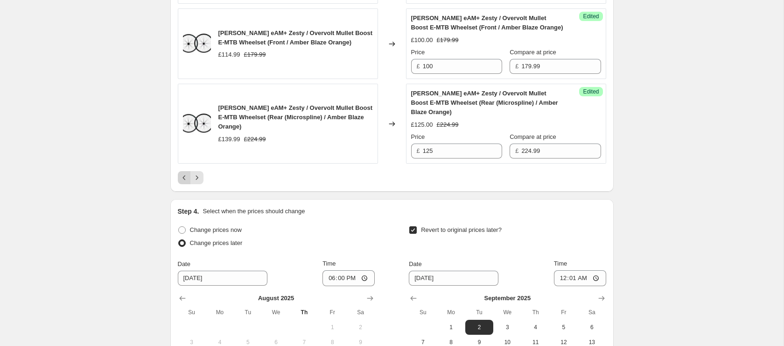
click at [180, 182] on icon "Previous" at bounding box center [184, 177] width 9 height 9
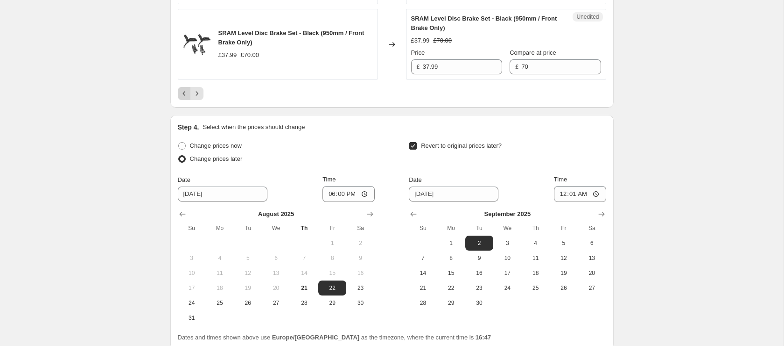
click at [181, 98] on icon "Previous" at bounding box center [184, 93] width 9 height 9
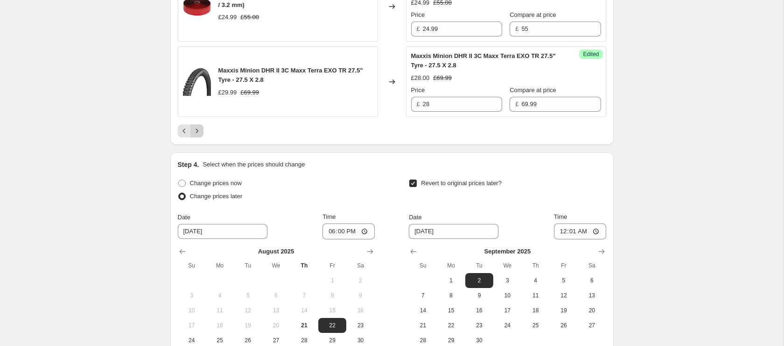
click at [198, 135] on icon "Next" at bounding box center [196, 130] width 9 height 9
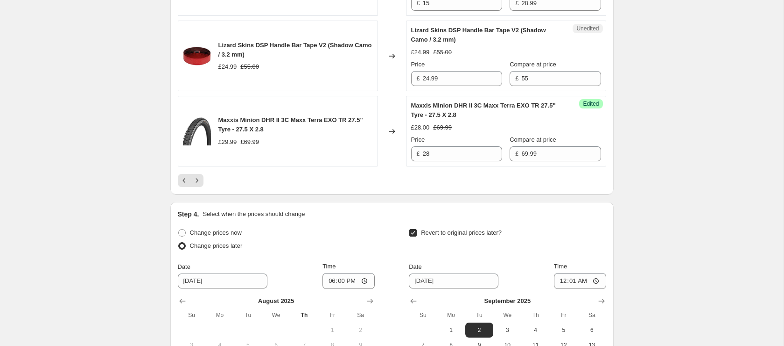
click at [204, 322] on td at bounding box center [192, 329] width 28 height 15
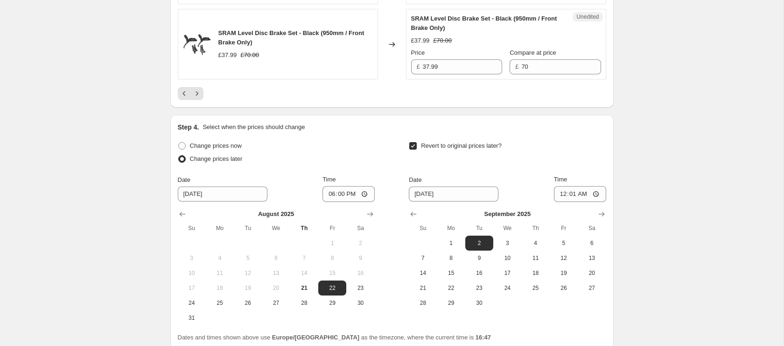
click at [198, 98] on icon "Next" at bounding box center [196, 93] width 9 height 9
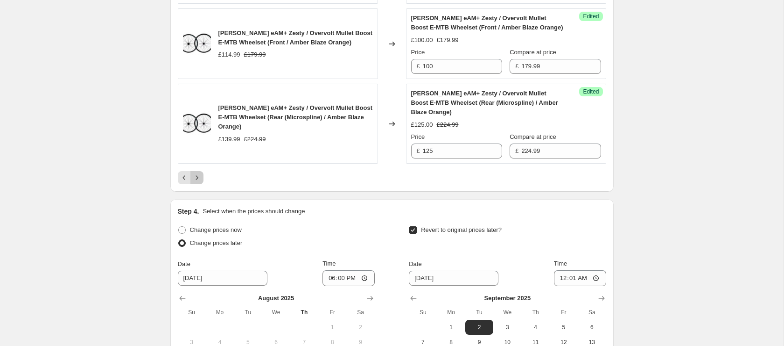
click at [193, 184] on button "Next" at bounding box center [197, 177] width 13 height 13
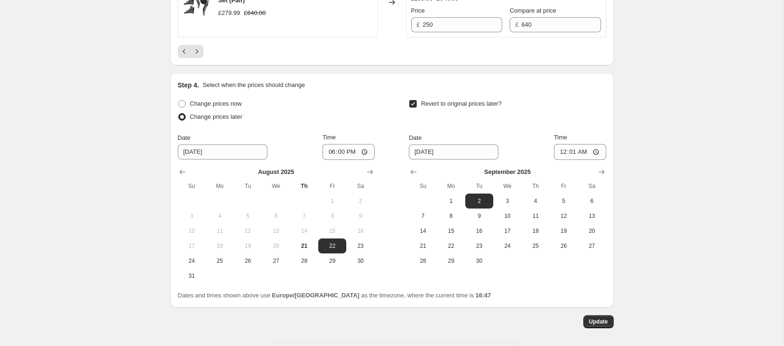
click at [199, 56] on icon "Next" at bounding box center [196, 51] width 9 height 9
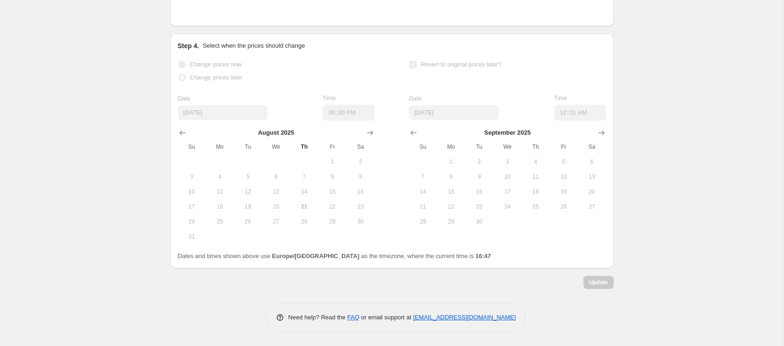
scroll to position [1941, 0]
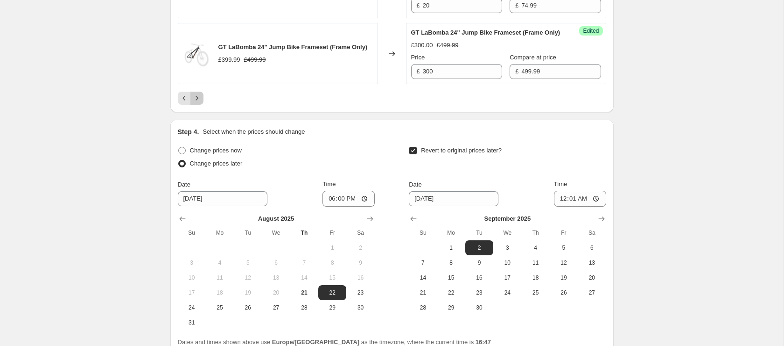
click at [199, 102] on button "Next" at bounding box center [197, 98] width 13 height 13
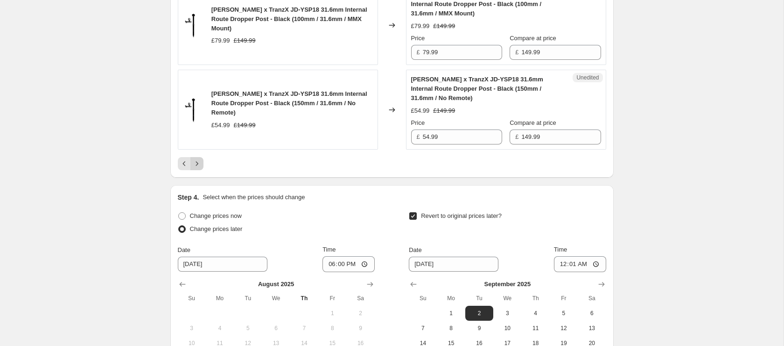
click at [200, 159] on icon "Next" at bounding box center [196, 163] width 9 height 9
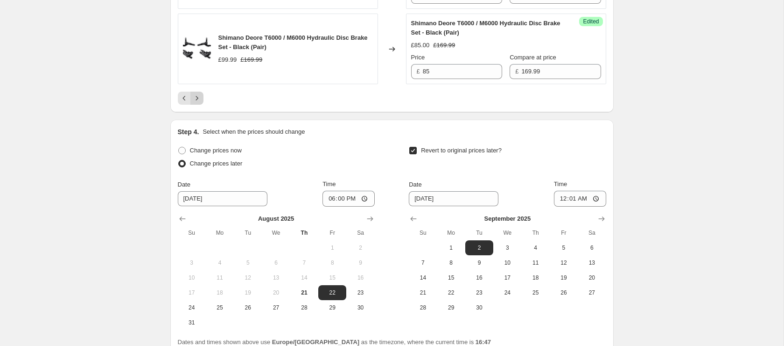
click at [202, 105] on button "Next" at bounding box center [197, 98] width 13 height 13
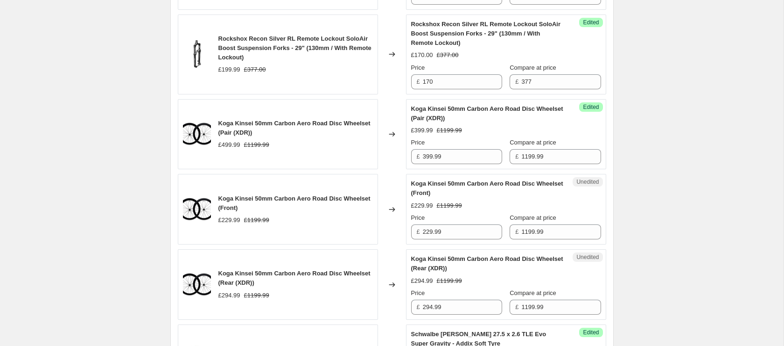
scroll to position [1031, 0]
click at [456, 155] on input "399.99" at bounding box center [462, 155] width 79 height 15
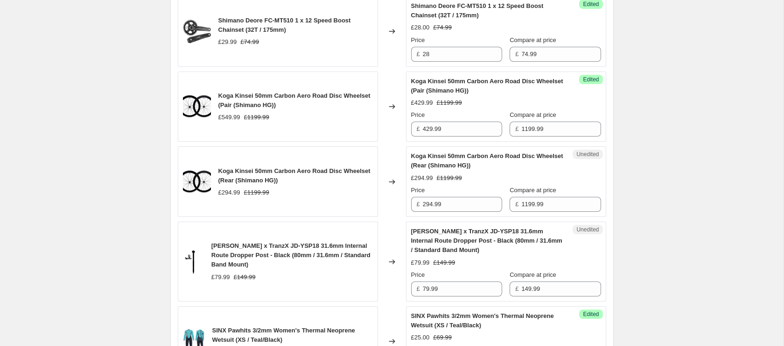
scroll to position [1424, 0]
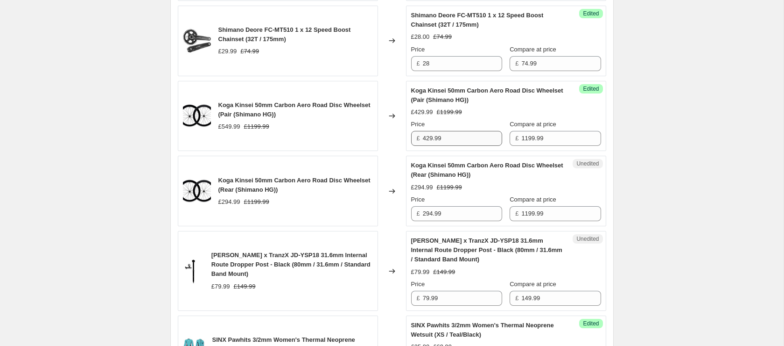
type input "375"
click at [453, 138] on input "429.99" at bounding box center [462, 138] width 79 height 15
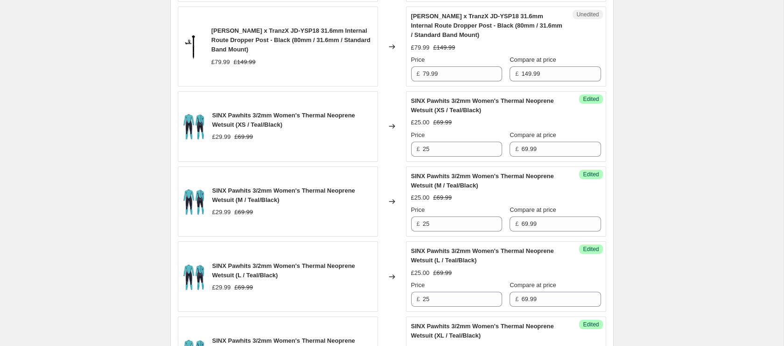
scroll to position [2037, 0]
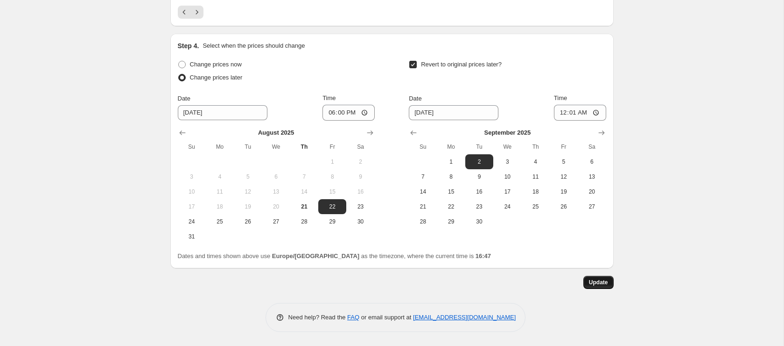
type input "430"
click at [592, 287] on button "Update" at bounding box center [599, 281] width 30 height 13
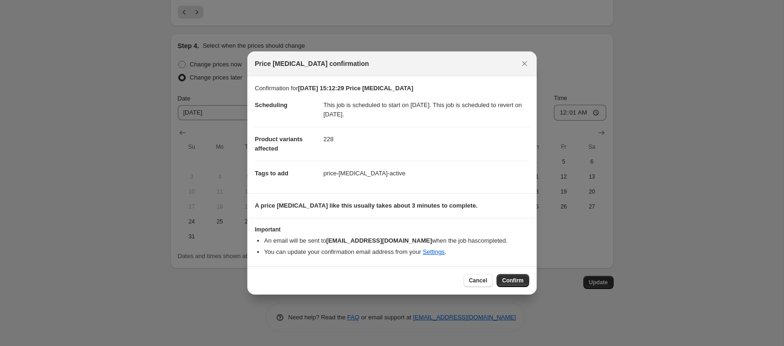
click at [514, 274] on button "Confirm" at bounding box center [513, 280] width 33 height 13
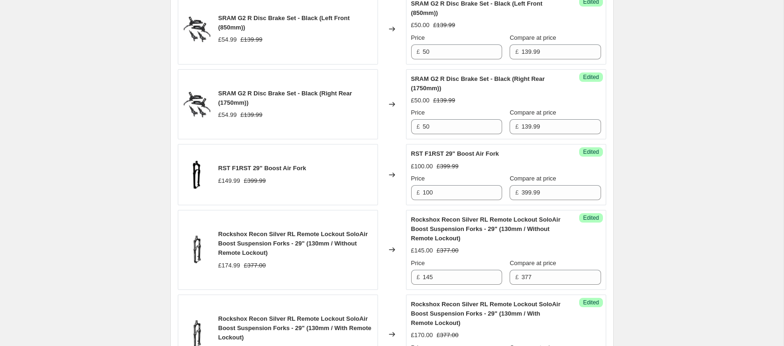
scroll to position [873, 0]
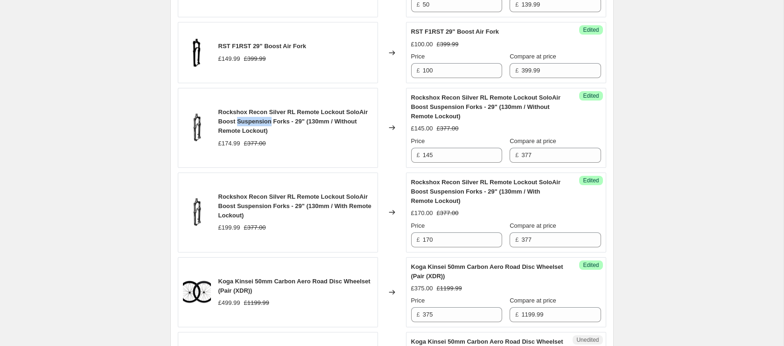
click at [251, 120] on span "Rockshox Recon Silver RL Remote Lockout SoloAir Boost Suspension Forks - 29" (1…" at bounding box center [294, 121] width 150 height 26
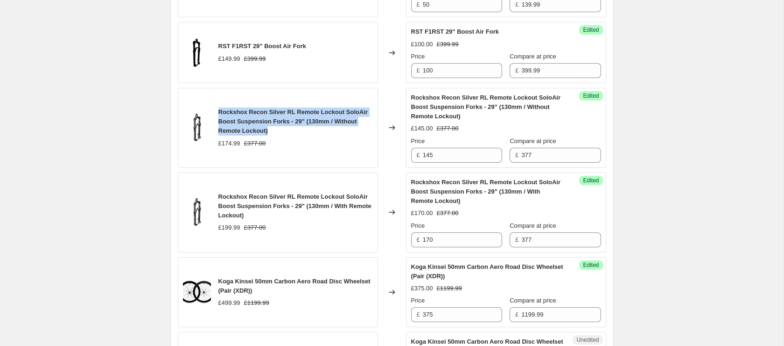
drag, startPoint x: 251, startPoint y: 120, endPoint x: 244, endPoint y: 119, distance: 7.1
click at [250, 120] on span "Rockshox Recon Silver RL Remote Lockout SoloAir Boost Suspension Forks - 29" (1…" at bounding box center [294, 121] width 150 height 26
click at [215, 110] on div "Rockshox Recon Silver RL Remote Lockout SoloAir Boost Suspension Forks - 29" (1…" at bounding box center [278, 128] width 200 height 80
drag, startPoint x: 221, startPoint y: 110, endPoint x: 262, endPoint y: 109, distance: 41.6
click at [262, 109] on div "Rockshox Recon Silver RL Remote Lockout SoloAir Boost Suspension Forks - 29" (1…" at bounding box center [278, 128] width 200 height 80
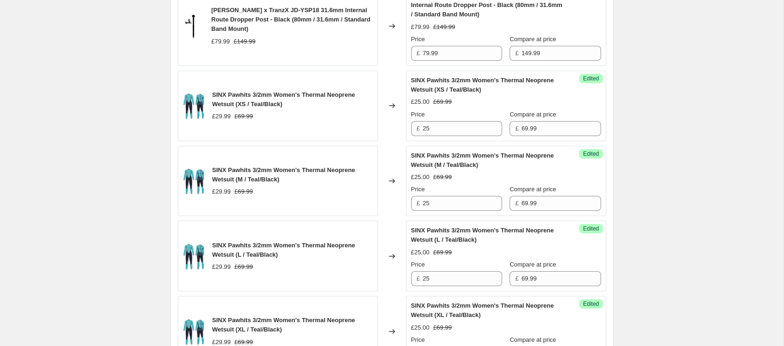
scroll to position [1808, 0]
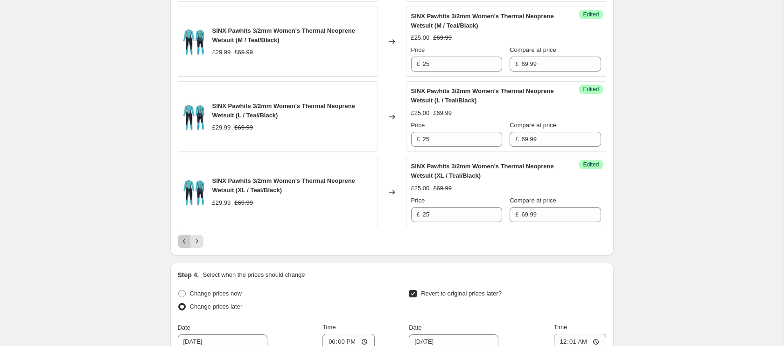
click at [182, 243] on icon "Previous" at bounding box center [184, 240] width 9 height 9
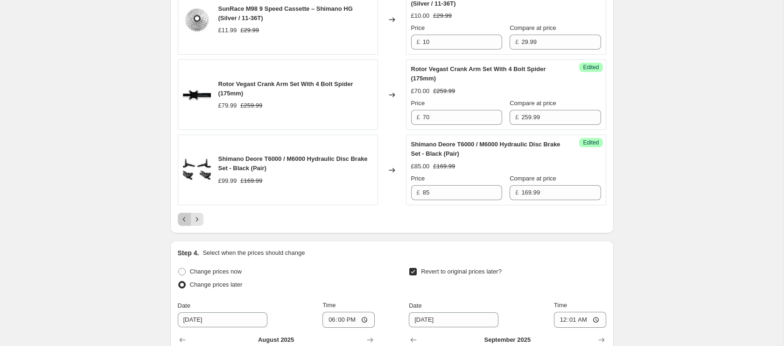
scroll to position [1821, 0]
click at [184, 223] on icon "Previous" at bounding box center [184, 217] width 9 height 9
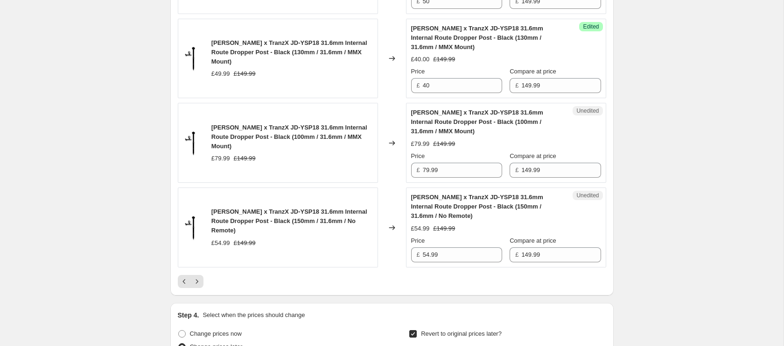
scroll to position [1812, 0]
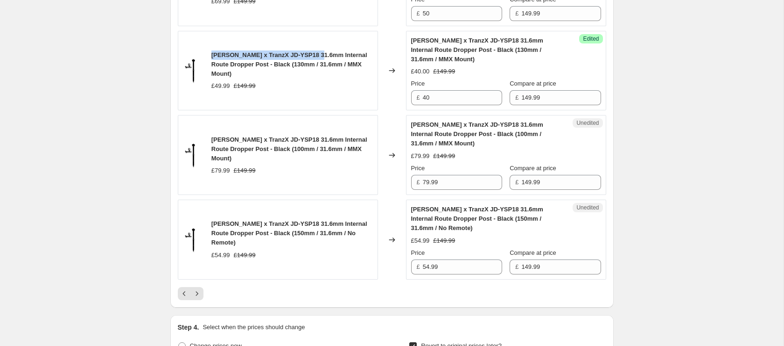
drag, startPoint x: 209, startPoint y: 50, endPoint x: 318, endPoint y: 53, distance: 109.3
click at [318, 53] on div "[PERSON_NAME] x TranzX JD-YSP18 31.6mm Internal Route Dropper Post - Black (130…" at bounding box center [278, 71] width 200 height 80
copy span "[PERSON_NAME] x TranzX JD-YSP18 31.6mm"
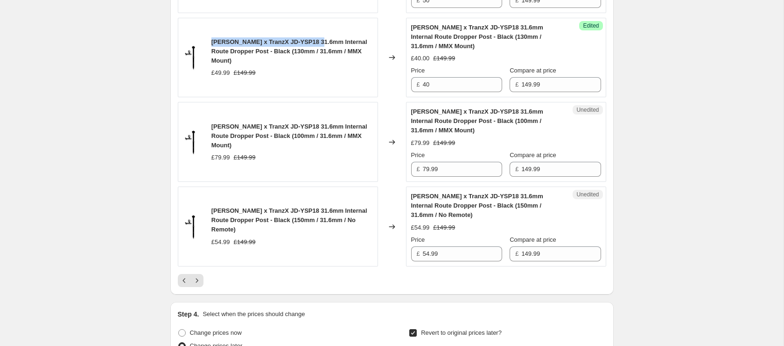
click at [184, 275] on icon "Previous" at bounding box center [184, 279] width 9 height 9
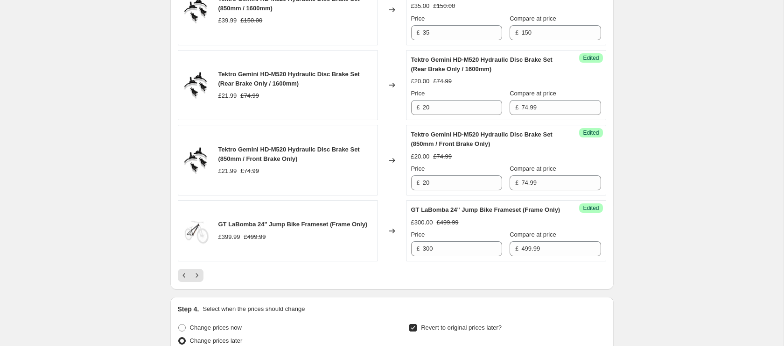
scroll to position [1762, 0]
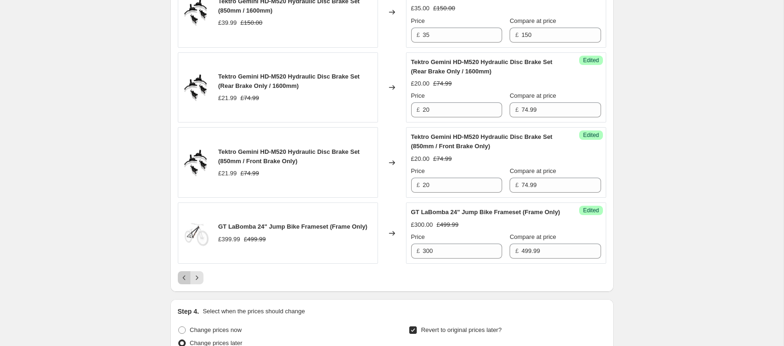
click at [178, 284] on button "Previous" at bounding box center [184, 277] width 13 height 13
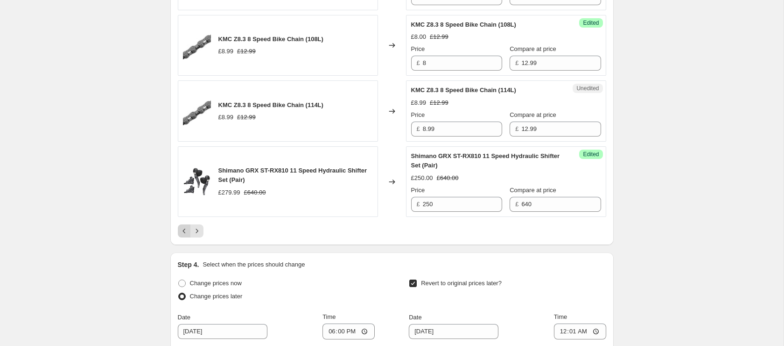
drag, startPoint x: 178, startPoint y: 288, endPoint x: 181, endPoint y: 261, distance: 26.7
click at [178, 269] on h2 "Step 4." at bounding box center [188, 264] width 21 height 9
click at [180, 235] on icon "Previous" at bounding box center [184, 230] width 9 height 9
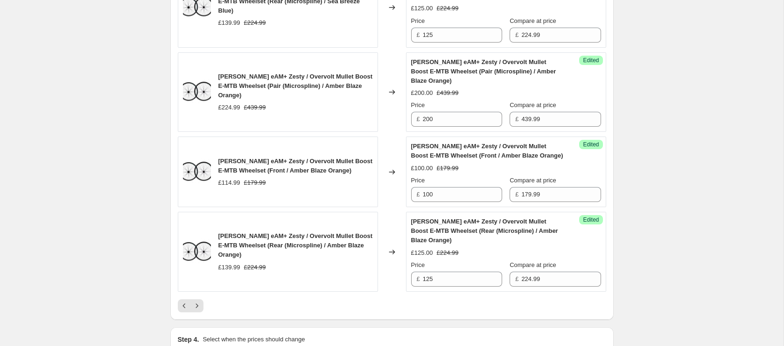
click at [181, 310] on icon "Previous" at bounding box center [184, 305] width 9 height 9
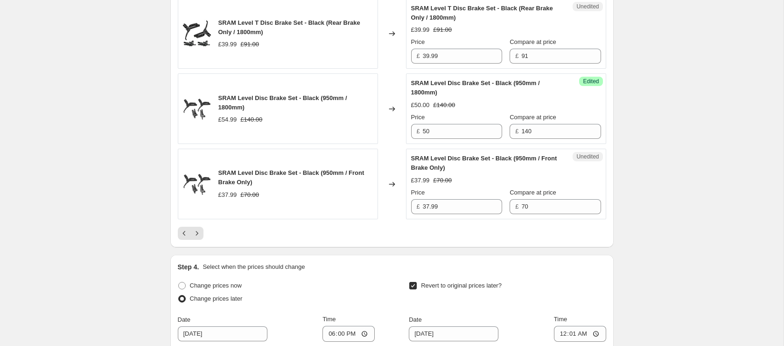
scroll to position [1750, 0]
click at [180, 239] on icon "Previous" at bounding box center [184, 233] width 9 height 9
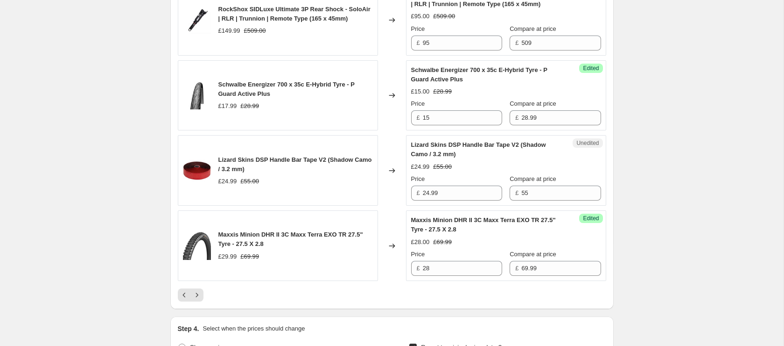
scroll to position [1724, 0]
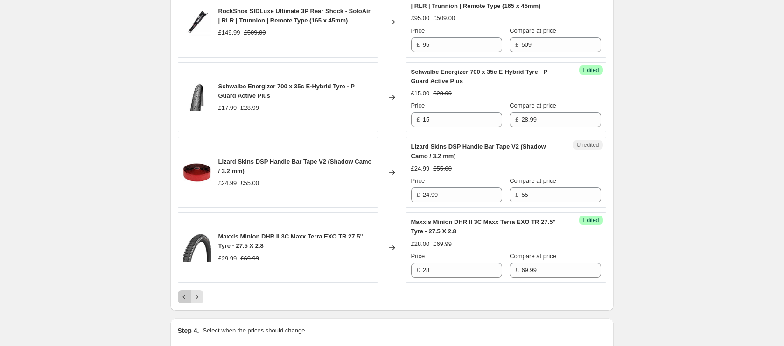
click at [183, 301] on icon "Previous" at bounding box center [184, 296] width 9 height 9
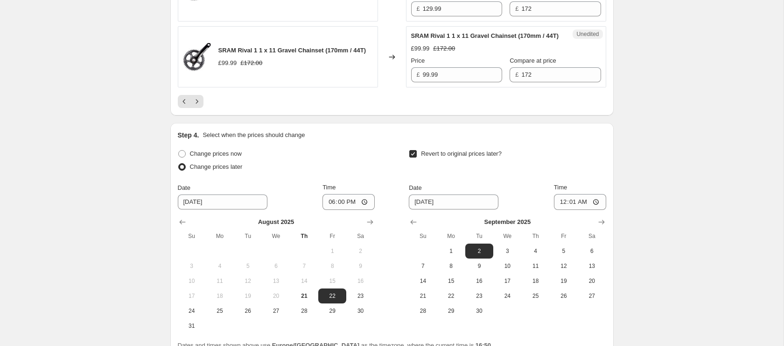
scroll to position [1875, 0]
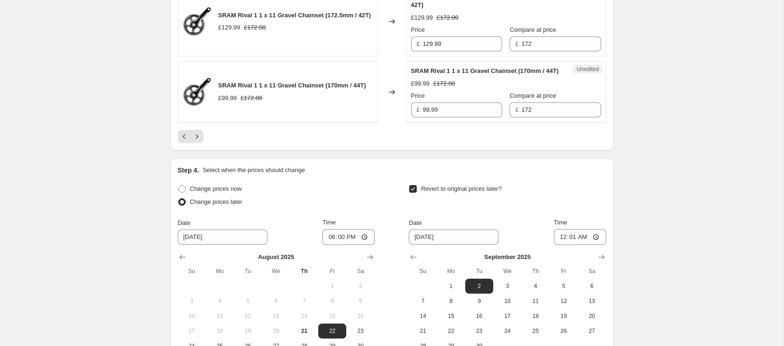
click at [184, 141] on icon "Previous" at bounding box center [184, 136] width 9 height 9
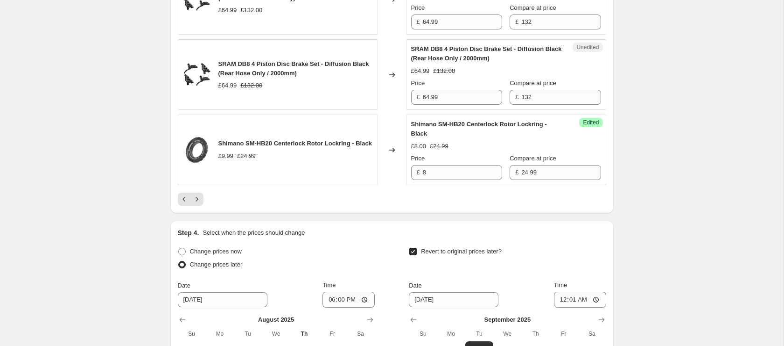
scroll to position [1783, 0]
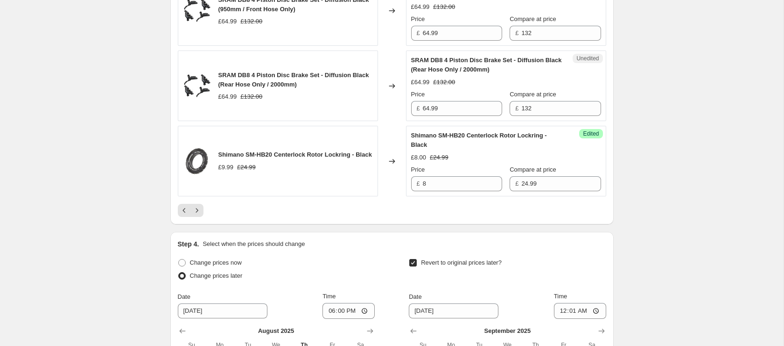
click at [186, 215] on icon "Previous" at bounding box center [184, 209] width 9 height 9
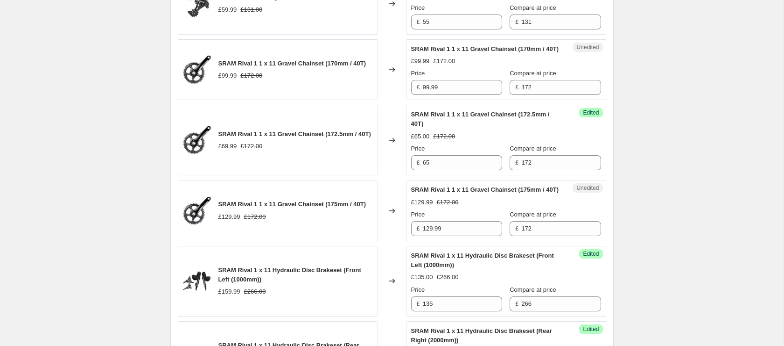
scroll to position [1766, 0]
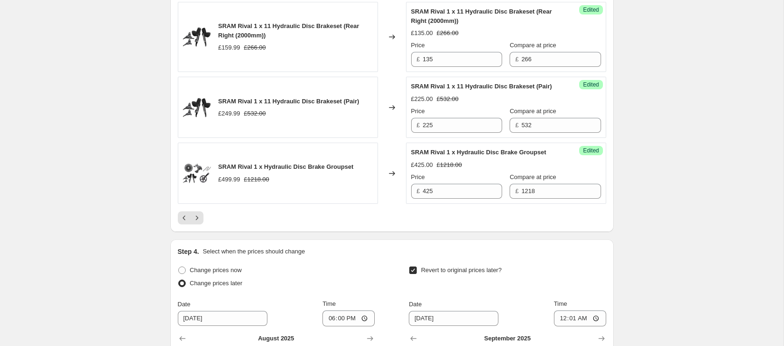
click at [198, 222] on icon "Next" at bounding box center [196, 217] width 9 height 9
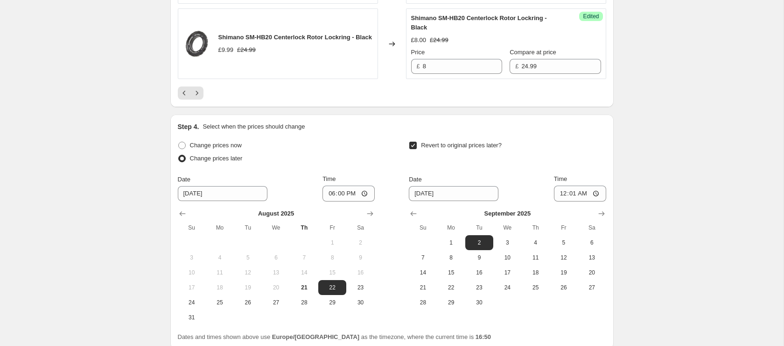
scroll to position [1831, 0]
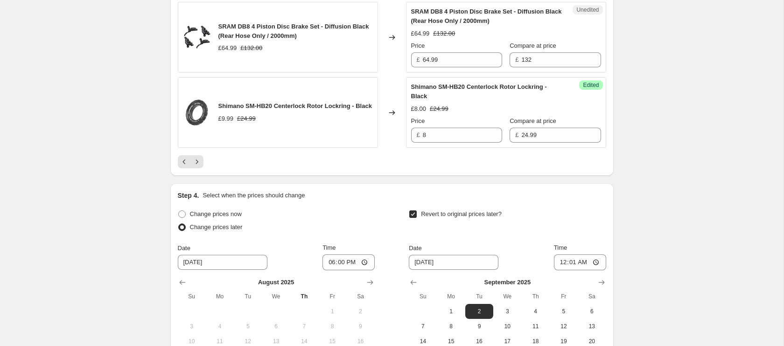
click at [198, 163] on icon "Next" at bounding box center [197, 161] width 2 height 4
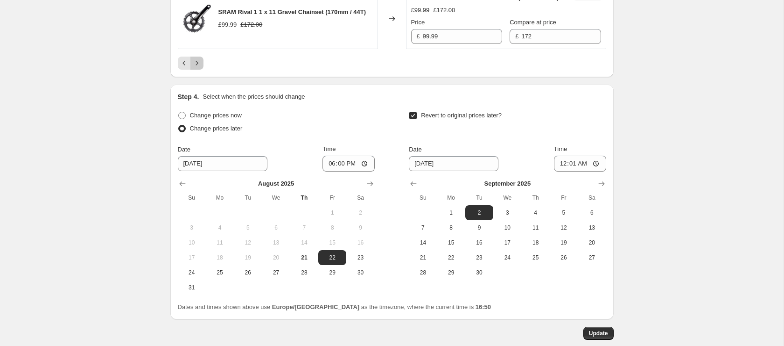
click at [198, 68] on icon "Next" at bounding box center [196, 62] width 9 height 9
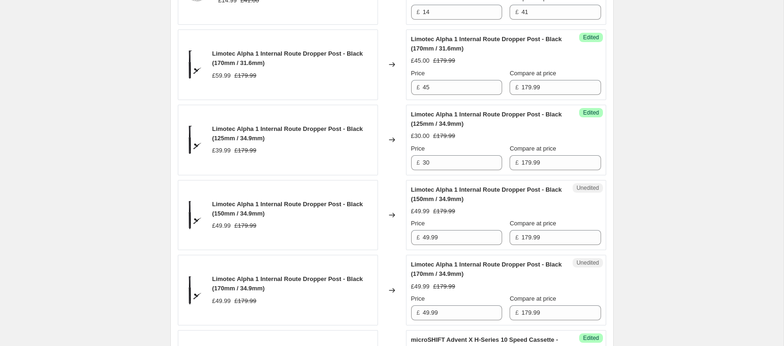
scroll to position [650, 0]
drag, startPoint x: 212, startPoint y: 127, endPoint x: 343, endPoint y: 127, distance: 131.2
click at [343, 127] on span "Limotec Alpha 1 Internal Route Dropper Post - Black (125mm / 34.9mm)" at bounding box center [287, 133] width 151 height 16
drag, startPoint x: 341, startPoint y: 127, endPoint x: 324, endPoint y: 71, distance: 59.5
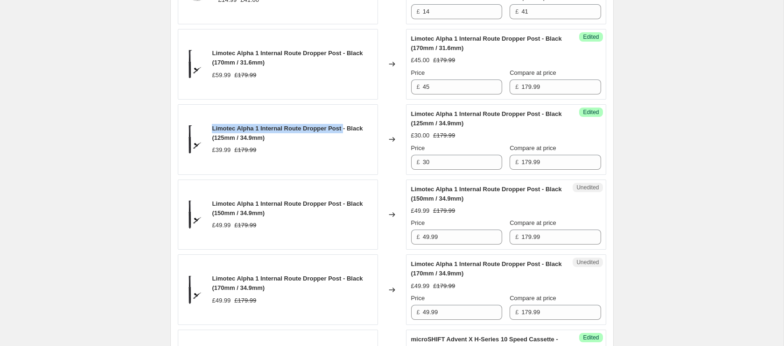
click at [212, 129] on span "Limotec Alpha 1 Internal Route Dropper Post - Black (125mm / 34.9mm)" at bounding box center [287, 133] width 151 height 16
copy span "Limotec Alpha 1 Internal Route Dropper Post"
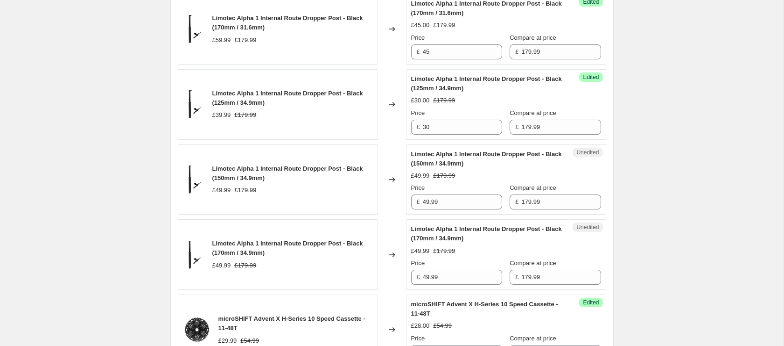
click at [388, 140] on div "Changed to" at bounding box center [392, 104] width 28 height 71
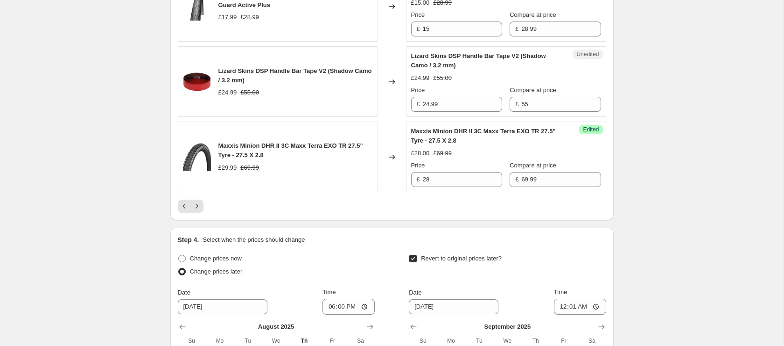
scroll to position [1827, 0]
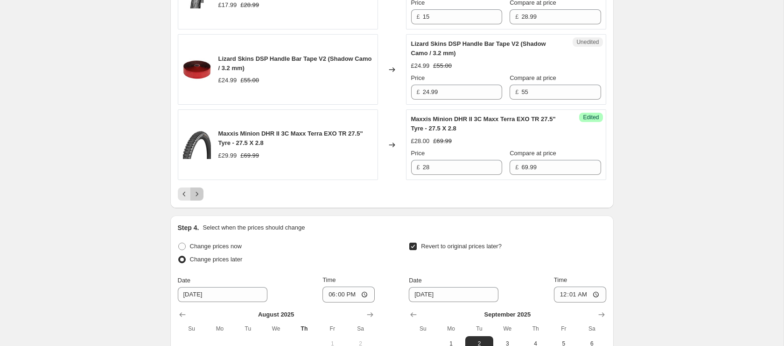
click at [197, 198] on icon "Next" at bounding box center [196, 193] width 9 height 9
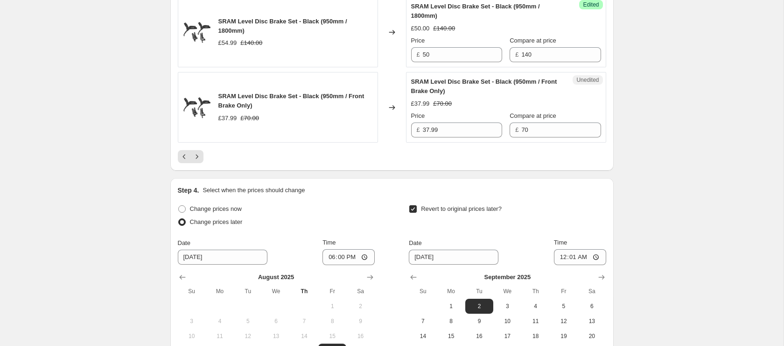
drag, startPoint x: 197, startPoint y: 217, endPoint x: 380, endPoint y: 102, distance: 215.9
click at [197, 163] on button "Next" at bounding box center [197, 156] width 13 height 13
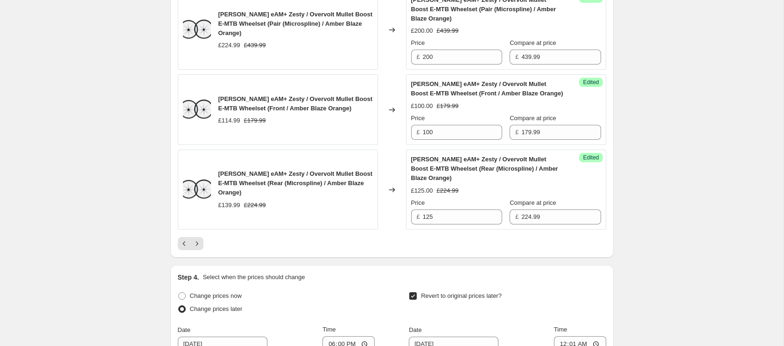
scroll to position [1813, 0]
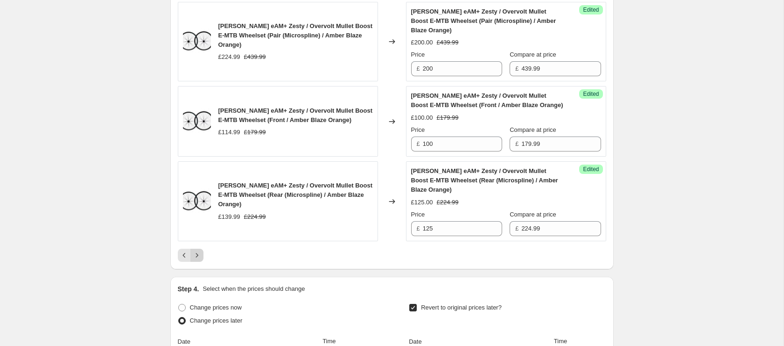
click at [197, 260] on icon "Next" at bounding box center [196, 254] width 9 height 9
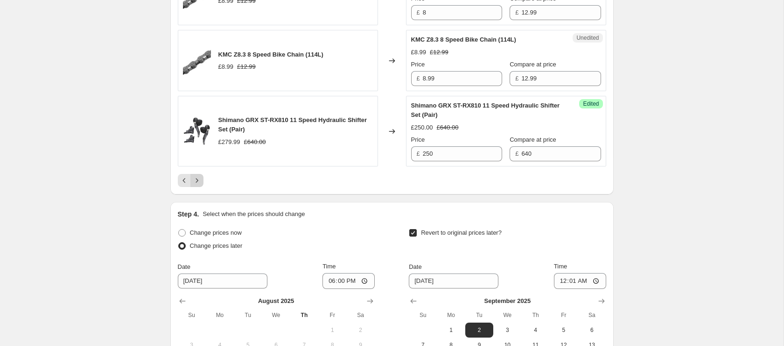
click at [198, 185] on icon "Next" at bounding box center [196, 180] width 9 height 9
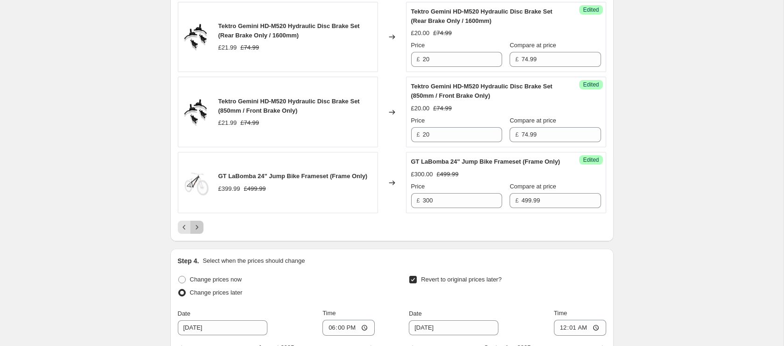
click at [200, 233] on button "Next" at bounding box center [197, 226] width 13 height 13
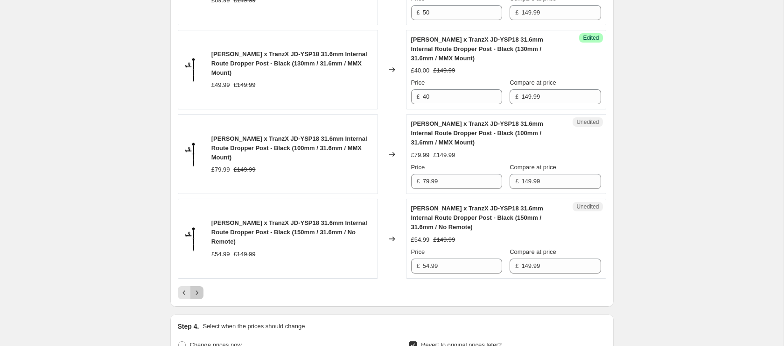
click at [198, 288] on icon "Next" at bounding box center [196, 292] width 9 height 9
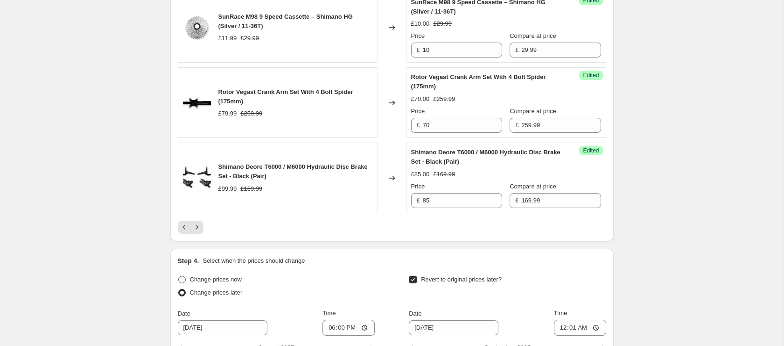
click at [200, 282] on label "Change prices now" at bounding box center [210, 279] width 64 height 13
click at [179, 276] on input "Change prices now" at bounding box center [178, 275] width 0 height 0
radio input "true"
click at [191, 296] on span "Change prices later" at bounding box center [216, 292] width 53 height 7
click at [179, 289] on input "Change prices later" at bounding box center [178, 289] width 0 height 0
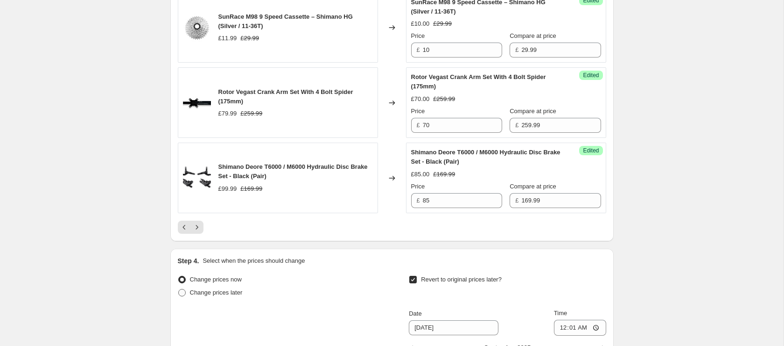
radio input "true"
click at [200, 232] on icon "Next" at bounding box center [196, 226] width 9 height 9
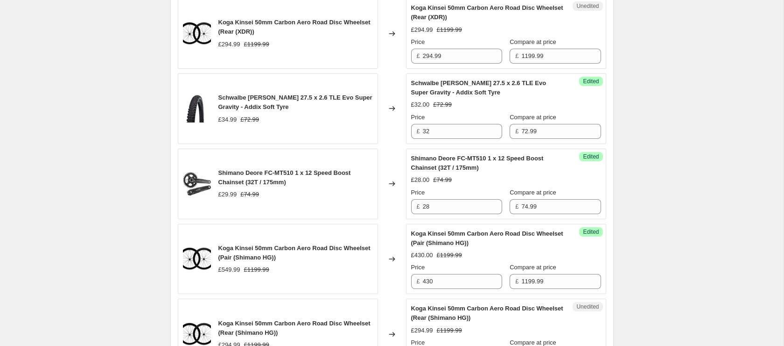
scroll to position [1282, 0]
